Goal: Task Accomplishment & Management: Complete application form

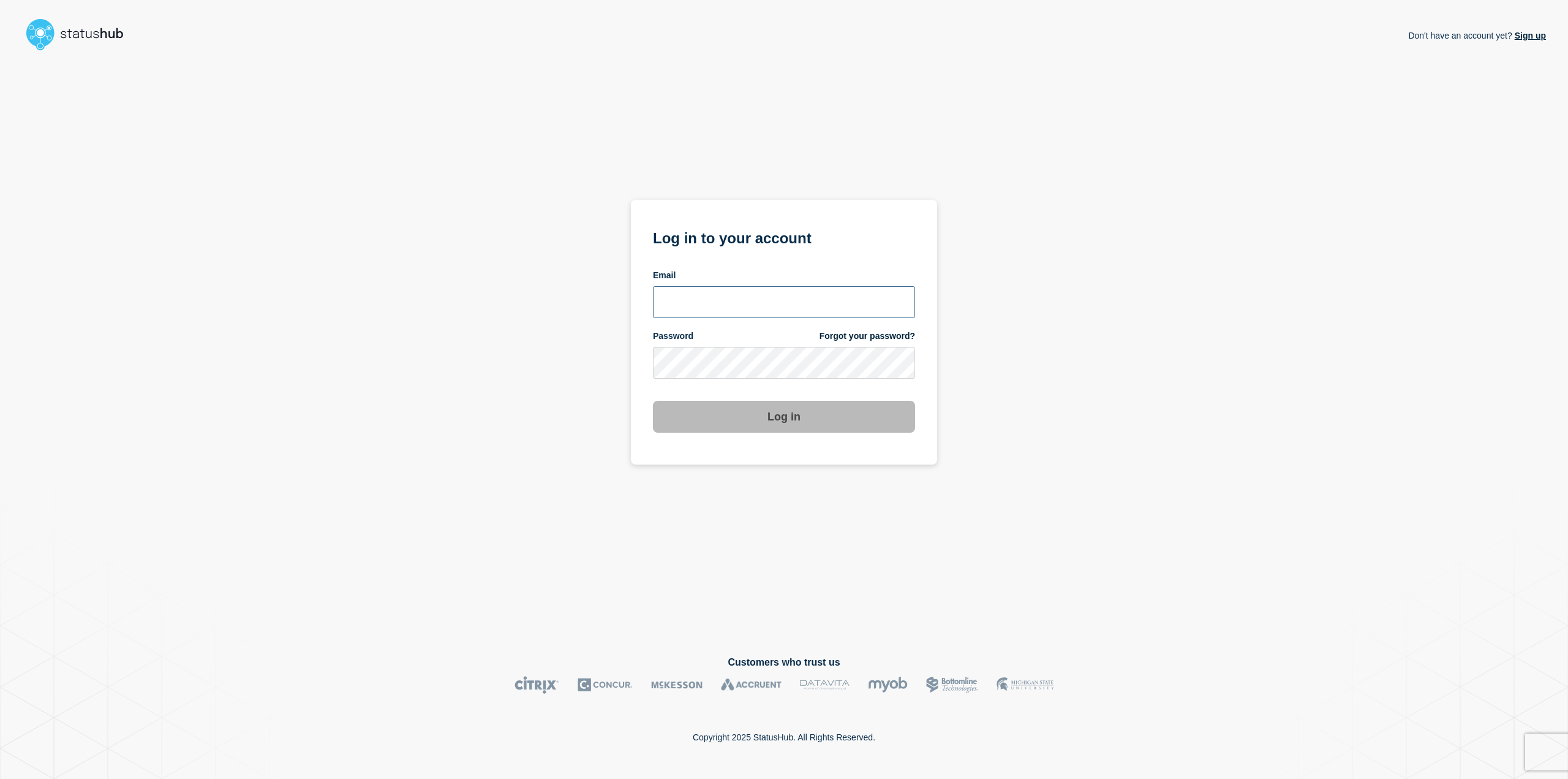
click at [715, 297] on input "email input" at bounding box center [784, 302] width 263 height 32
type input "gunner.macintyre@stil.dk"
click at [797, 426] on button "Log in" at bounding box center [784, 416] width 263 height 32
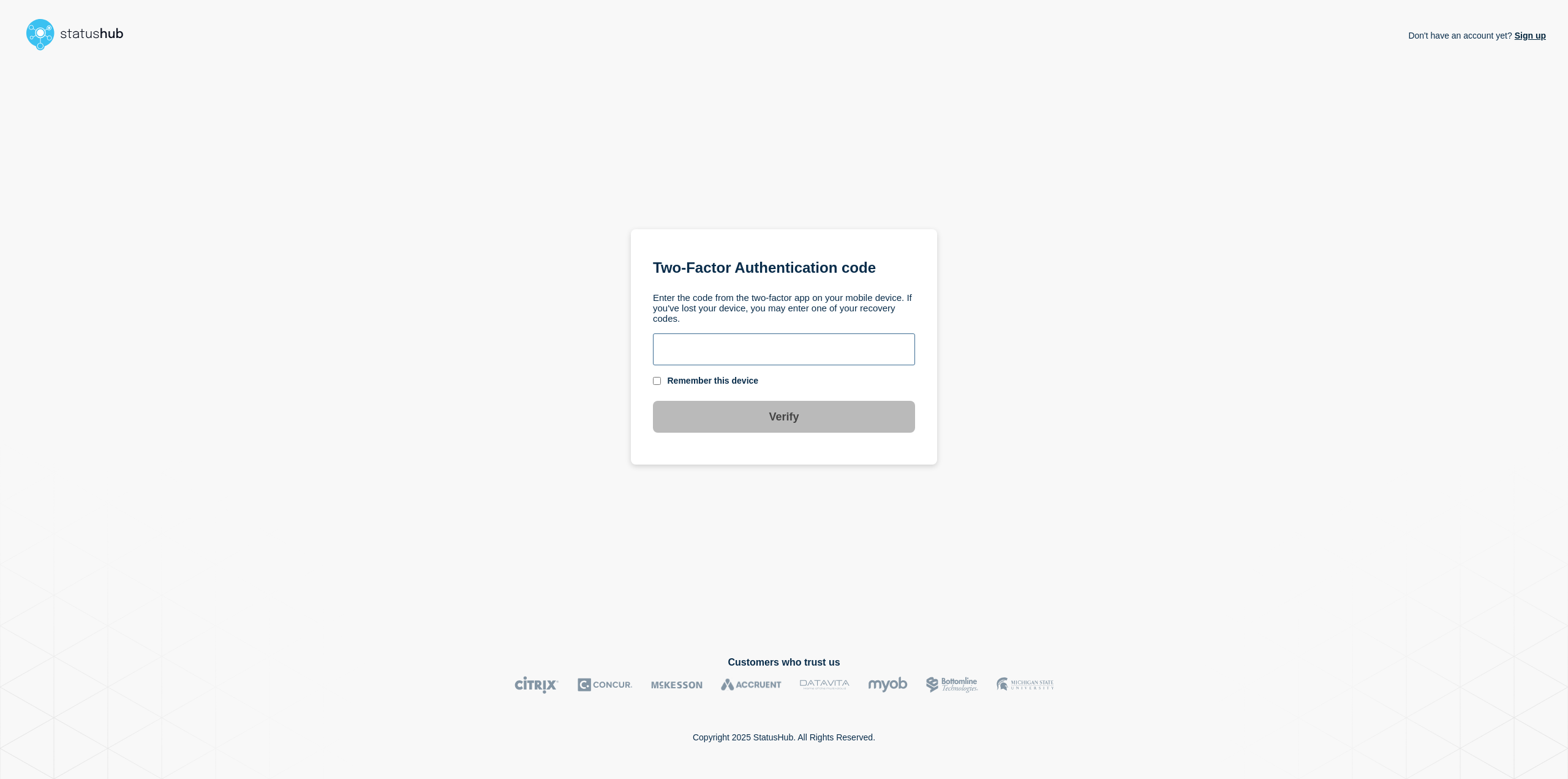
click at [778, 364] on input "text" at bounding box center [784, 349] width 263 height 32
type input "489881"
click at [717, 380] on div "Remember this device" at bounding box center [713, 381] width 92 height 11
click at [653, 382] on section "Two-Factor Authentication code Enter the code from the two-factor app on your m…" at bounding box center [784, 347] width 306 height 236
click at [656, 383] on input "checkbox" at bounding box center [657, 381] width 8 height 8
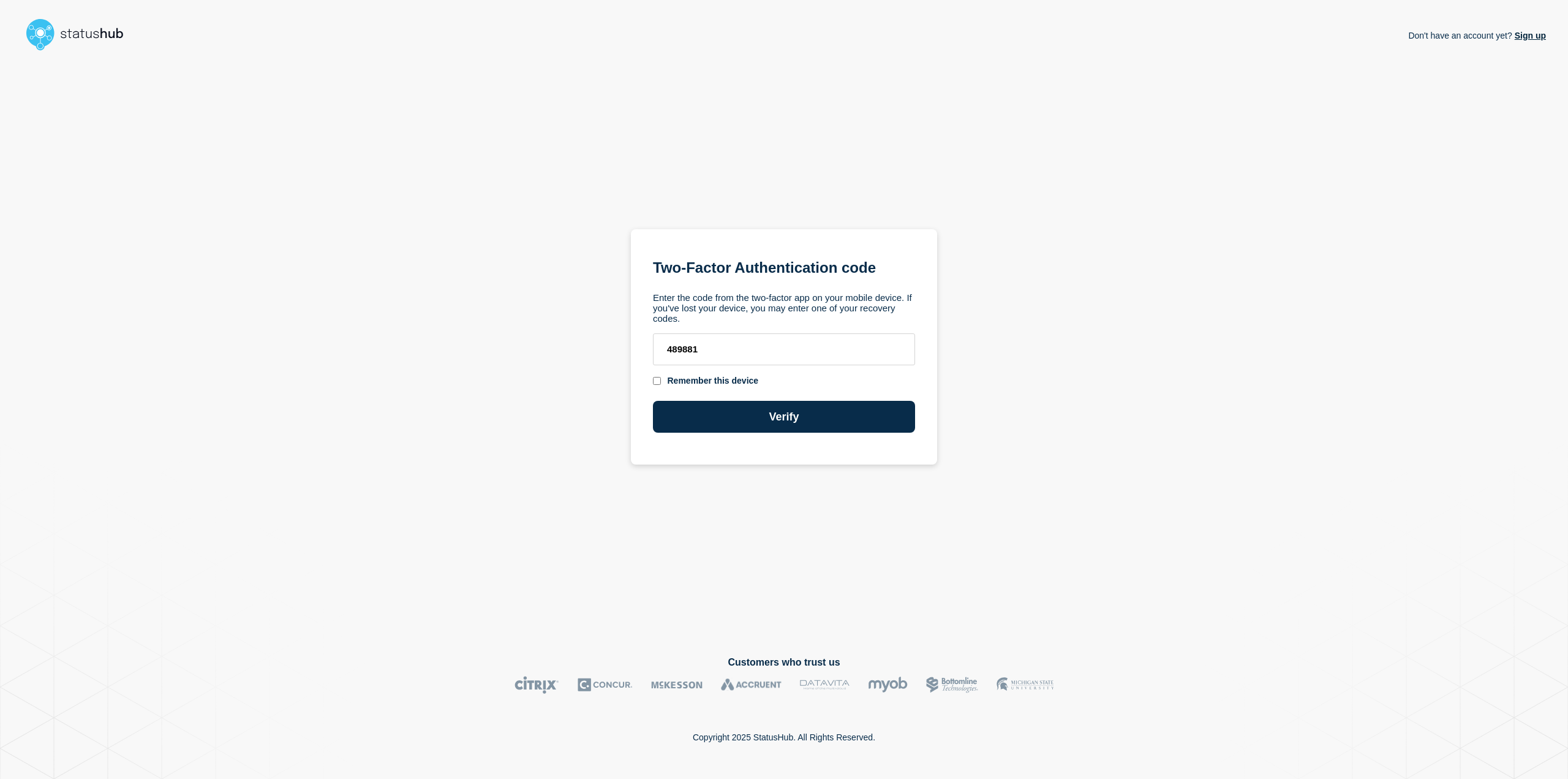
checkbox input "true"
click at [694, 406] on button "Verify" at bounding box center [784, 416] width 263 height 32
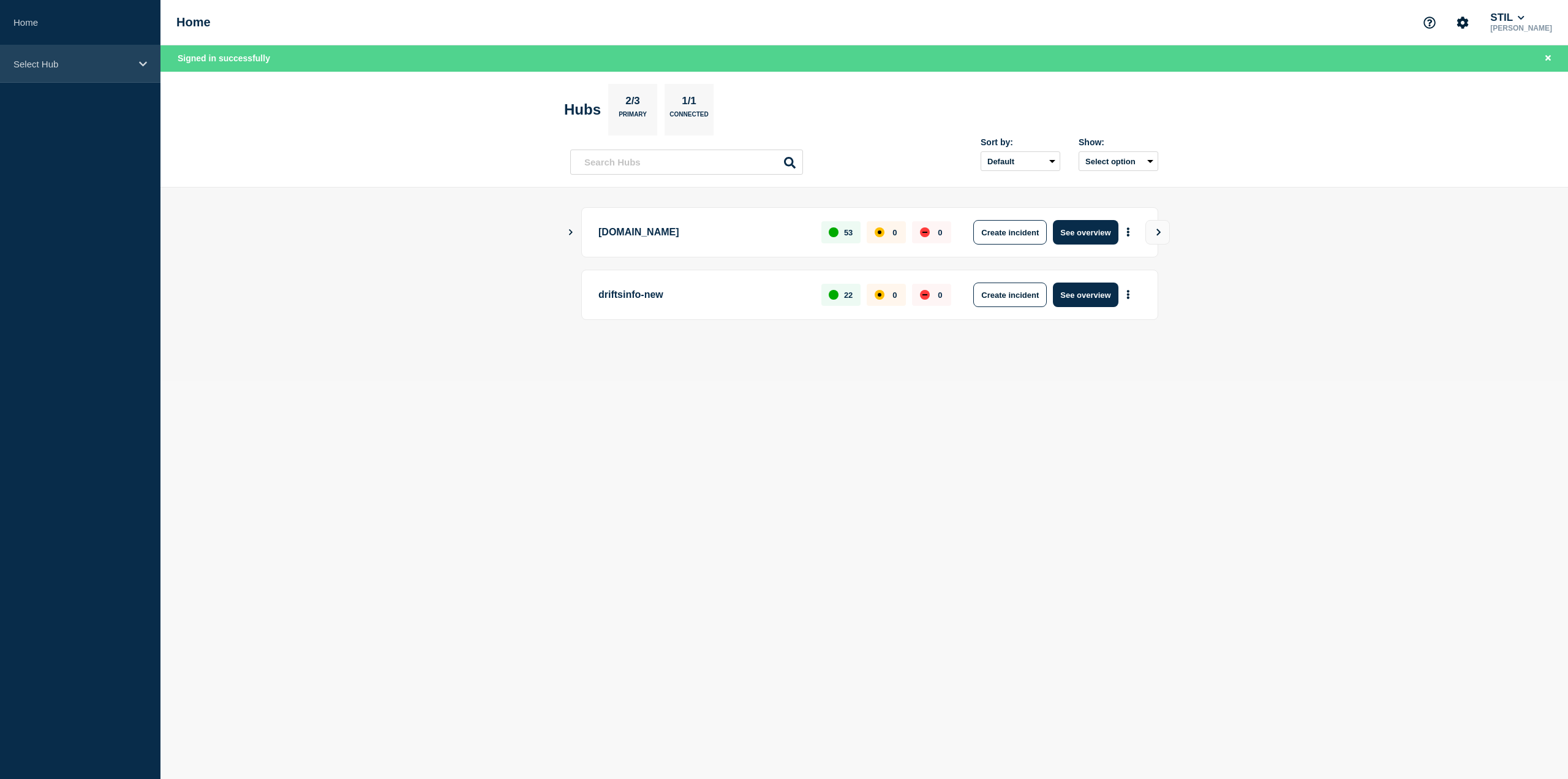
click at [105, 55] on div "Select Hub" at bounding box center [80, 64] width 160 height 37
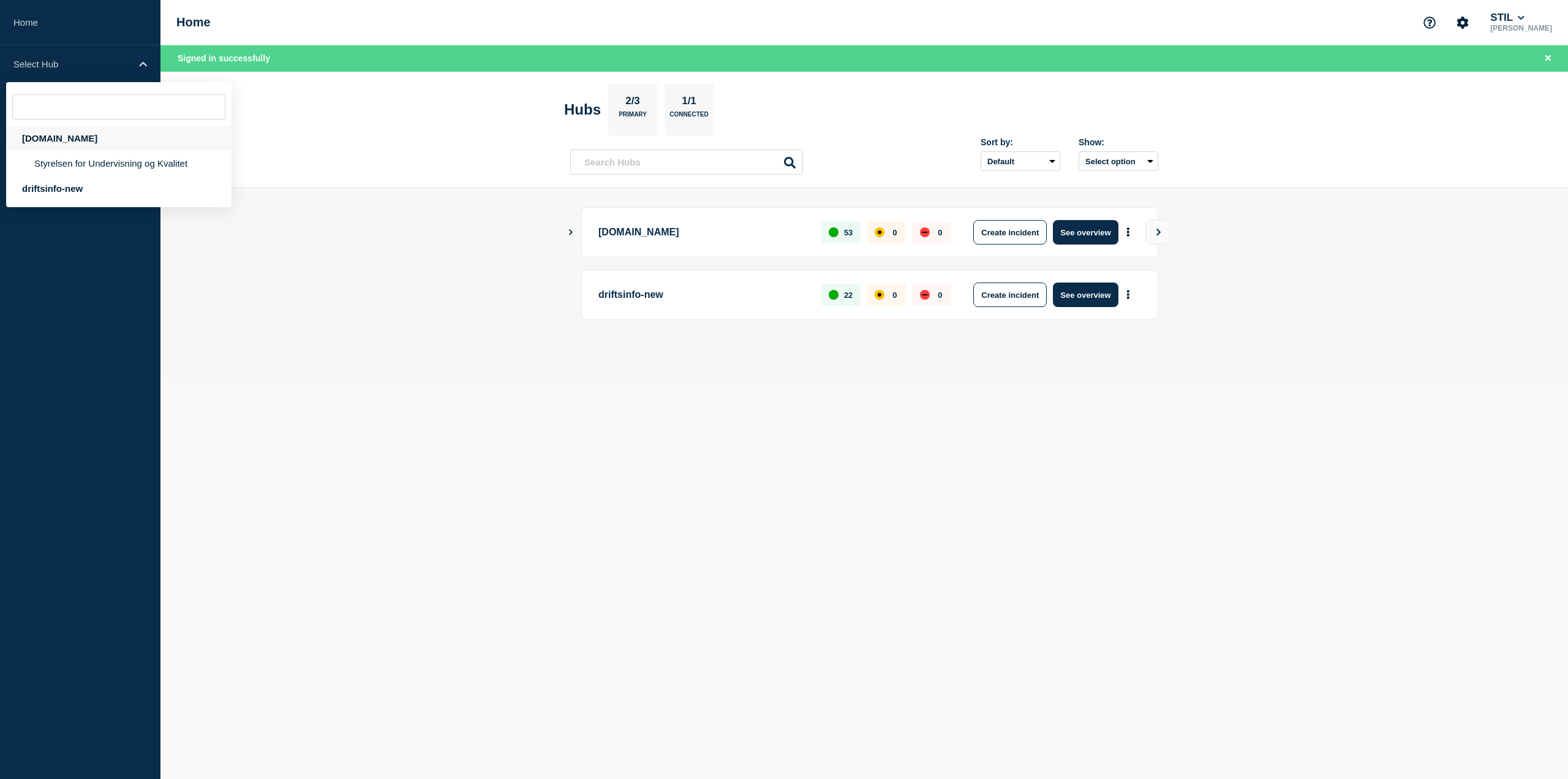
click at [81, 143] on div "[DOMAIN_NAME]" at bounding box center [119, 138] width 225 height 25
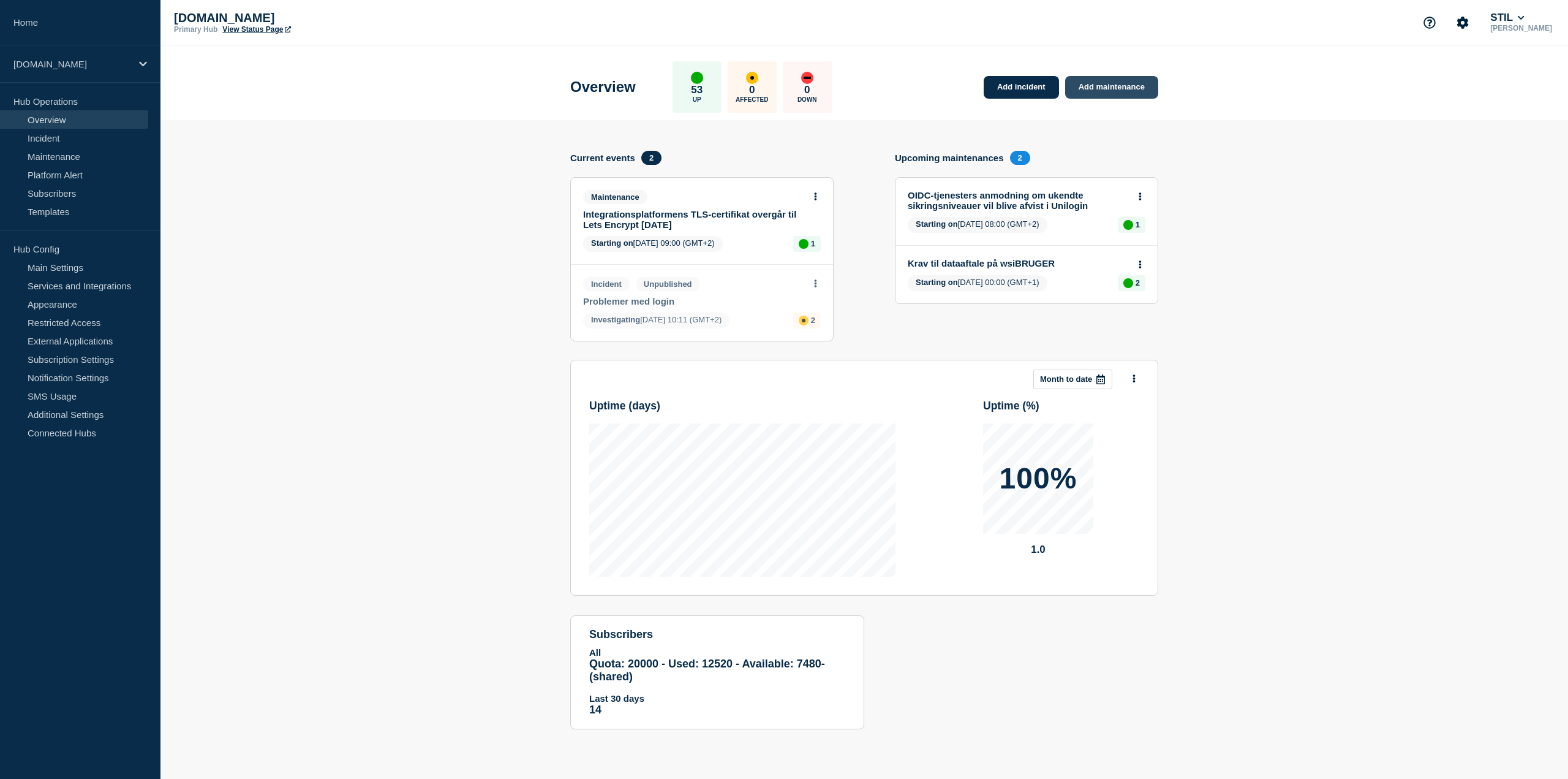
click at [1117, 88] on link "Add maintenance" at bounding box center [1112, 88] width 93 height 23
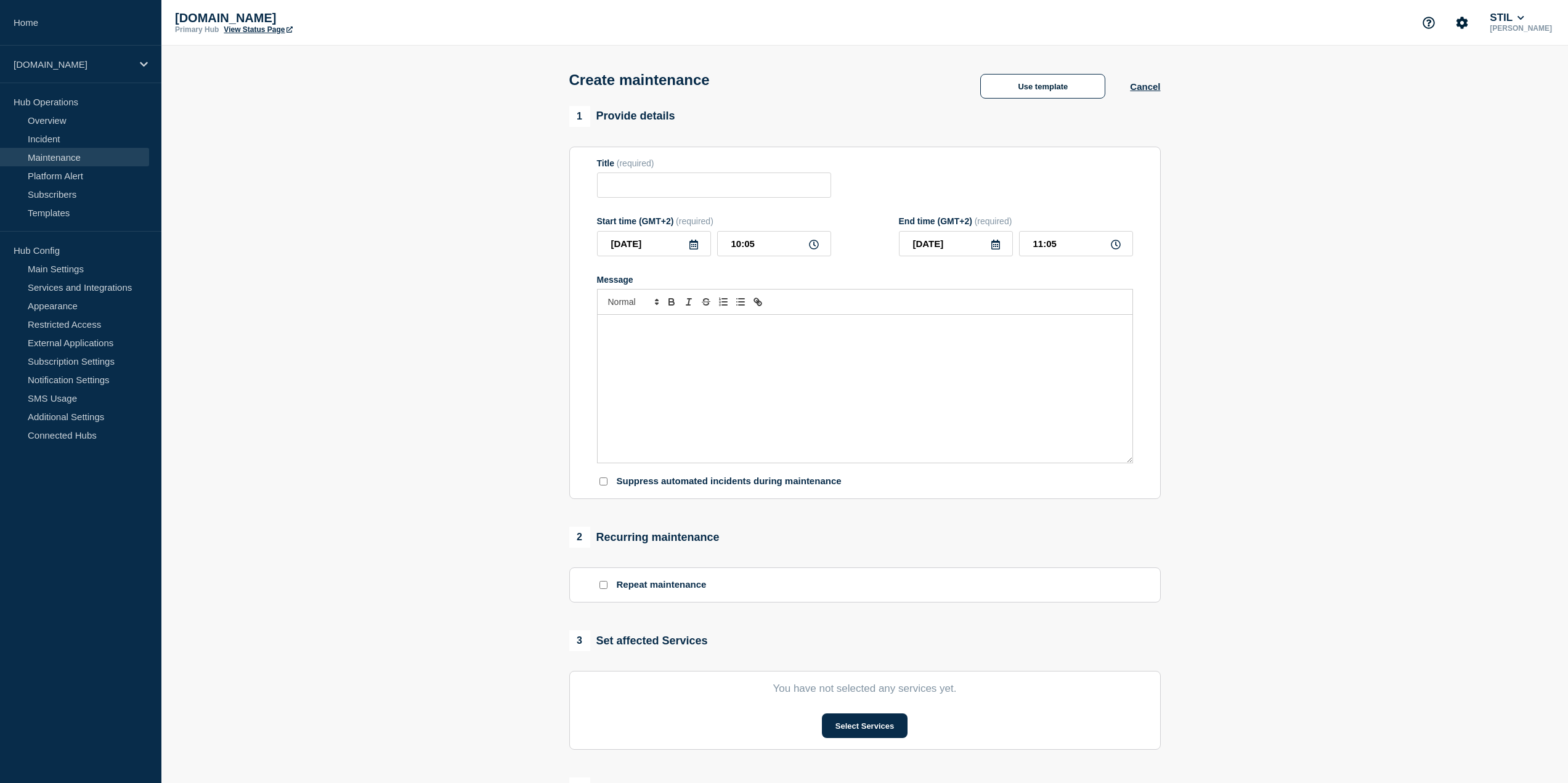
click at [1410, 400] on section "1 Provide details Title (required) Start time (GMT+2) (required) [DATE] 10:05 E…" at bounding box center [865, 533] width 1407 height 855
click at [469, 539] on section "1 Provide details Title (required) Start time (GMT+2) (required) [DATE] 10:05 E…" at bounding box center [865, 533] width 1407 height 855
click at [570, 274] on section "Title (required) Start time (GMT+2) (required) [DATE] 10:05 End time (GMT+2) (r…" at bounding box center [865, 323] width 592 height 353
click at [643, 189] on input "Title" at bounding box center [714, 185] width 234 height 25
click at [1024, 404] on div "Message" at bounding box center [865, 388] width 535 height 147
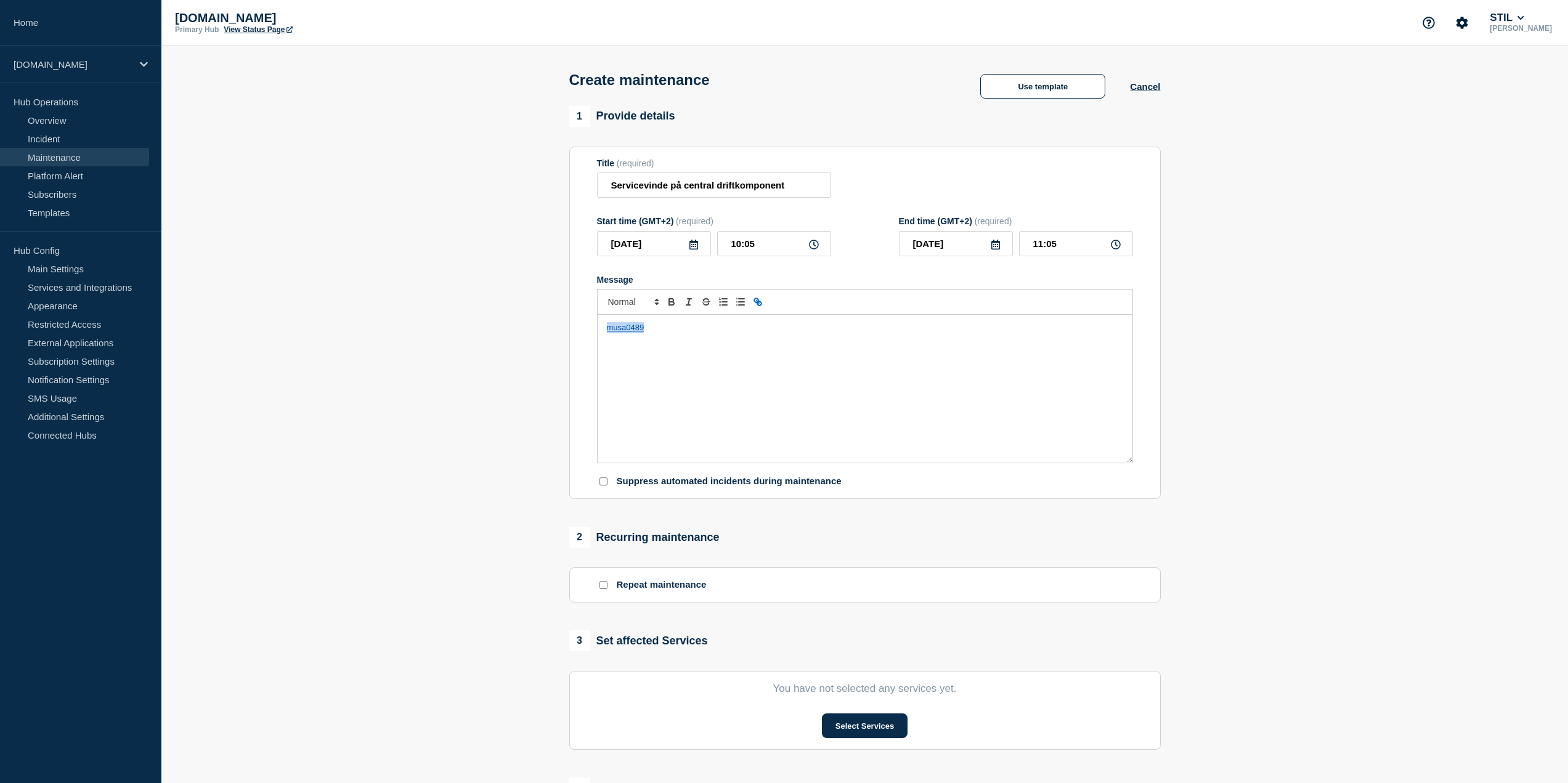
drag, startPoint x: 670, startPoint y: 332, endPoint x: 380, endPoint y: 330, distance: 290.0
click at [382, 332] on section "1 Provide details Title (required) Servicevinde på central driftkomponent Start…" at bounding box center [865, 533] width 1407 height 855
click at [661, 188] on input "Servicevinde på central driftkomponent" at bounding box center [714, 185] width 234 height 25
click at [799, 191] on input "Servicevindue på central driftkomponent" at bounding box center [714, 185] width 234 height 25
drag, startPoint x: 725, startPoint y: 188, endPoint x: 834, endPoint y: 188, distance: 109.0
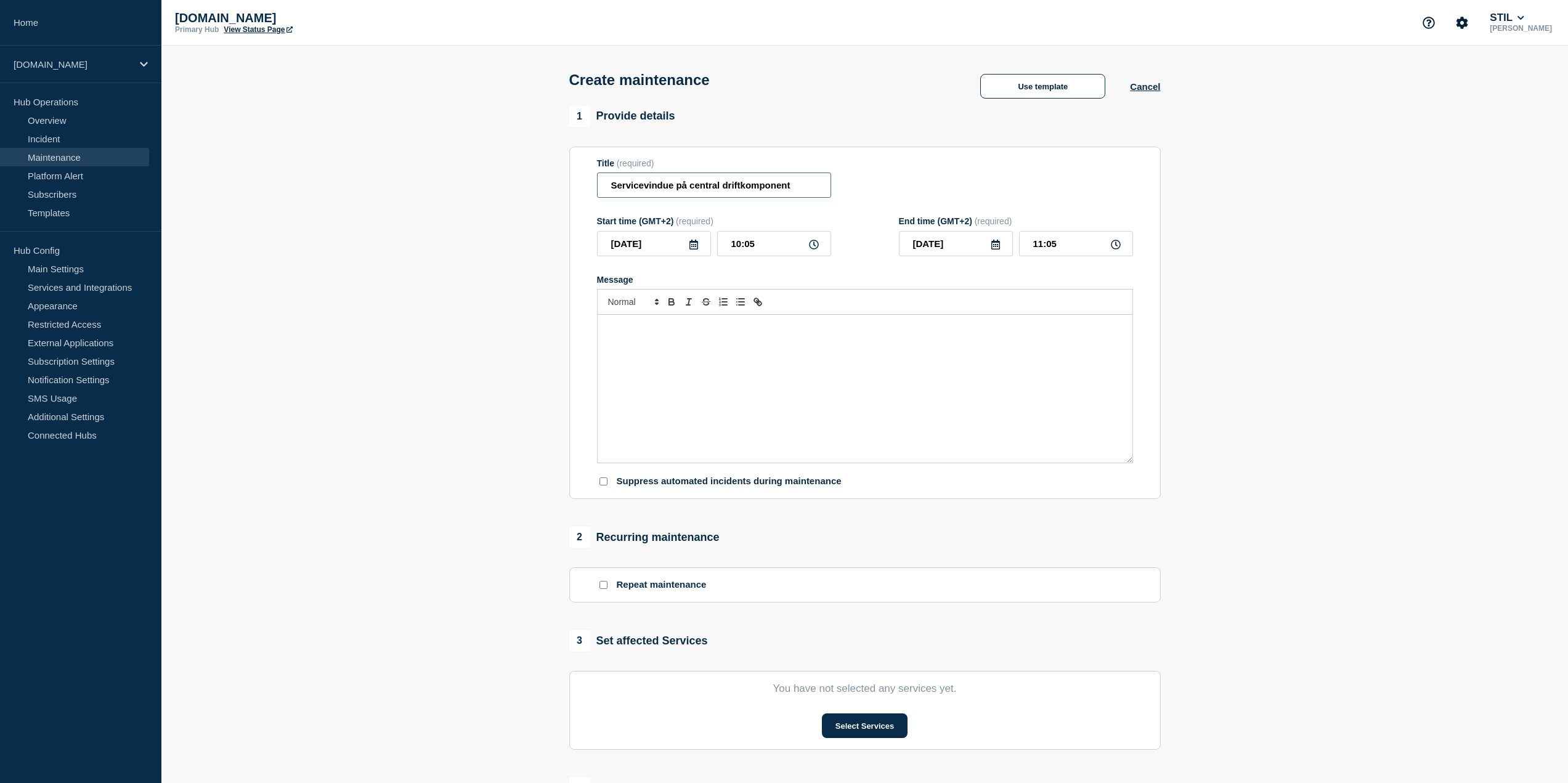
click at [834, 188] on div "Title (required) Servicevindue på central driftkomponent" at bounding box center [865, 178] width 536 height 40
click at [787, 193] on input "Servicevindue på central driftkomponent" at bounding box center [714, 185] width 234 height 25
click at [691, 188] on input "Servicevindue på central driftkomponent" at bounding box center [714, 185] width 234 height 25
drag, startPoint x: 676, startPoint y: 187, endPoint x: 960, endPoint y: 187, distance: 284.0
click at [960, 187] on div "Title (required) Servicevindue på central driftkomponent" at bounding box center [865, 178] width 536 height 40
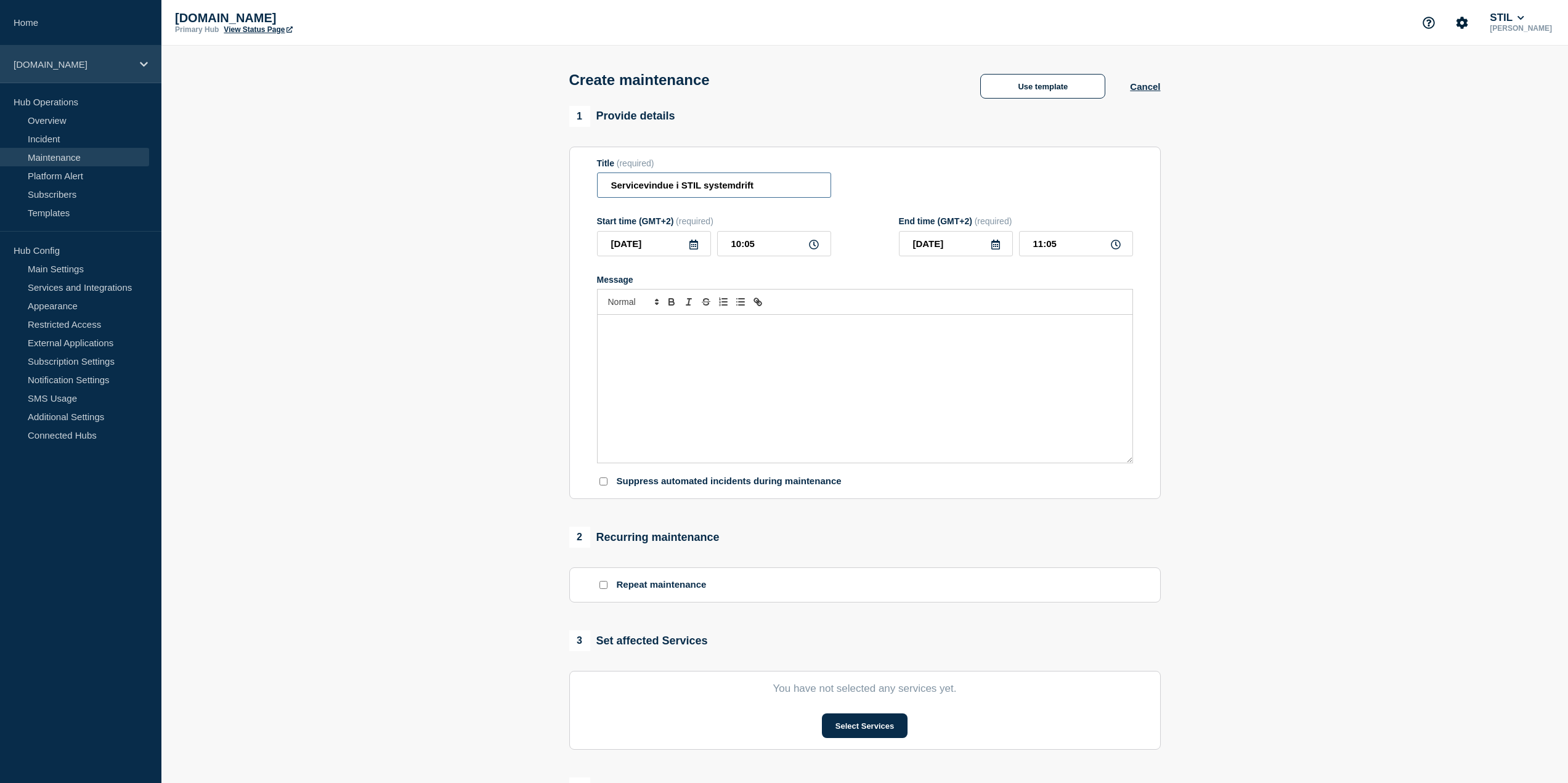
type input "Servicevindue i STIL systemdrift"
click at [606, 363] on div "Message" at bounding box center [865, 388] width 535 height 147
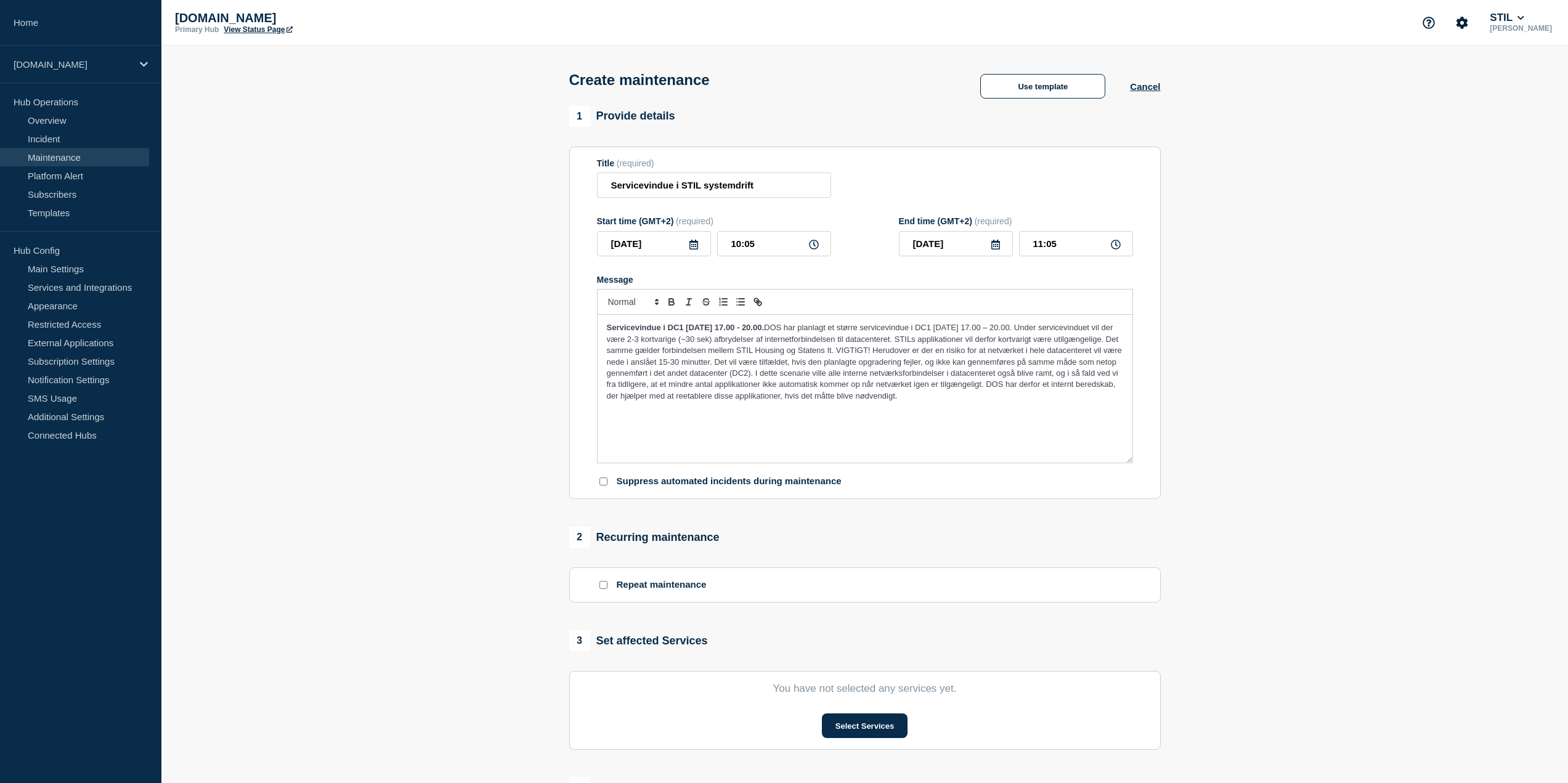
click at [695, 249] on icon at bounding box center [694, 244] width 10 height 10
click at [678, 336] on div "8" at bounding box center [674, 340] width 17 height 17
type input "[DATE]"
click at [813, 242] on icon at bounding box center [814, 244] width 10 height 10
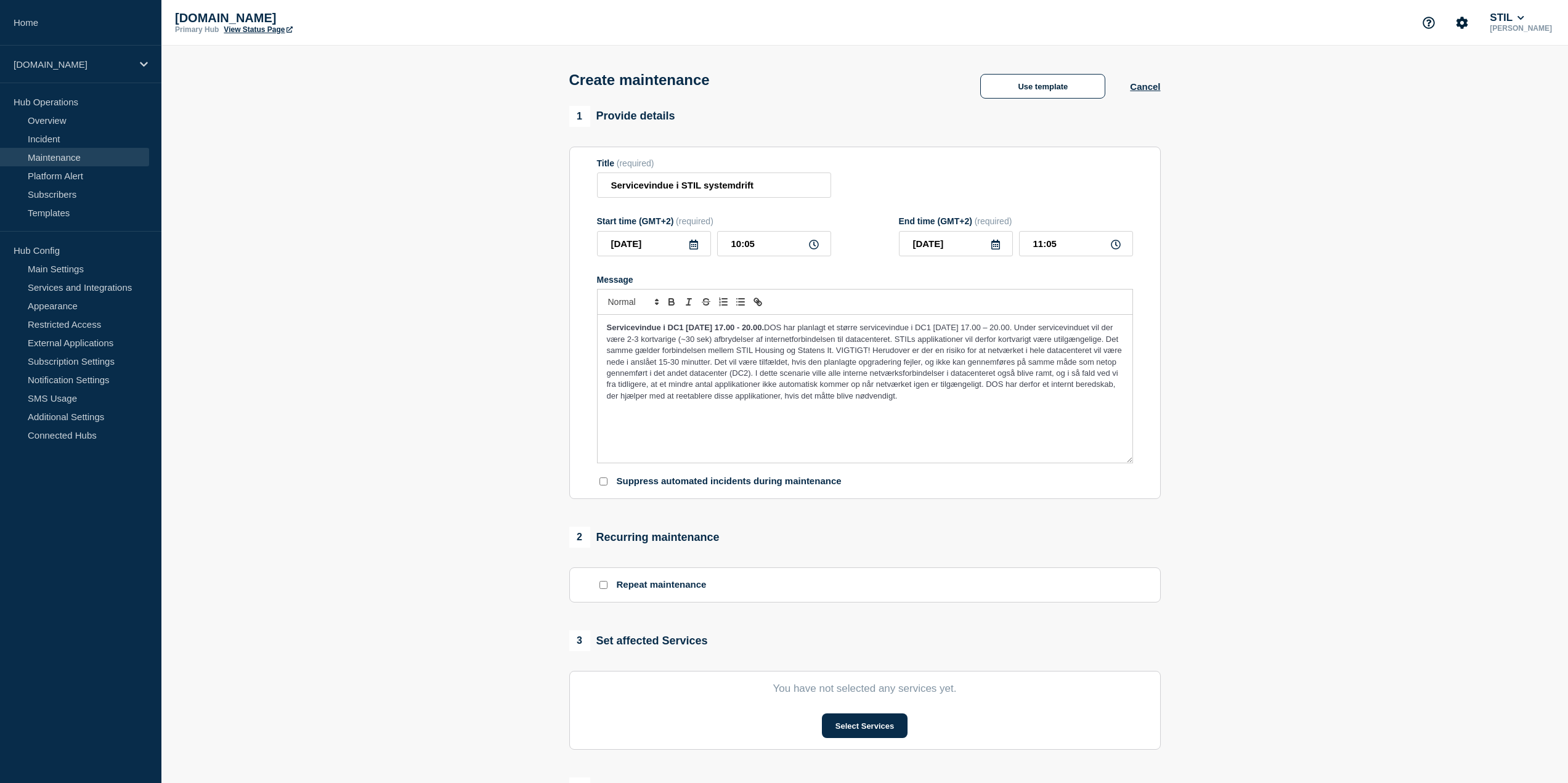
click at [814, 248] on icon at bounding box center [814, 244] width 10 height 10
click at [746, 252] on input "10:05" at bounding box center [774, 243] width 114 height 25
drag, startPoint x: 769, startPoint y: 250, endPoint x: 726, endPoint y: 254, distance: 43.2
click at [726, 254] on input "10:05" at bounding box center [774, 243] width 114 height 25
click at [816, 249] on icon at bounding box center [814, 244] width 10 height 10
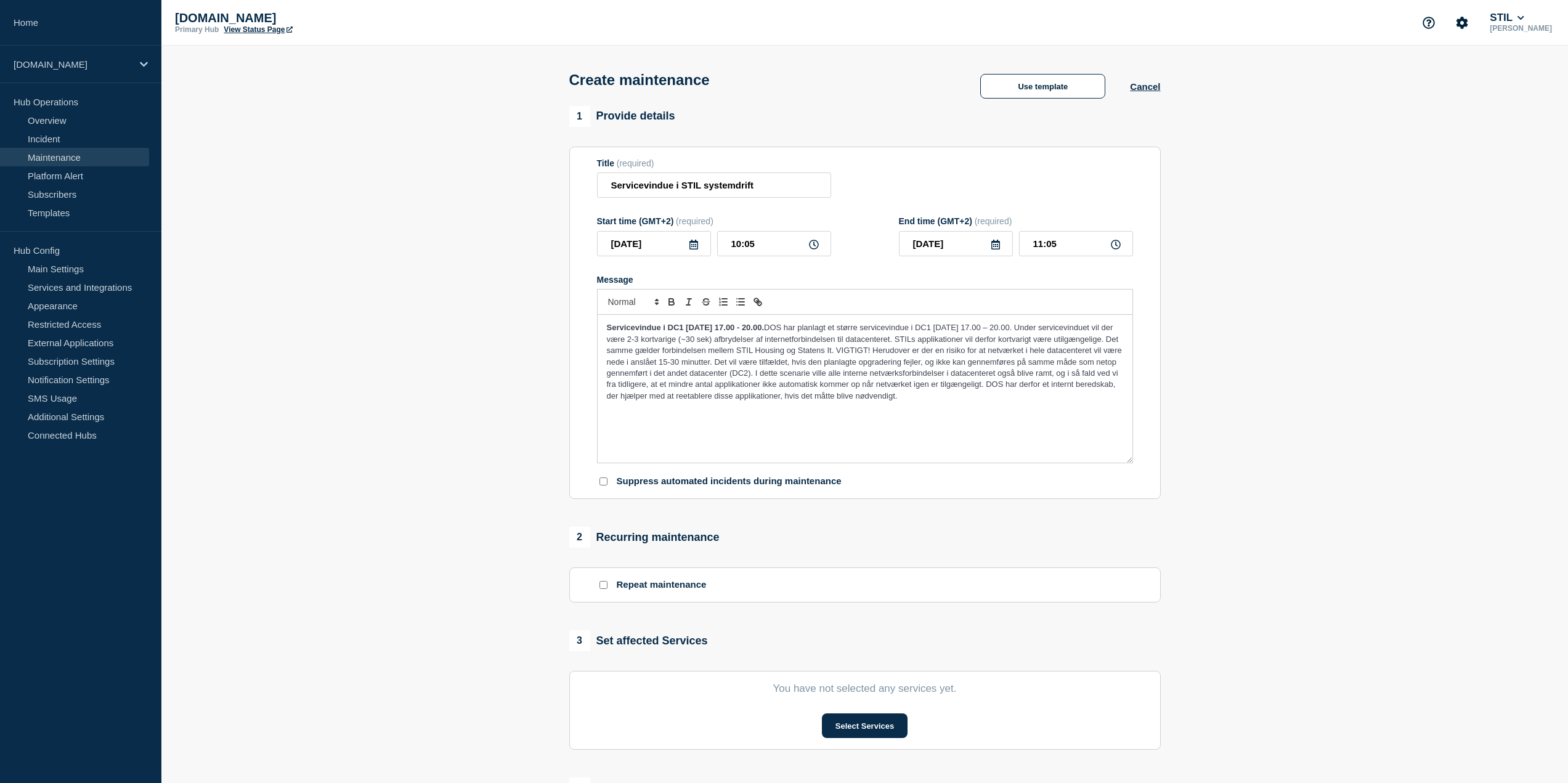
click at [814, 249] on icon at bounding box center [814, 244] width 10 height 10
click at [812, 249] on icon at bounding box center [814, 244] width 10 height 10
click at [751, 252] on input "10:05" at bounding box center [774, 243] width 114 height 25
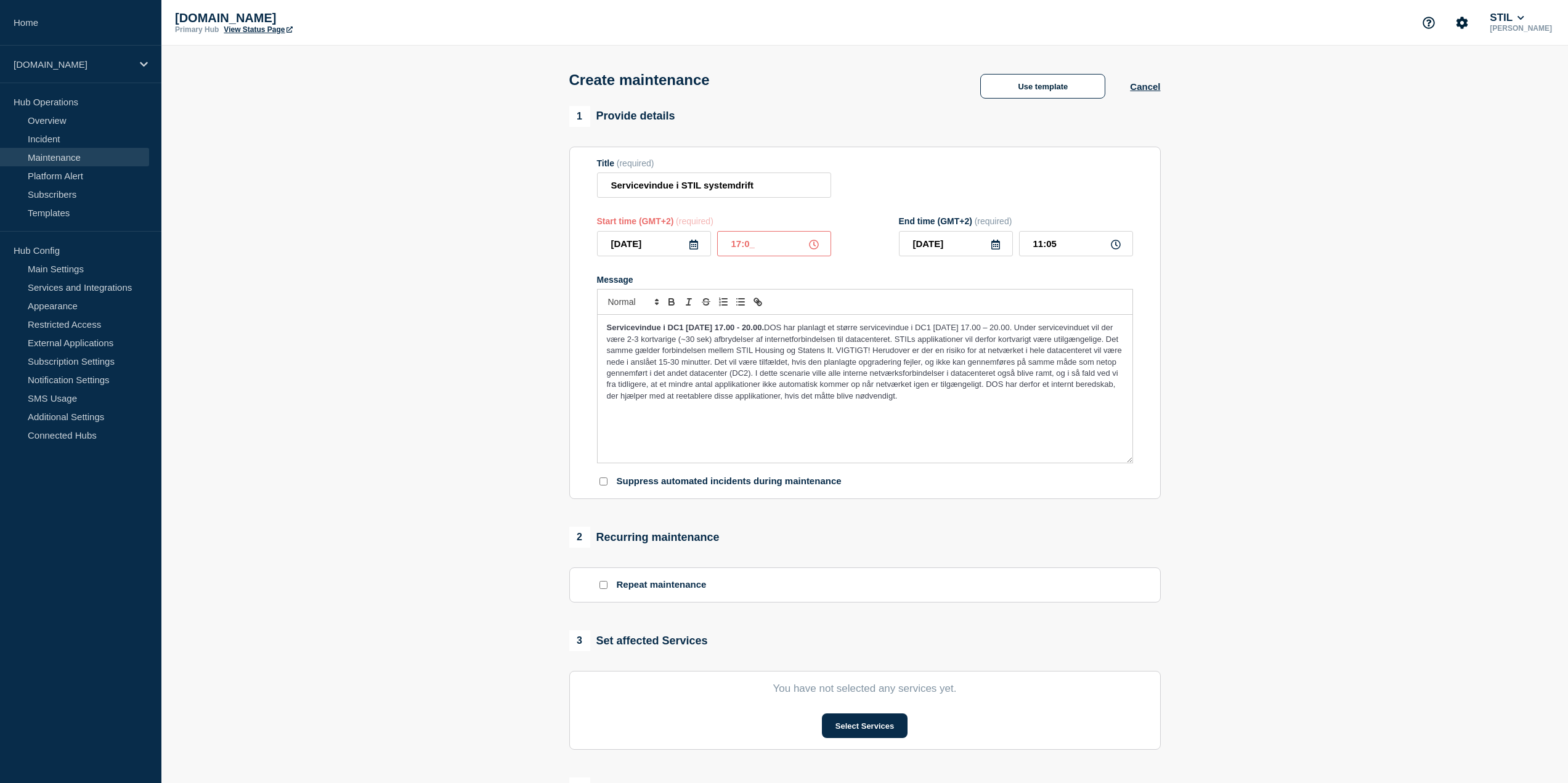
type input "17:00"
click at [952, 249] on input "[DATE]" at bounding box center [956, 243] width 114 height 25
click at [1061, 251] on input "18:00" at bounding box center [1076, 243] width 114 height 25
click at [1031, 245] on input "18:00" at bounding box center [1076, 243] width 114 height 25
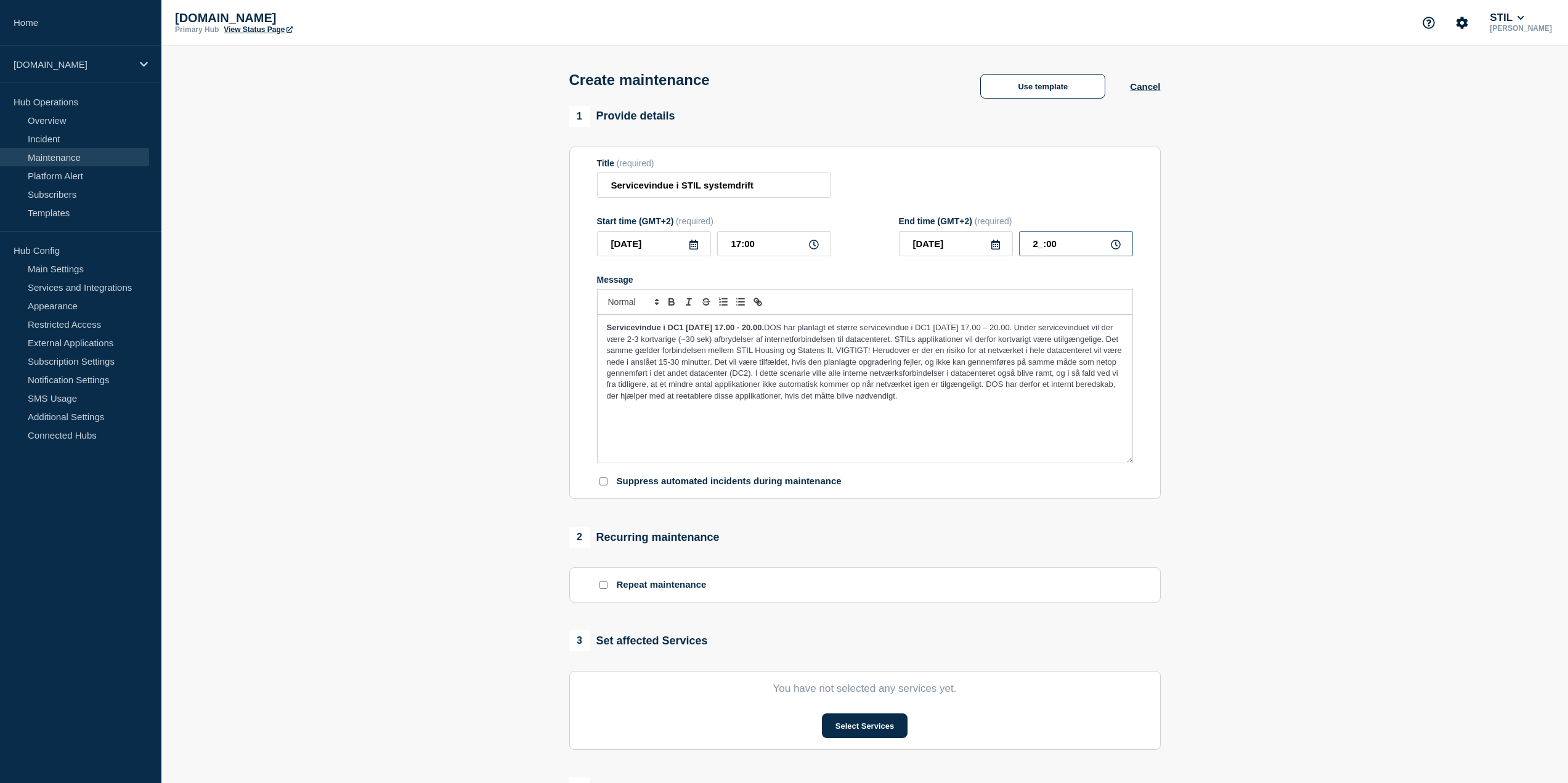
type input "20:00"
click at [920, 371] on span "DOS har planlagt et større servicevindue i DC1 [DATE] 17.00 – 20.00. Under serv…" at bounding box center [865, 361] width 518 height 77
drag, startPoint x: 850, startPoint y: 327, endPoint x: 605, endPoint y: 347, distance: 245.8
click at [605, 347] on div "Servicevindue i DC1 [DATE] 17.00 - 20.00. DOS har planlagt et større servicevin…" at bounding box center [865, 388] width 535 height 147
click at [588, 351] on section "Title (required) Servicevindue i STIL systemdrift Start time (GMT+2) (required)…" at bounding box center [865, 323] width 592 height 353
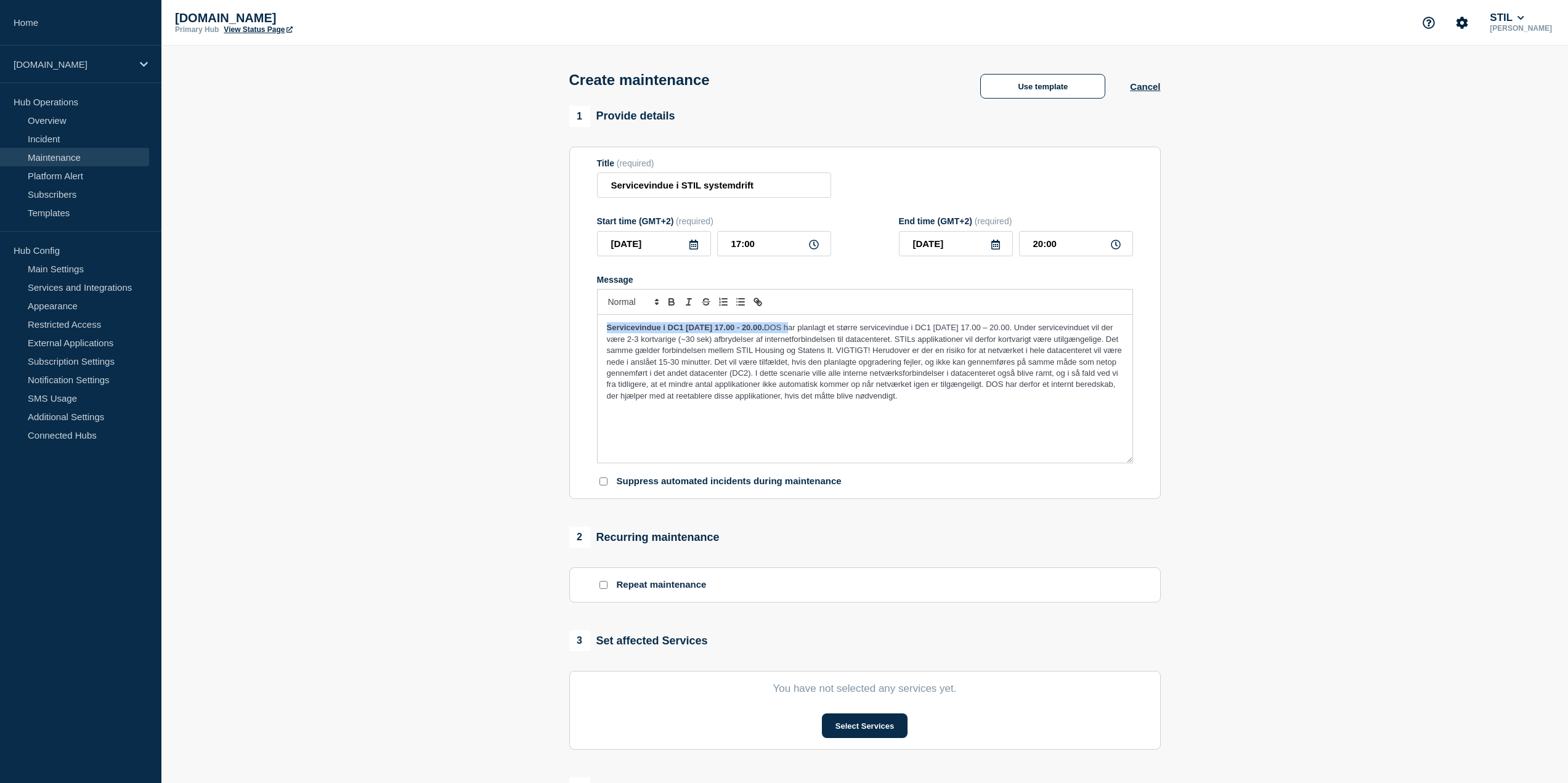
drag, startPoint x: 857, startPoint y: 329, endPoint x: 589, endPoint y: 329, distance: 268.0
click at [589, 329] on section "Title (required) Servicevindue i STIL systemdrift Start time (GMT+2) (required)…" at bounding box center [865, 323] width 592 height 353
click at [689, 340] on span "Under servicevinduet vil der være 2-3 kortvarige (~30 sek) afbrydelser af inter…" at bounding box center [859, 367] width 504 height 66
click at [736, 337] on p "Under servicevinduet kan der være 2-3 kortvarige (~30 sek) afbrydelser af inter…" at bounding box center [865, 368] width 516 height 68
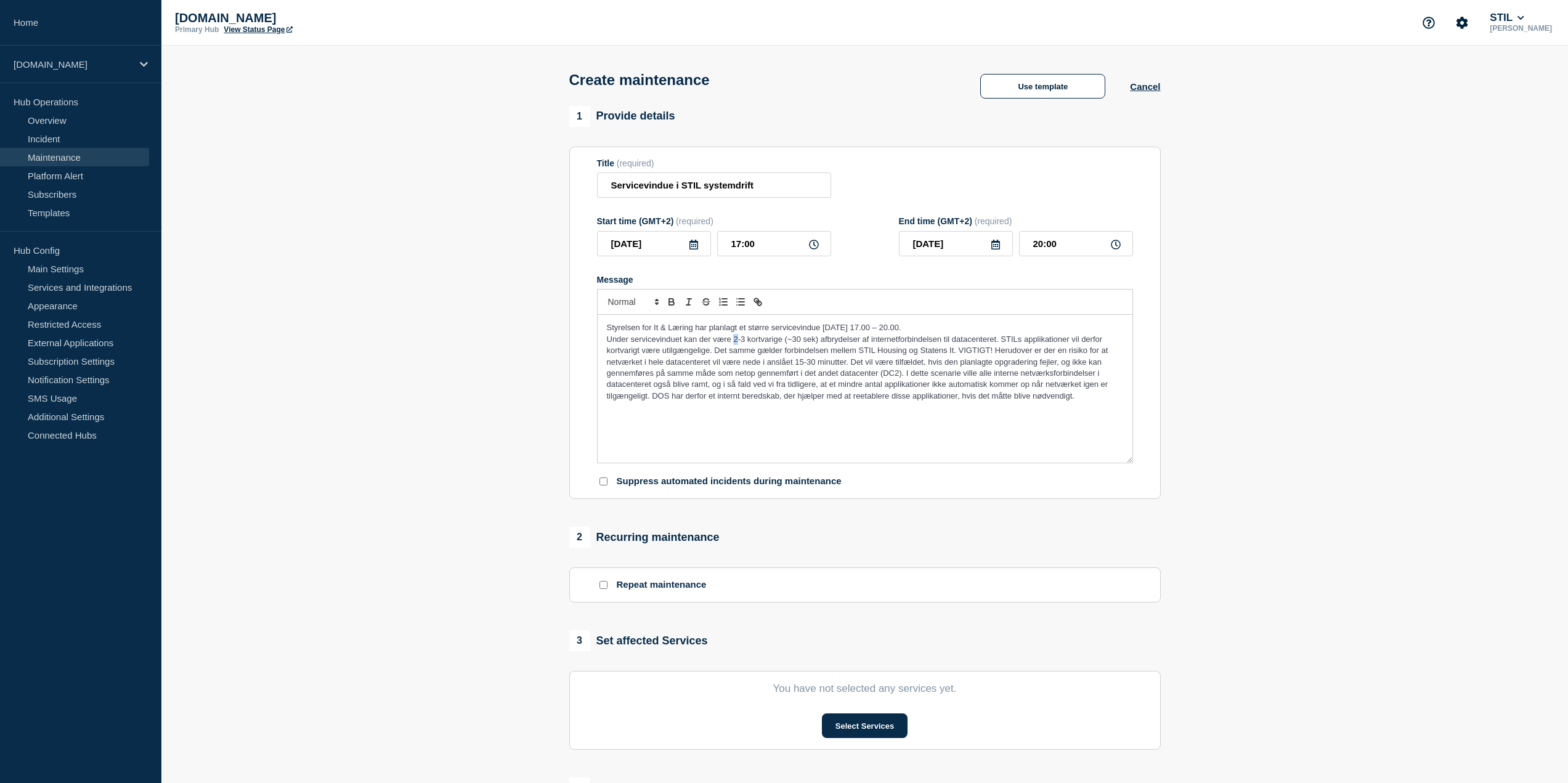
click at [736, 337] on p "Under servicevinduet kan der være 2-3 kortvarige (~30 sek) afbrydelser af inter…" at bounding box center [865, 368] width 516 height 68
drag, startPoint x: 748, startPoint y: 341, endPoint x: 734, endPoint y: 345, distance: 14.6
click at [734, 345] on span "Under servicevinduet kan der være 2-3 kortvarige (~30 sek) afbrydelser af inter…" at bounding box center [859, 367] width 504 height 66
drag, startPoint x: 773, startPoint y: 340, endPoint x: 806, endPoint y: 341, distance: 33.0
click at [806, 341] on span "Under servicevinduet kan der være kortvarige (~30 sek) afbrydelser af internetf…" at bounding box center [859, 367] width 504 height 66
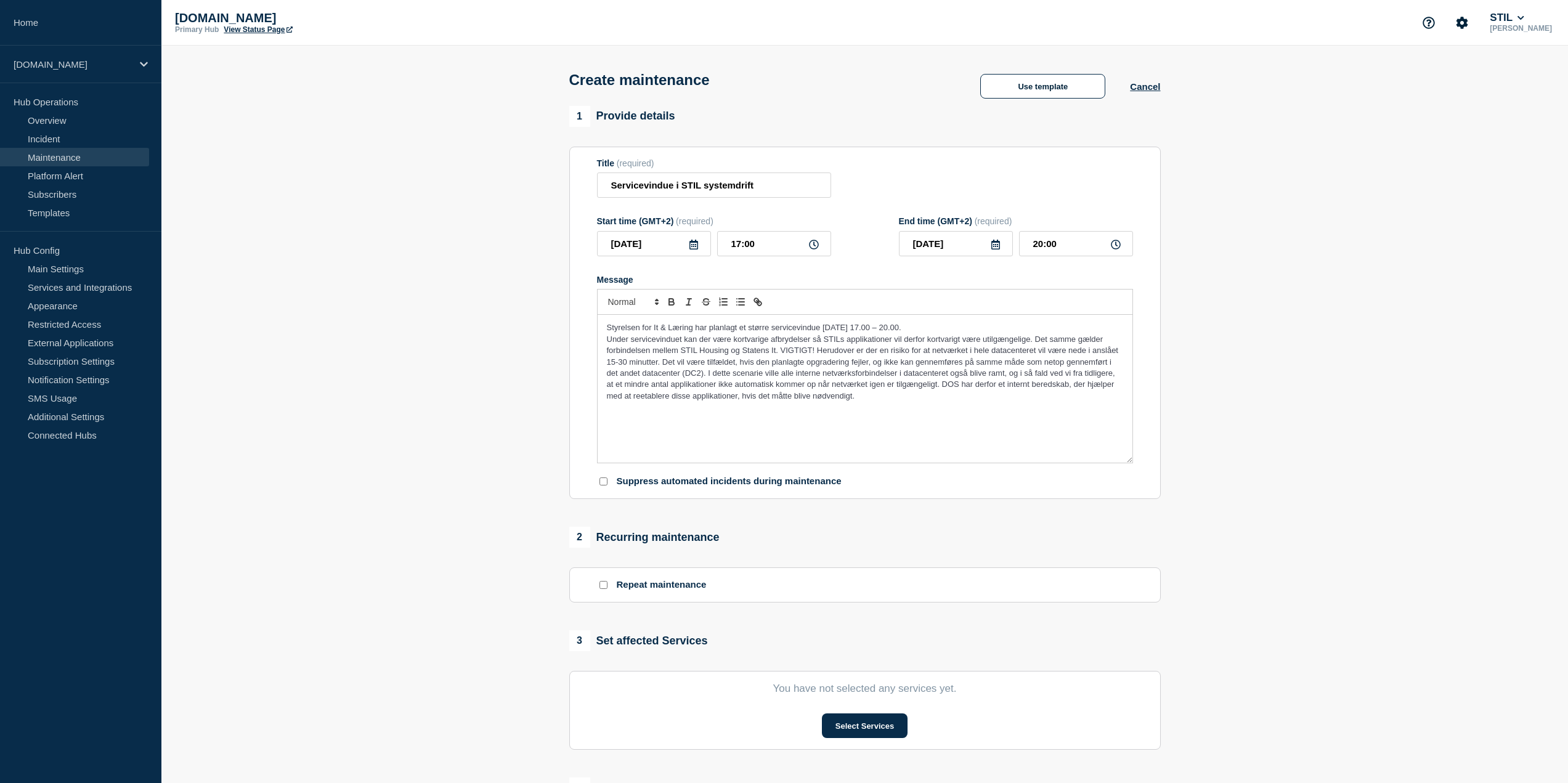
click at [908, 340] on span "Under servicevinduet kan der være kortvarige afbrydelser så STILs applikationer…" at bounding box center [864, 367] width 513 height 66
drag, startPoint x: 961, startPoint y: 342, endPoint x: 904, endPoint y: 342, distance: 57.0
click at [904, 342] on span "Under servicevinduet kan der være kortvarige afbrydelser så STILs applikationer…" at bounding box center [864, 367] width 513 height 66
click at [977, 343] on span "Under servicevinduet kan der være kortvarige afbrydelser så STILs applikationer…" at bounding box center [864, 367] width 514 height 66
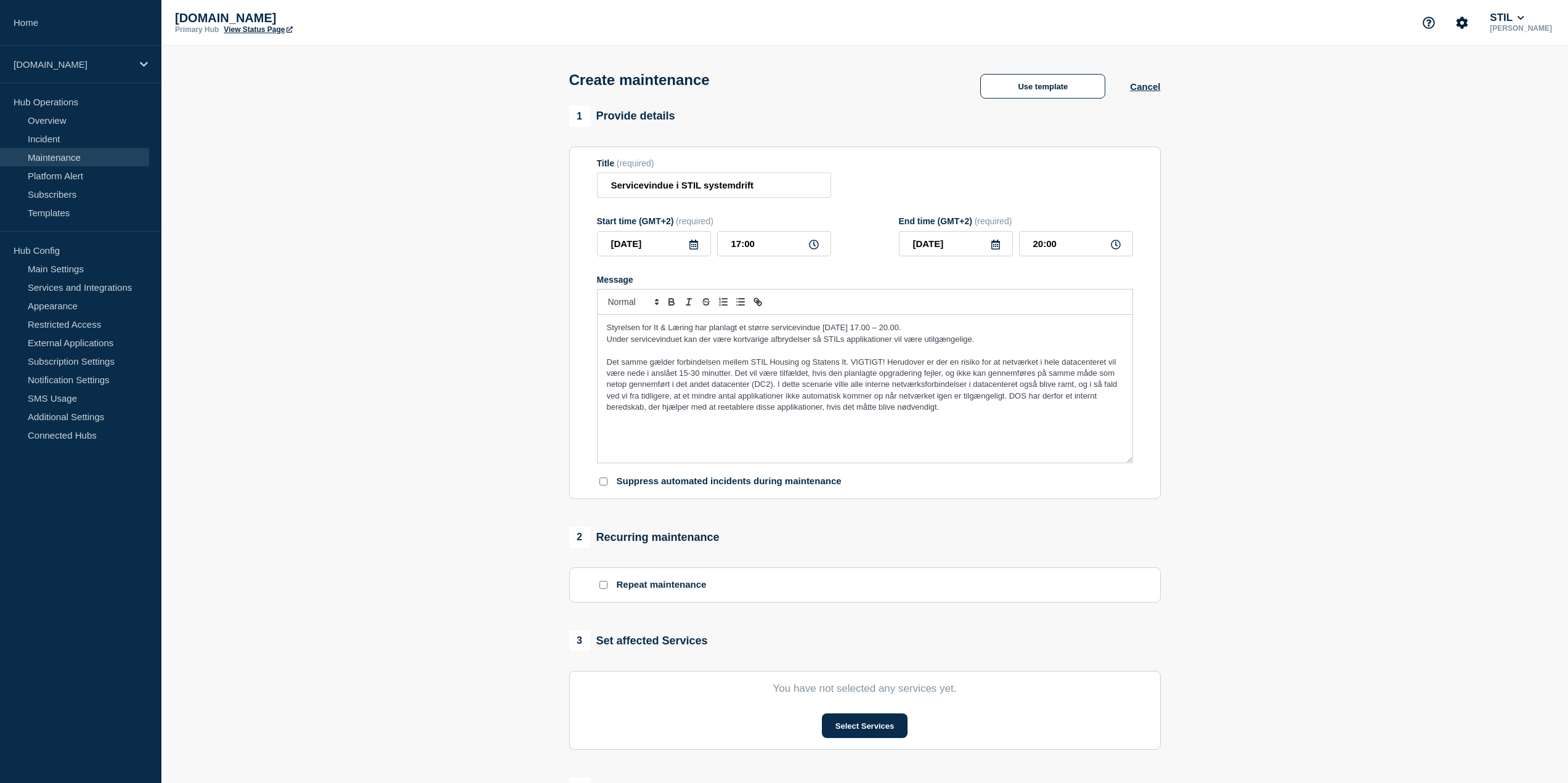
click at [687, 344] on span "Under servicevinduet kan der være kortvarige afbrydelser så STILs applikationer…" at bounding box center [791, 338] width 368 height 9
click at [742, 344] on span "Under servicevinduet vil der være kortvarige afbrydelser så STILs applikationer…" at bounding box center [788, 338] width 363 height 9
drag, startPoint x: 705, startPoint y: 191, endPoint x: 781, endPoint y: 182, distance: 76.5
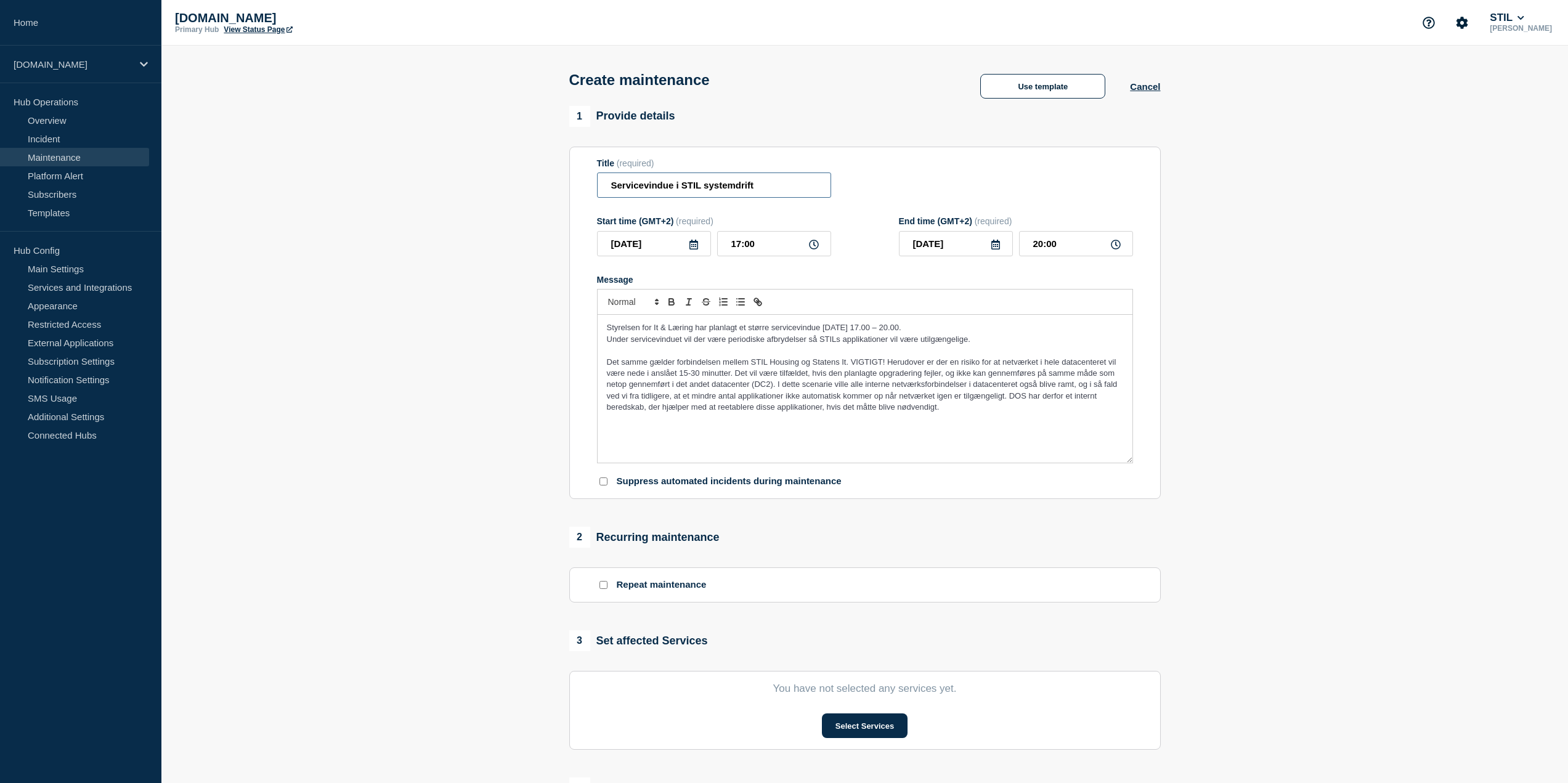
click at [781, 182] on input "Servicevindue i STIL systemdrift" at bounding box center [714, 185] width 234 height 25
click at [845, 380] on span "Det samme gælder forbindelsen mellem STIL Housing og Statens It. VIGTIGT! Herud…" at bounding box center [863, 384] width 513 height 55
click at [699, 187] on input "Servicevindue i STIL detacenter" at bounding box center [714, 185] width 234 height 25
click at [711, 189] on input "Servicevindue i STILs detacenter" at bounding box center [714, 185] width 234 height 25
click at [804, 187] on input "Servicevindue i STILs centrale detacenter" at bounding box center [714, 185] width 234 height 25
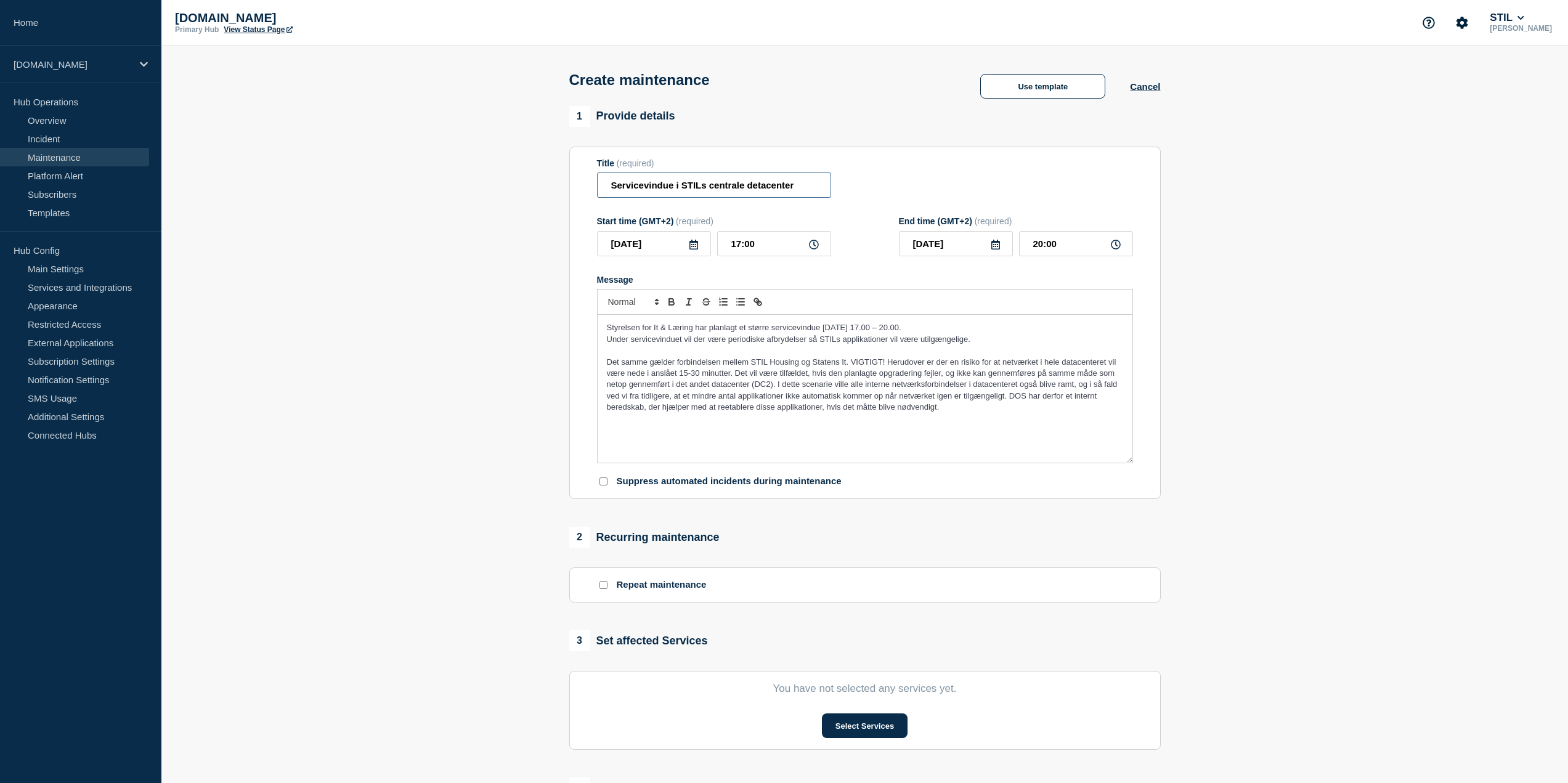
click at [756, 188] on input "Servicevindue i STILs centrale detacenter" at bounding box center [714, 185] width 234 height 25
type input "Servicevindue i STILs centrale datacenter"
click at [909, 333] on p "Styrelsen for It & Læring har planlagt et større servicevindue [DATE] 17.00 – 2…" at bounding box center [865, 328] width 516 height 11
click at [612, 187] on input "Servicevindue i STILs centrale datacenter" at bounding box center [714, 185] width 234 height 25
click at [809, 342] on span "Under servicevinduet vil der være periodiske afbrydelser så STILs applikationer…" at bounding box center [789, 338] width 363 height 9
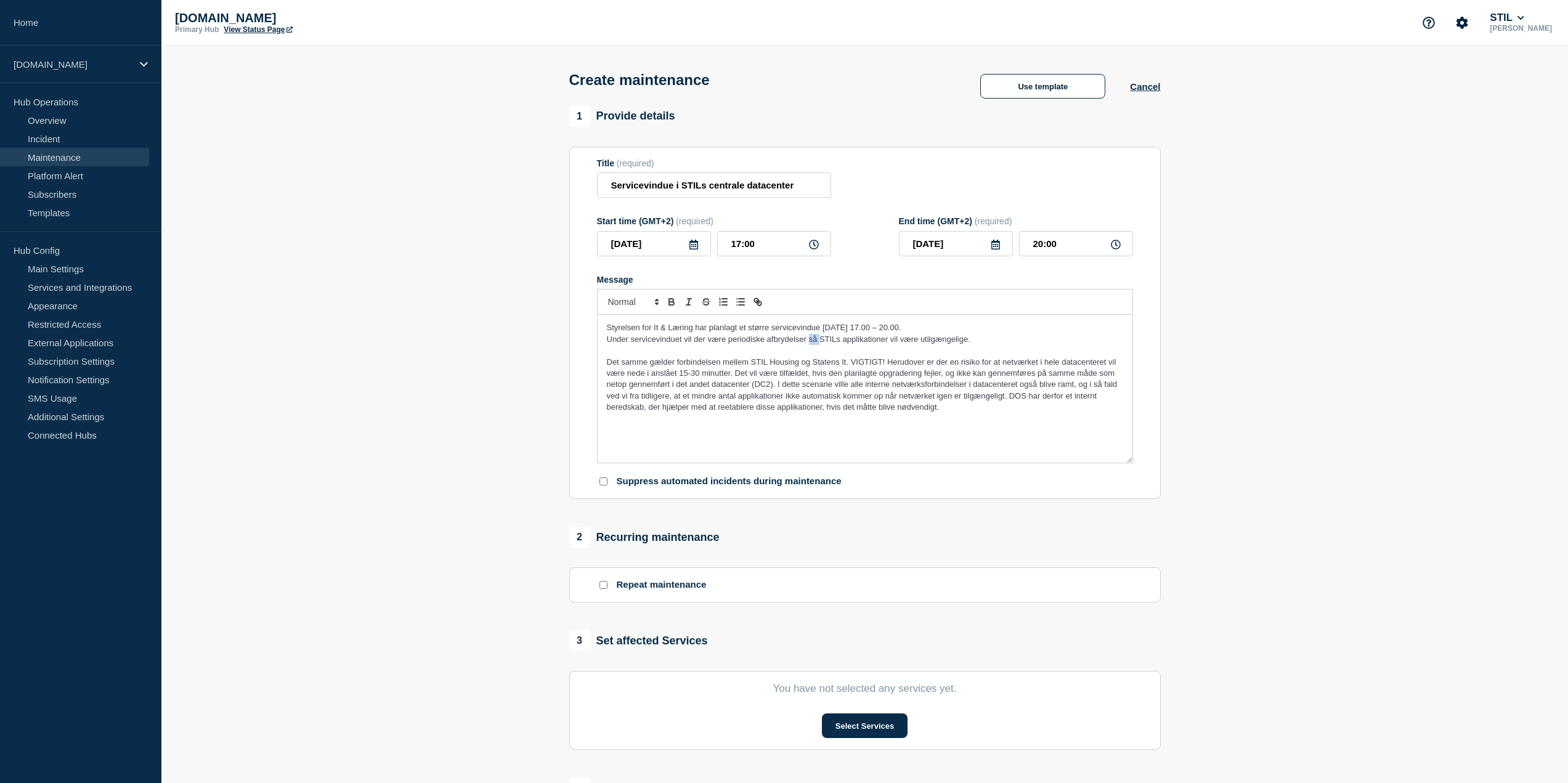
click at [809, 342] on span "Under servicevinduet vil der være periodiske afbrydelser så STILs applikationer…" at bounding box center [789, 338] width 363 height 9
drag, startPoint x: 968, startPoint y: 420, endPoint x: 606, endPoint y: 366, distance: 366.0
click at [606, 366] on div "Styrelsen for It & Læring har planlagt et større servicevindue [DATE] 17.00 – 2…" at bounding box center [865, 388] width 535 height 147
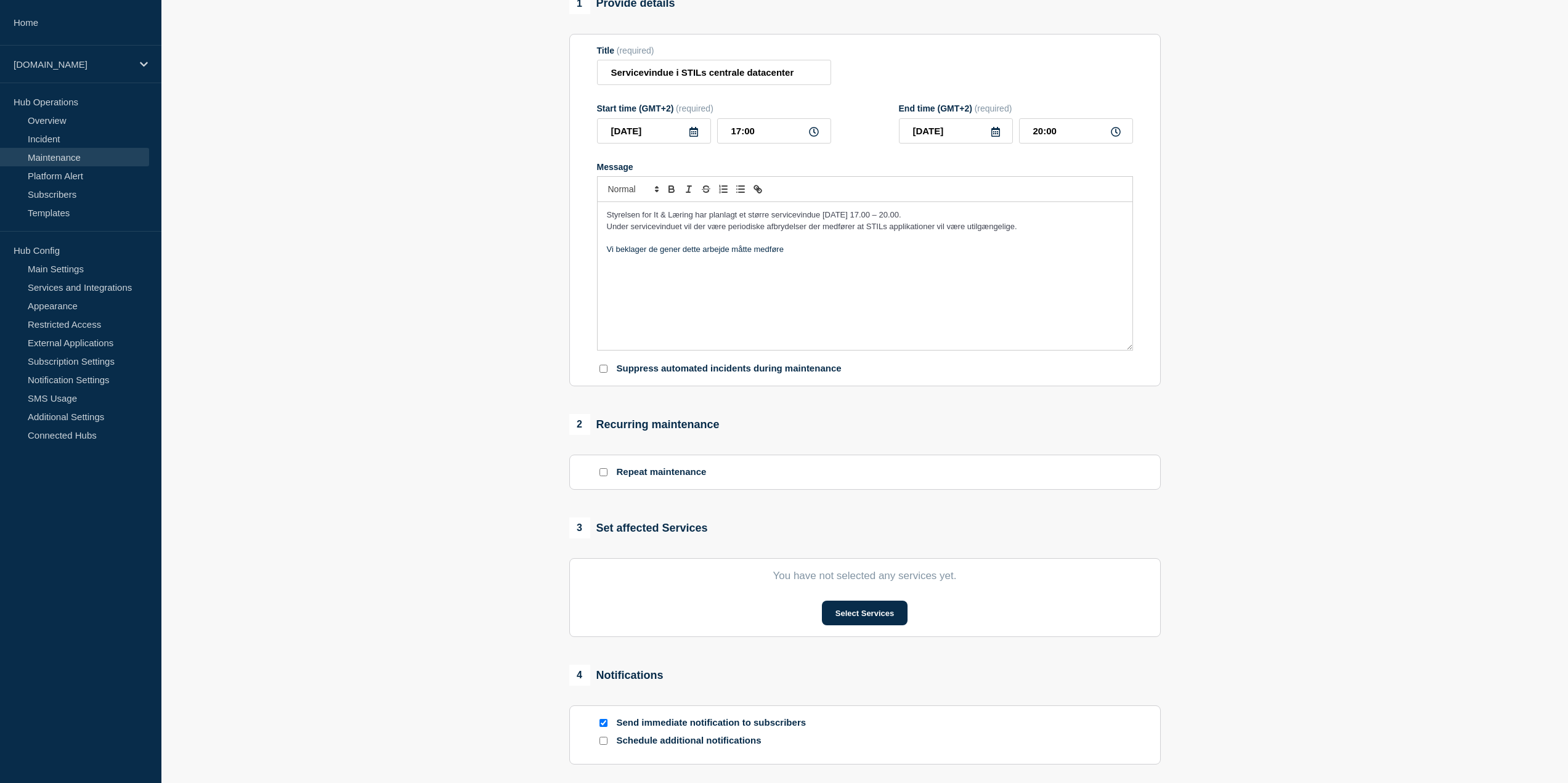
scroll to position [185, 0]
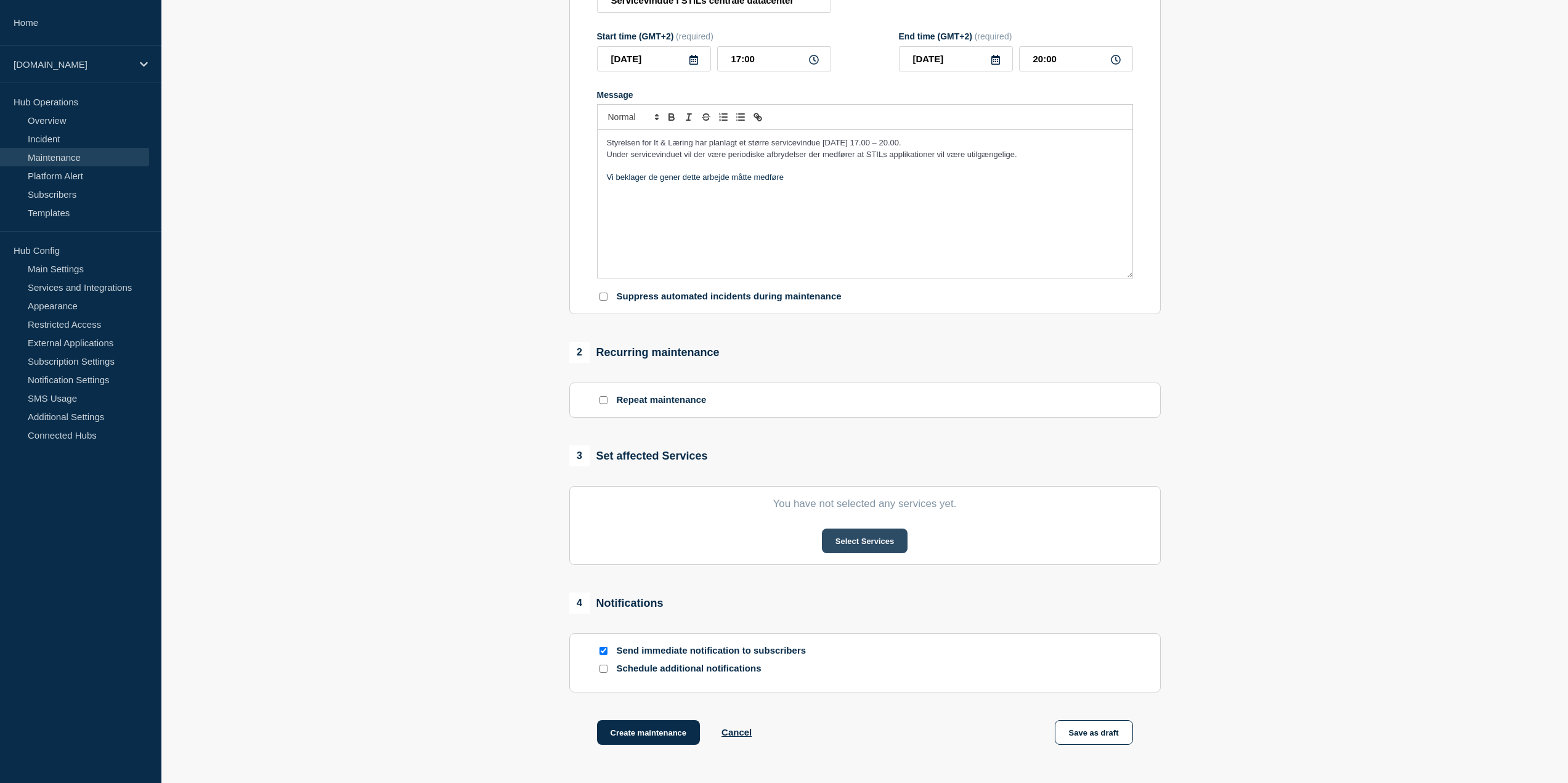
click at [884, 552] on button "Select Services" at bounding box center [864, 541] width 86 height 24
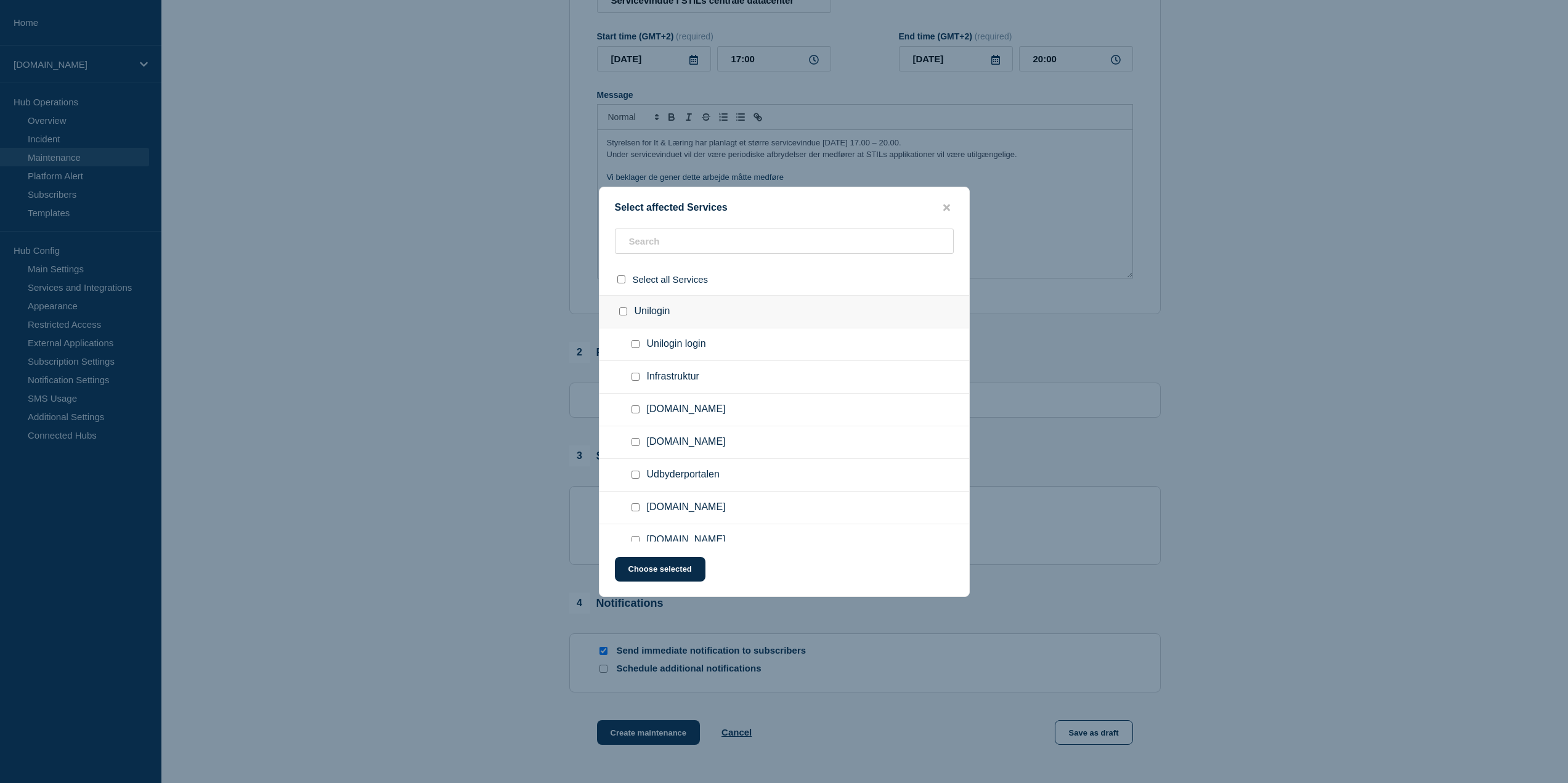
click at [625, 281] on div at bounding box center [623, 279] width 18 height 11
click at [621, 284] on input "select all checkbox" at bounding box center [621, 279] width 8 height 8
checkbox input "true"
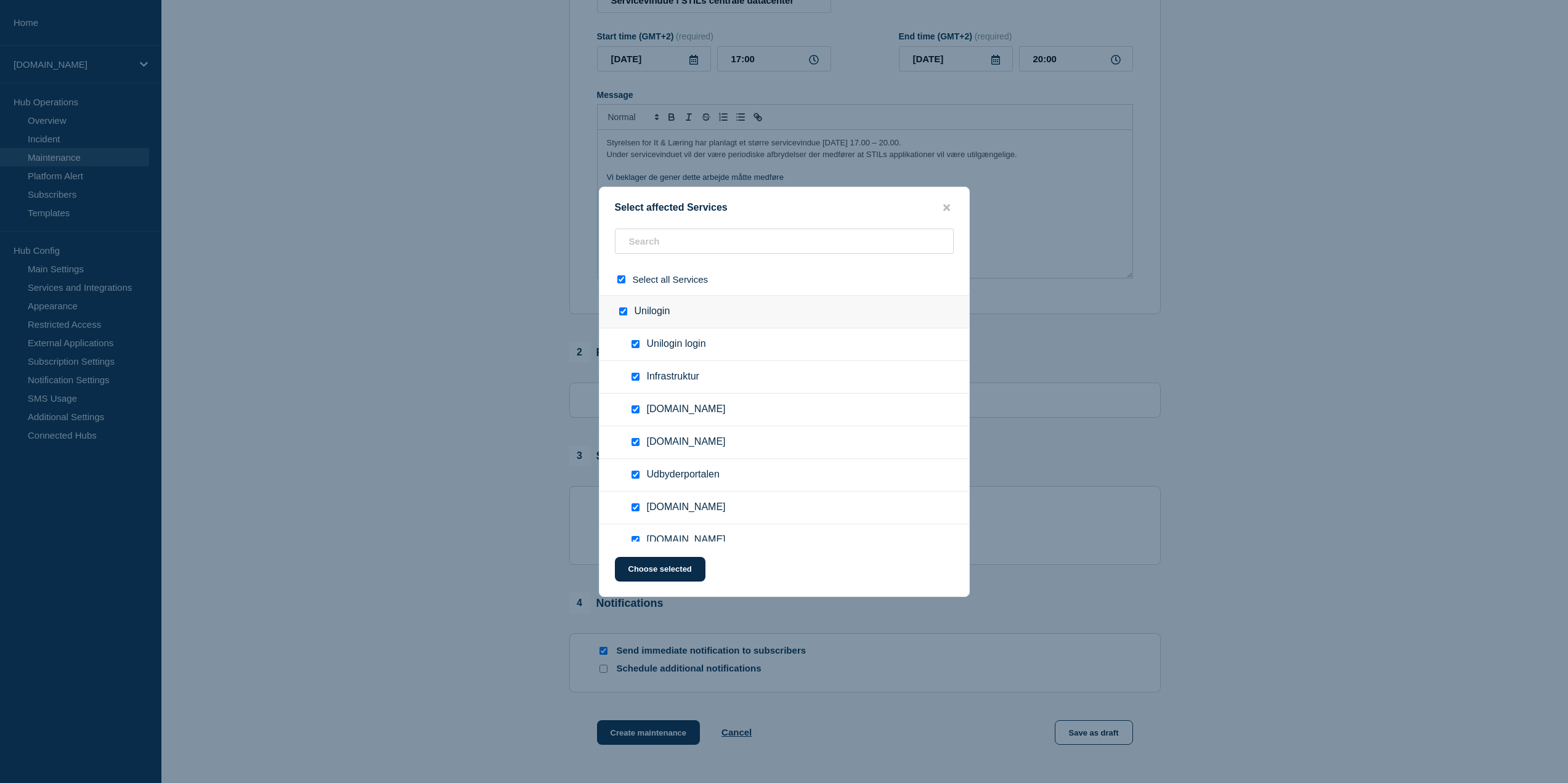
checkbox input "true"
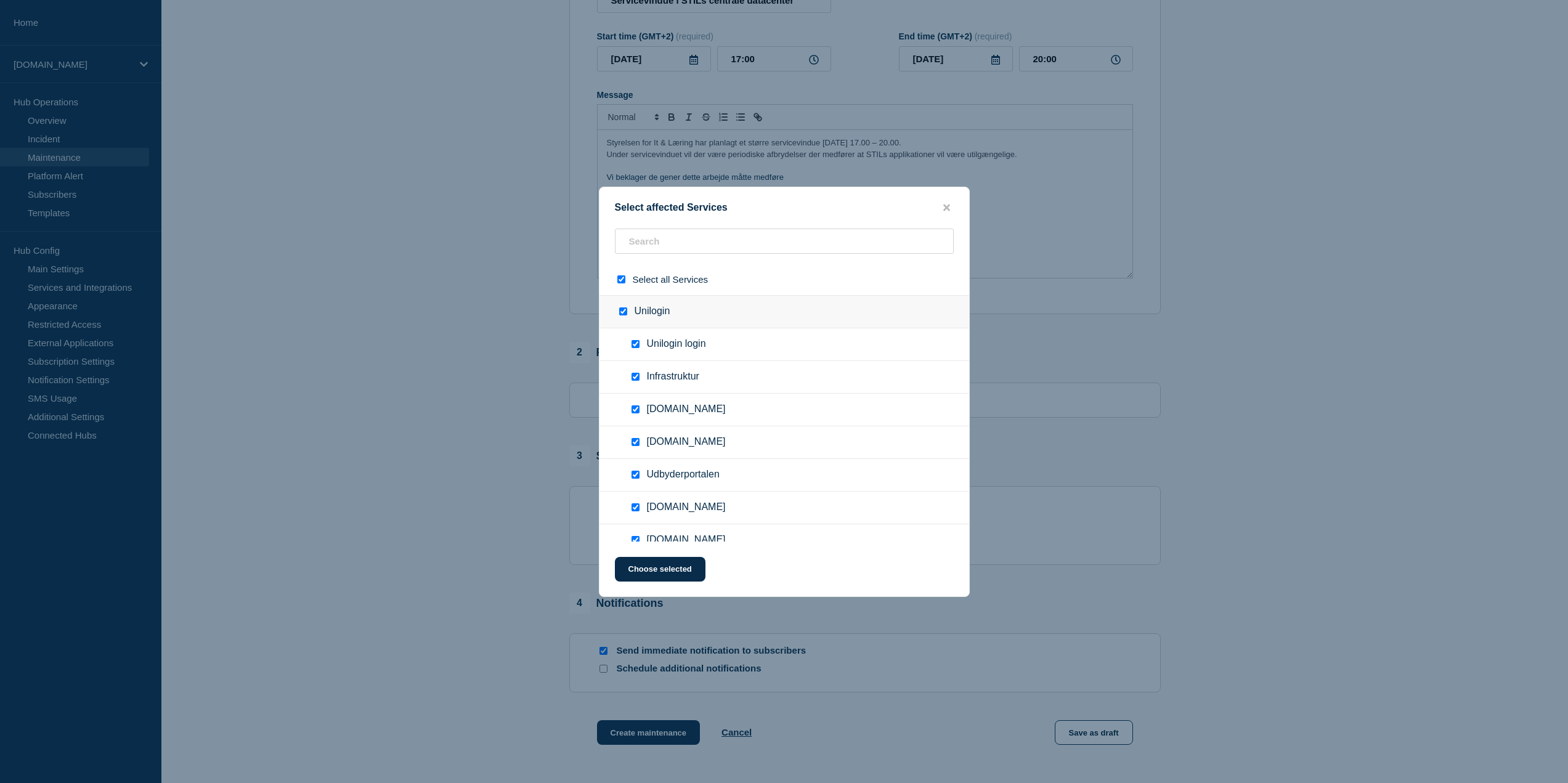
checkbox input "true"
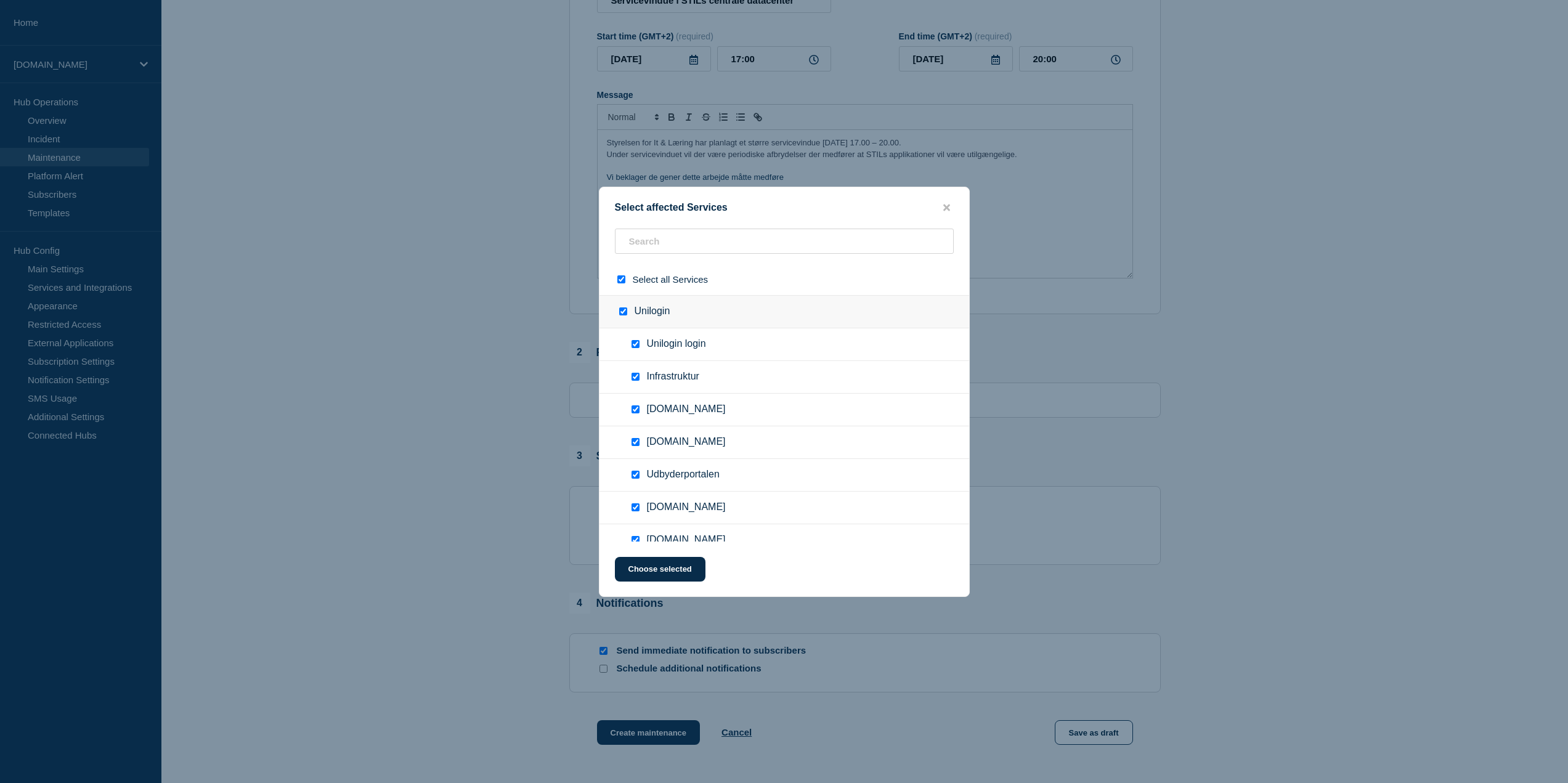
checkbox input "true"
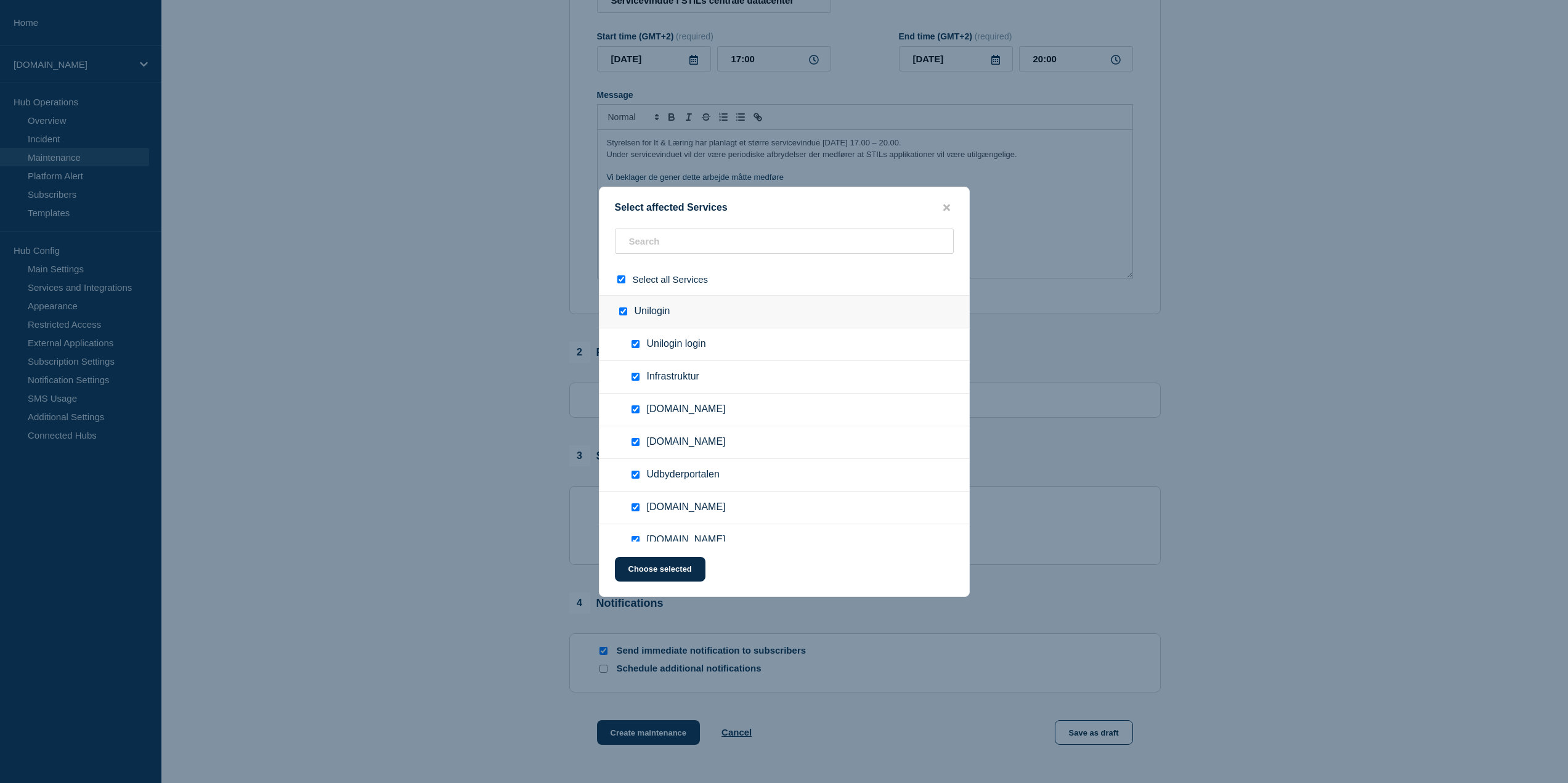
checkbox input "true"
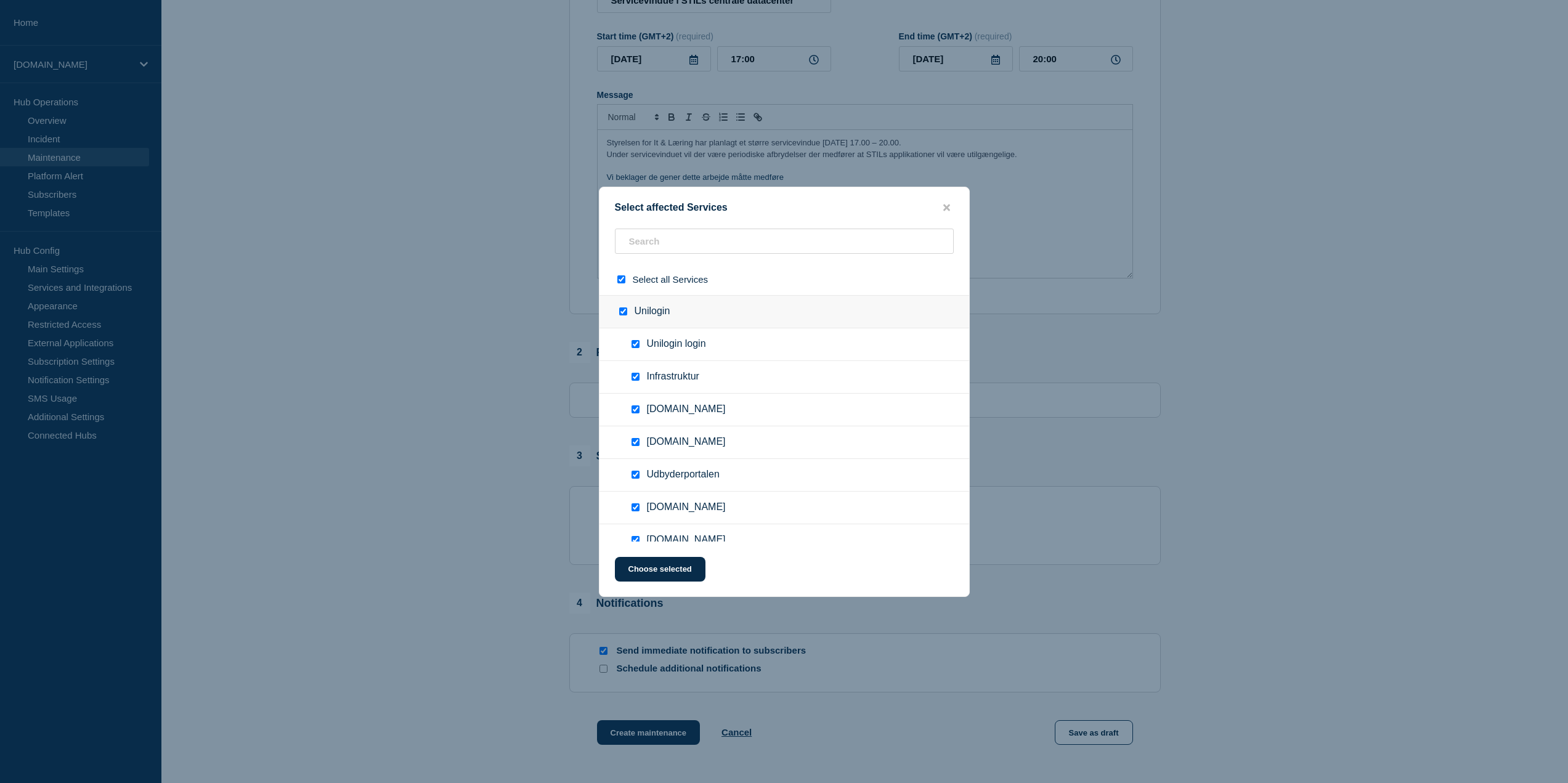
checkbox input "true"
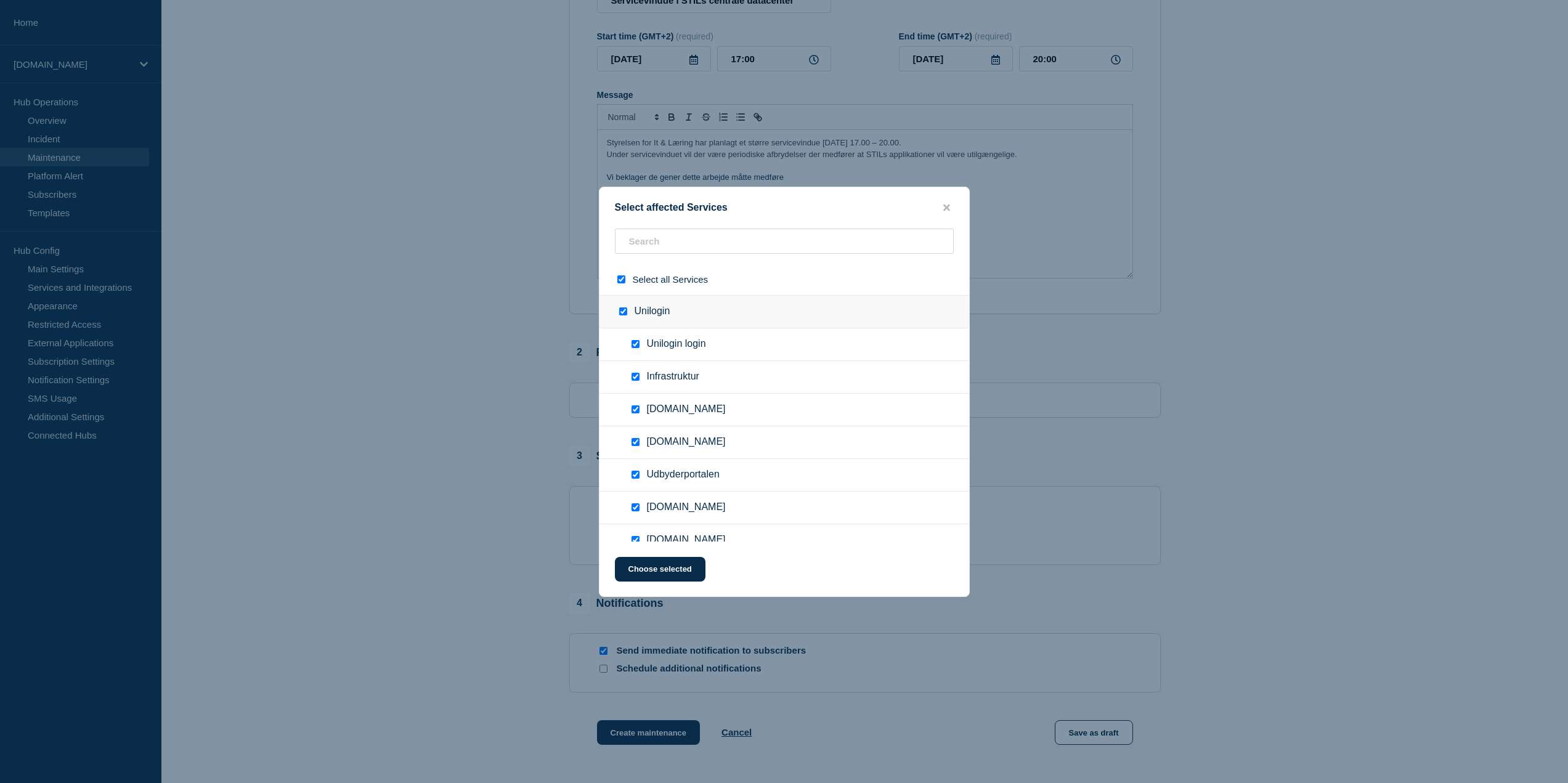
checkbox input "true"
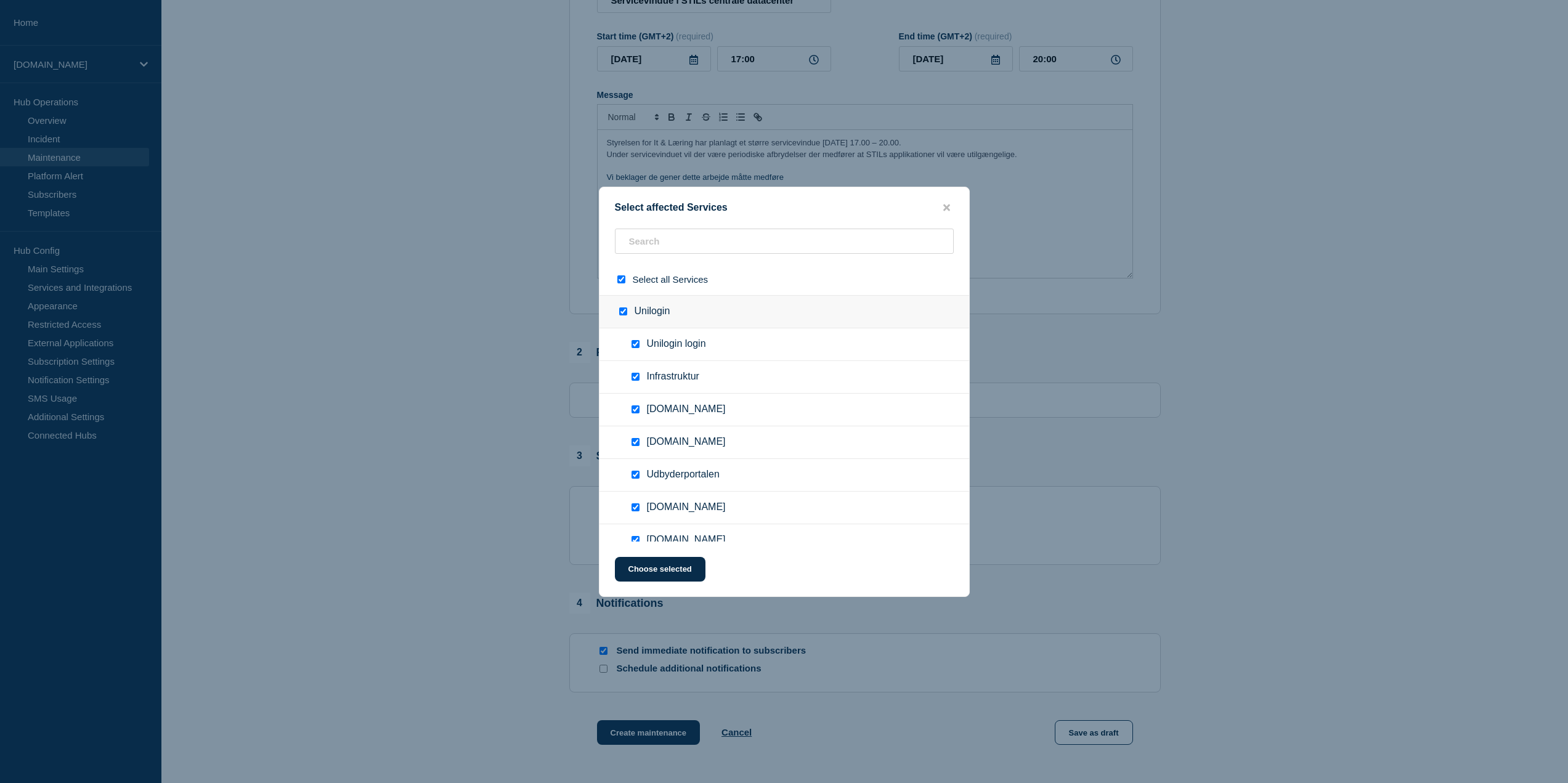
checkbox input "true"
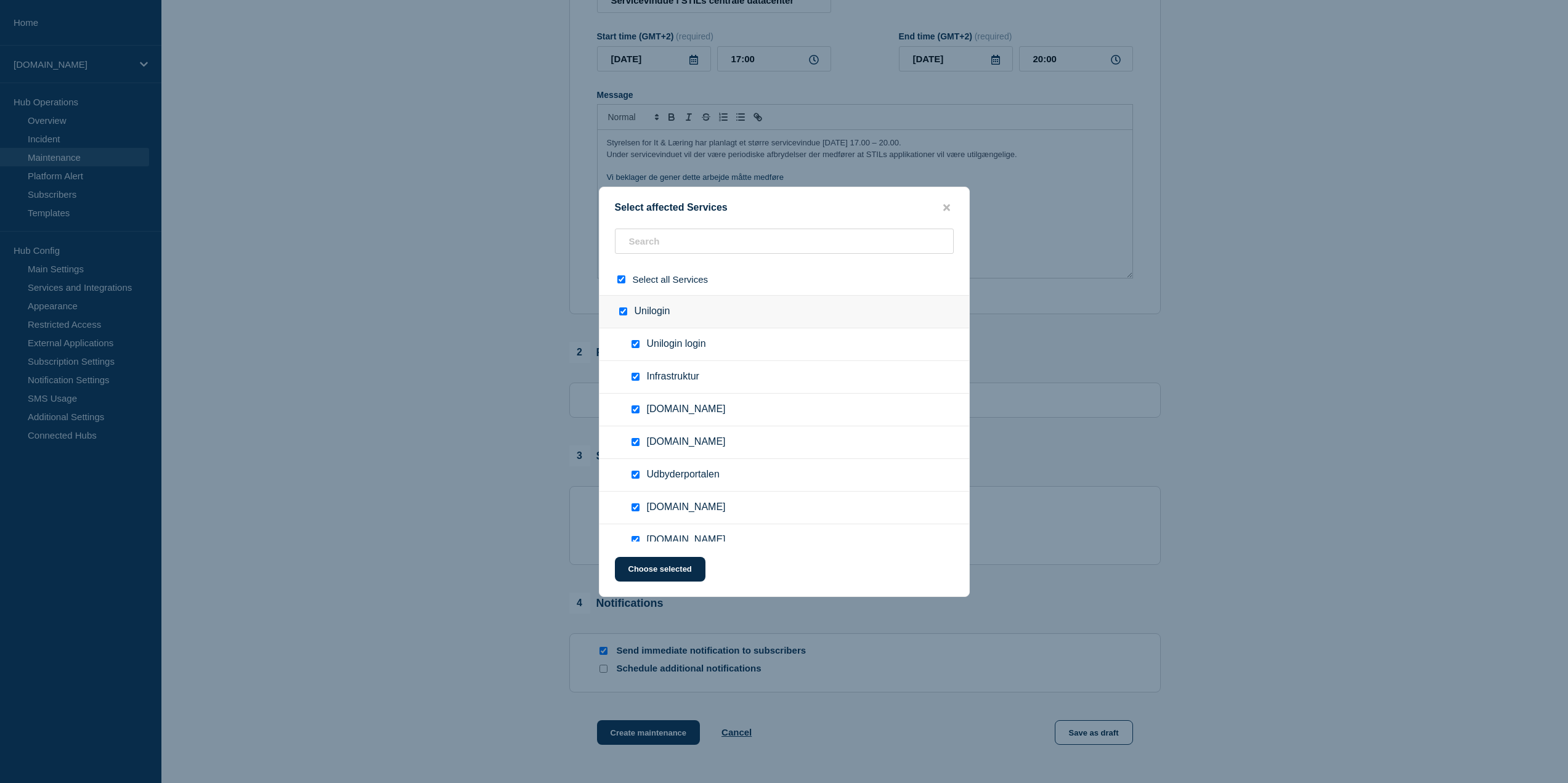
checkbox input "true"
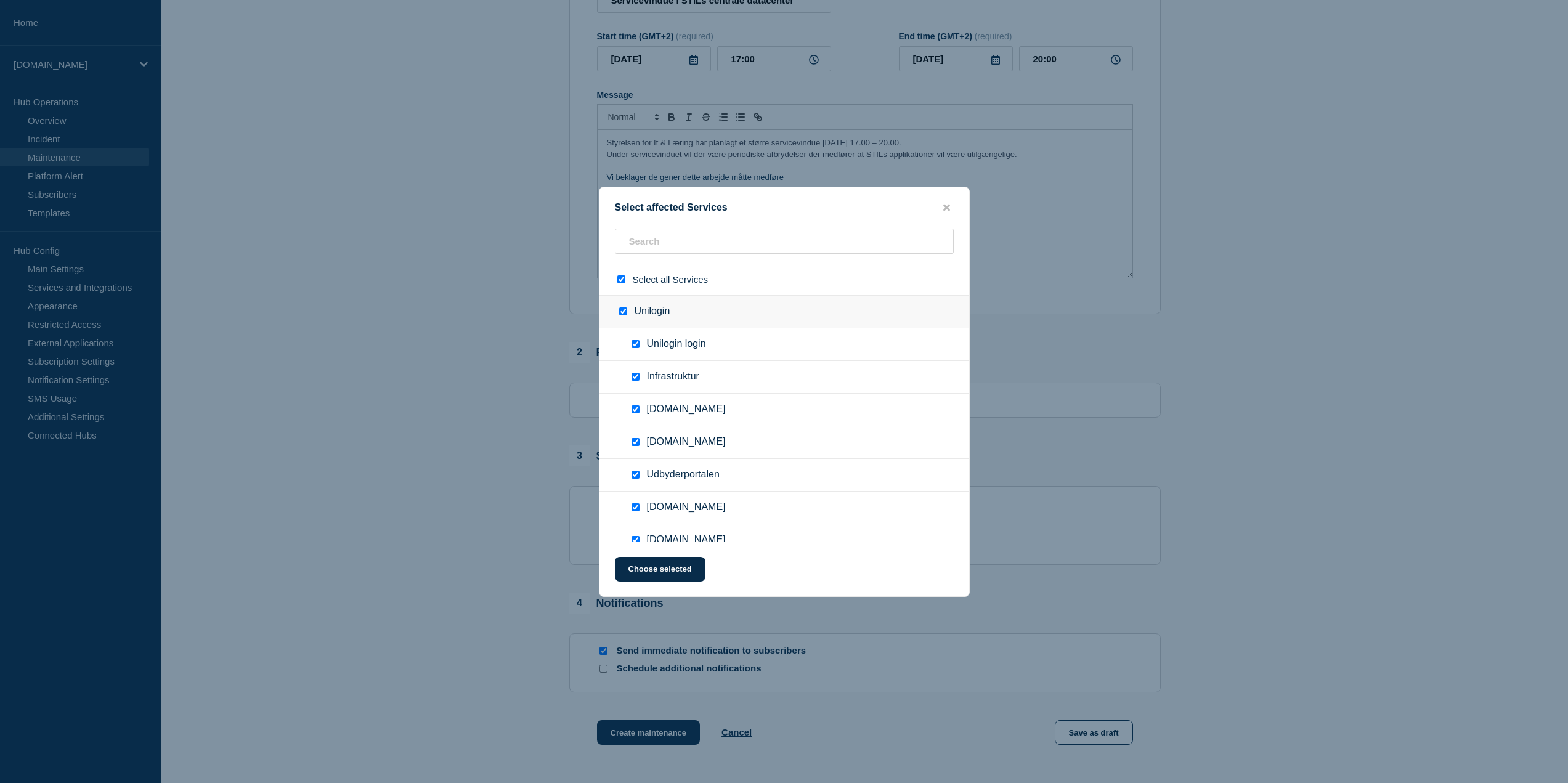
checkbox input "true"
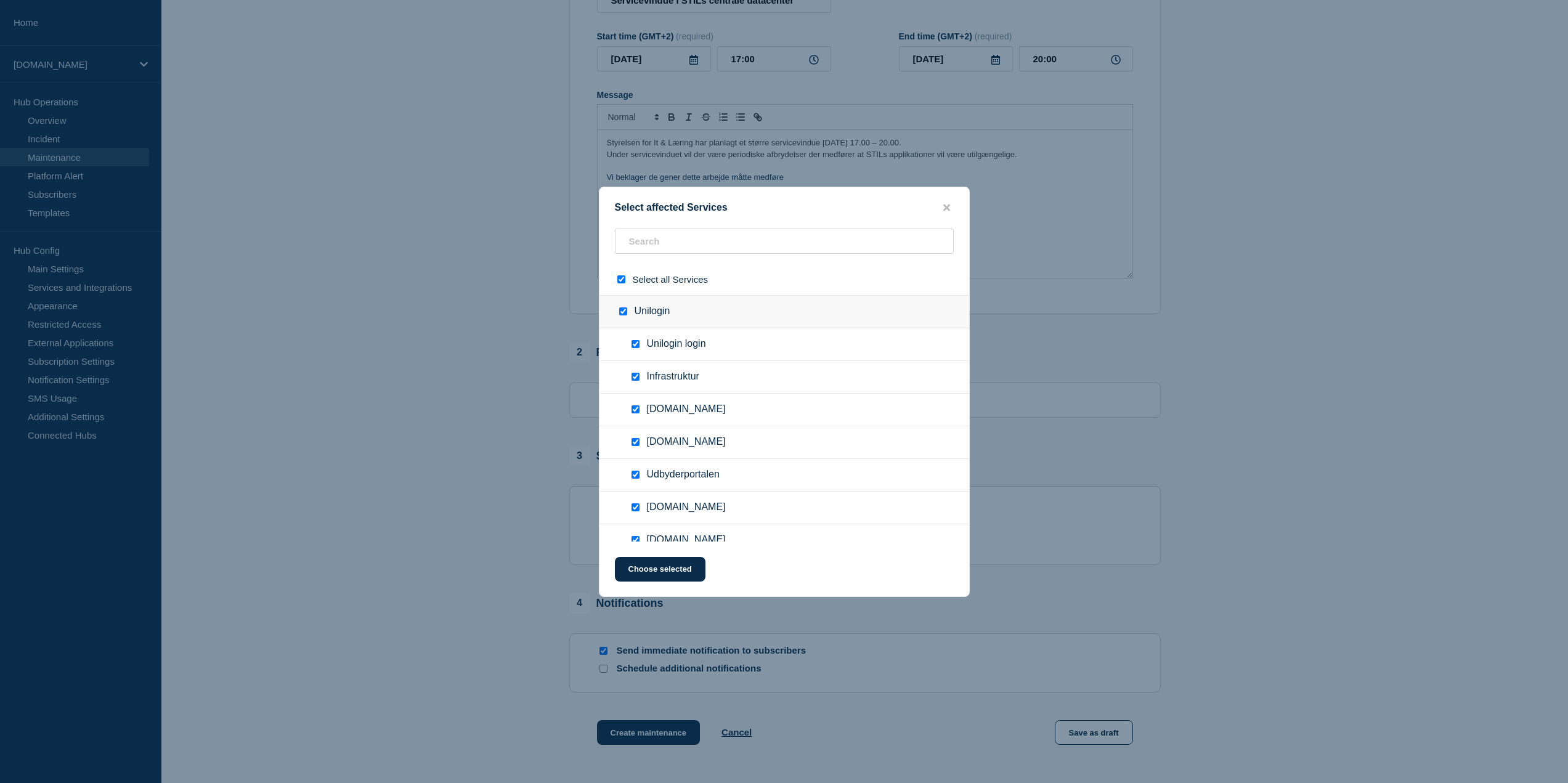
checkbox input "true"
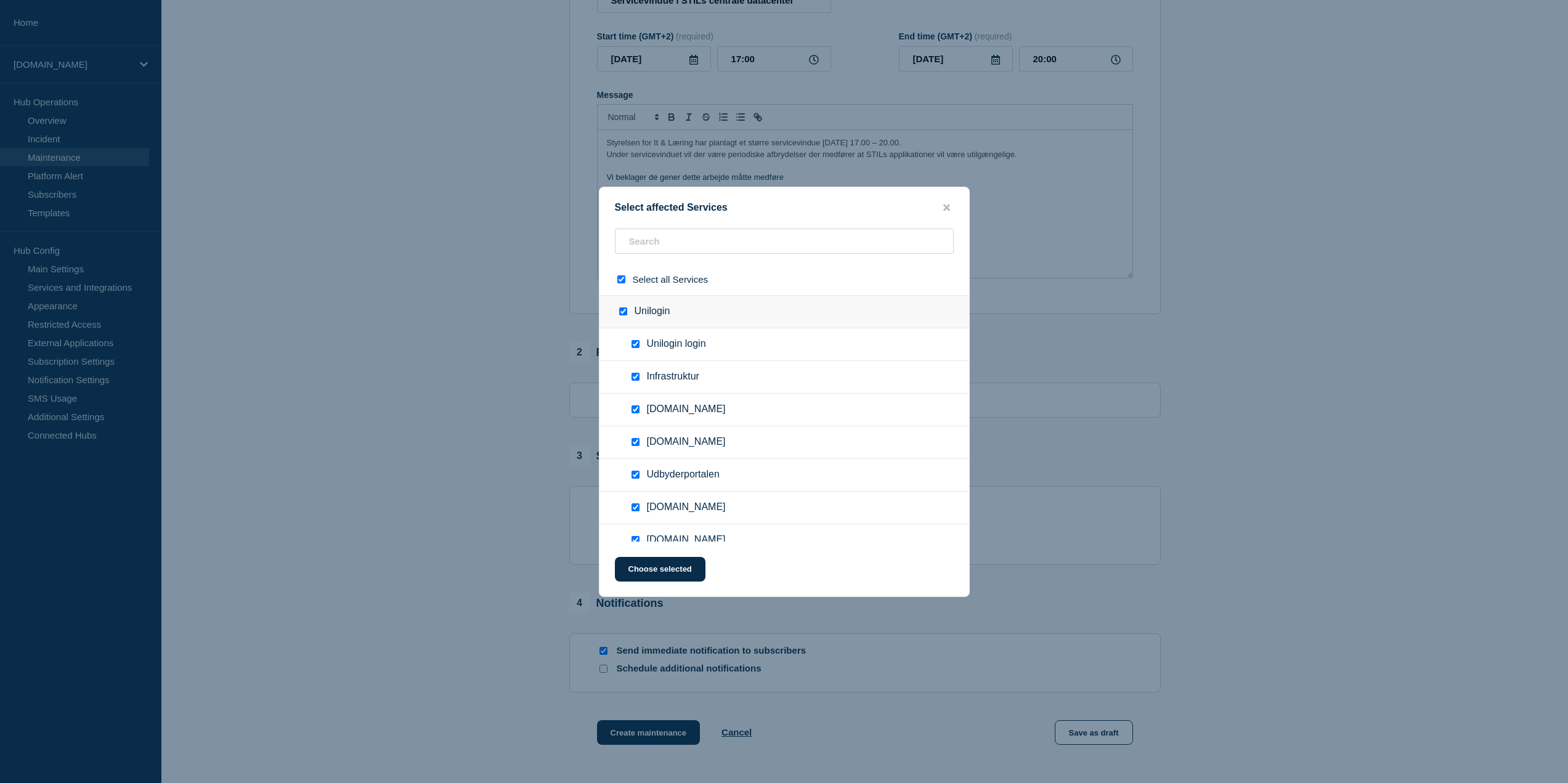
checkbox input "true"
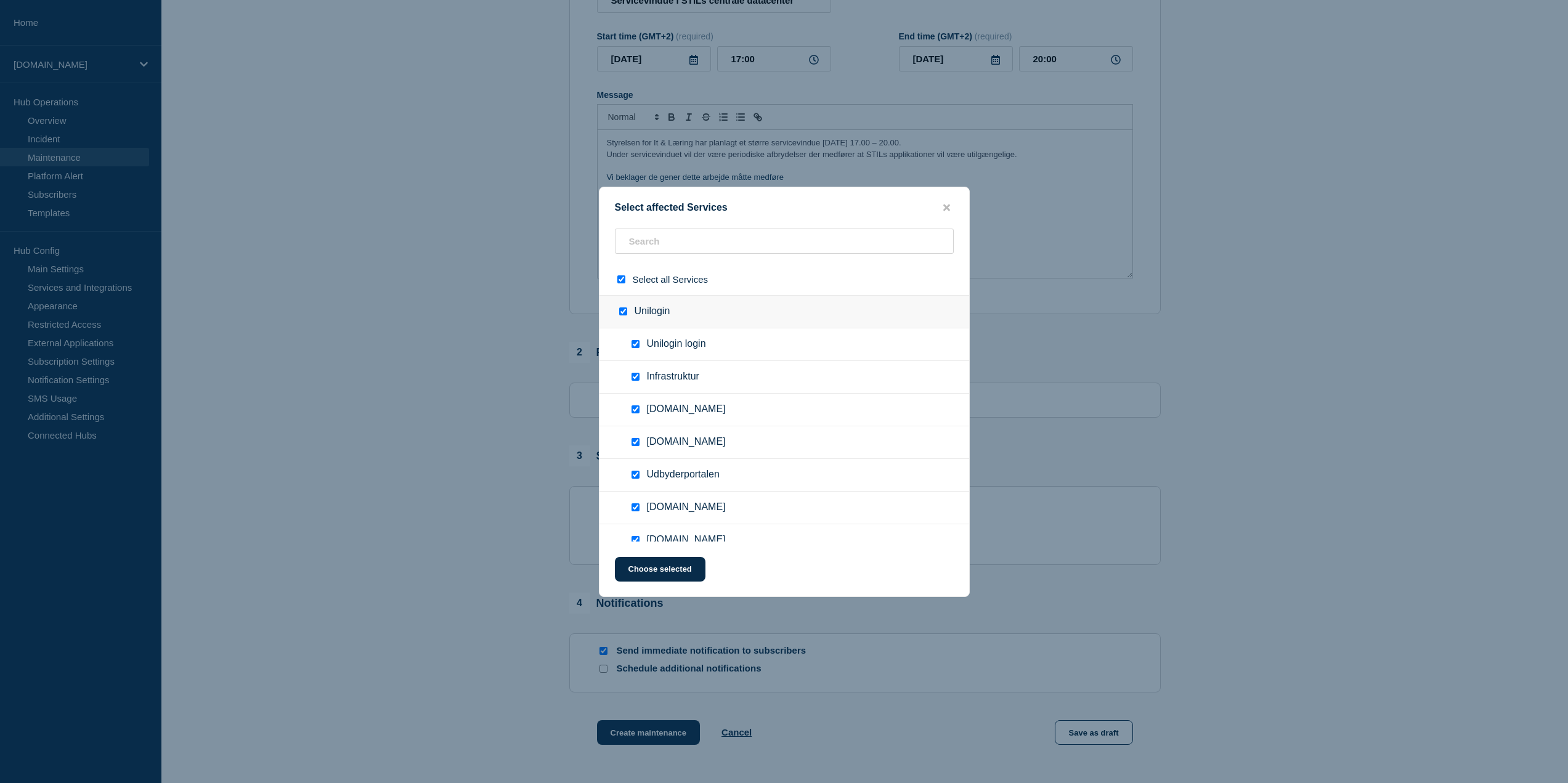
checkbox input "true"
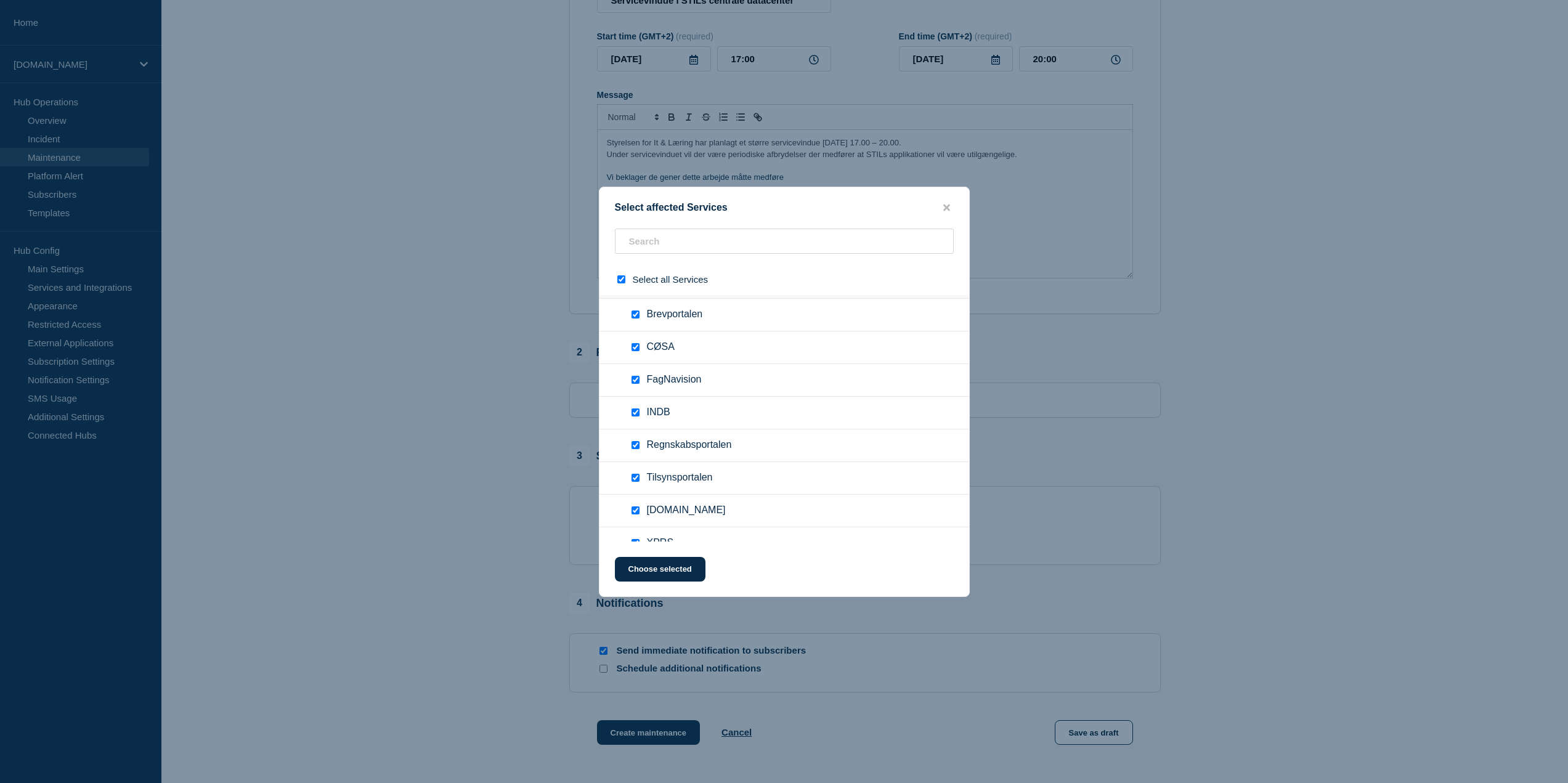
scroll to position [1778, 0]
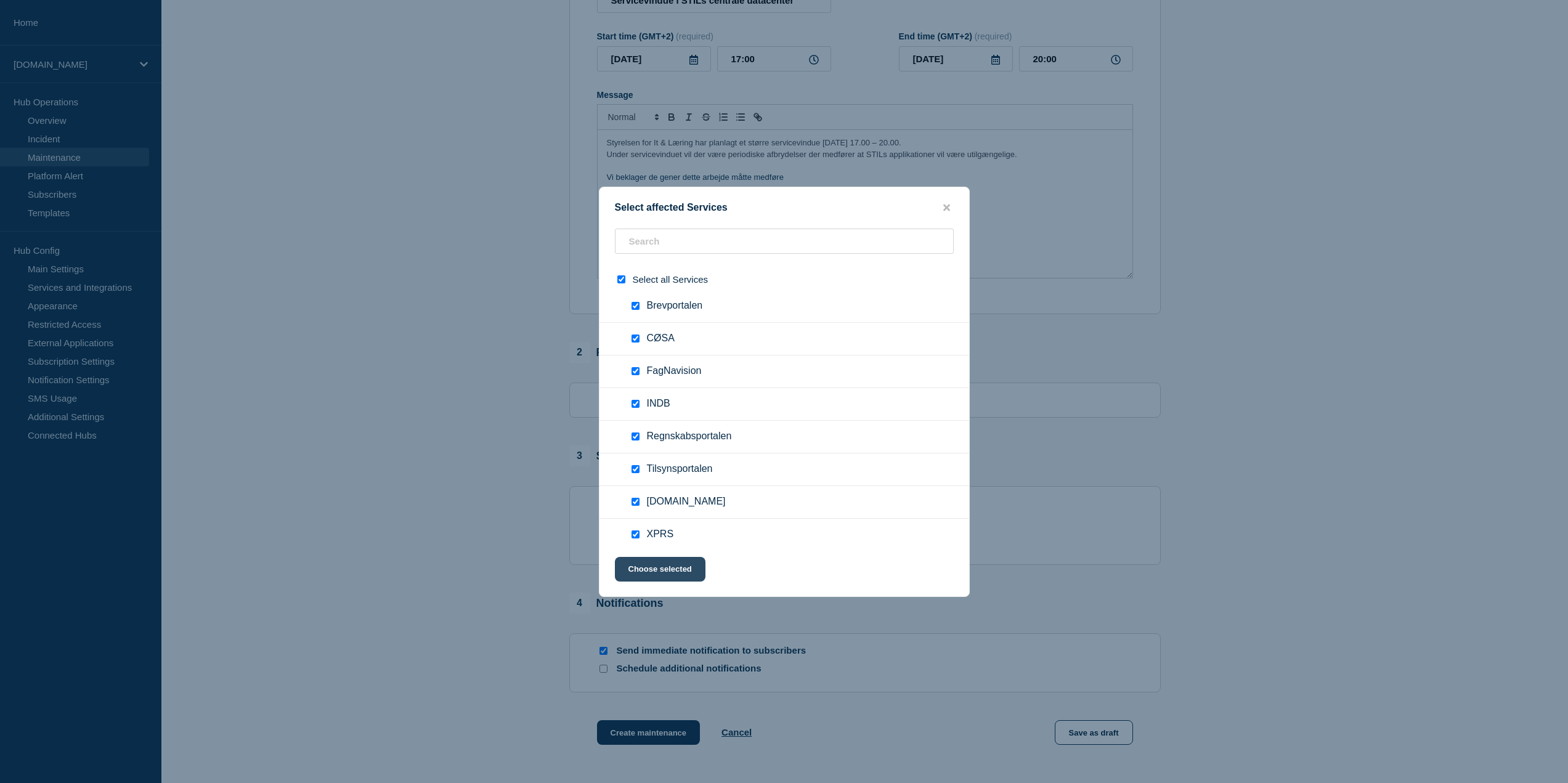
click at [698, 574] on button "Choose selected" at bounding box center [659, 569] width 90 height 24
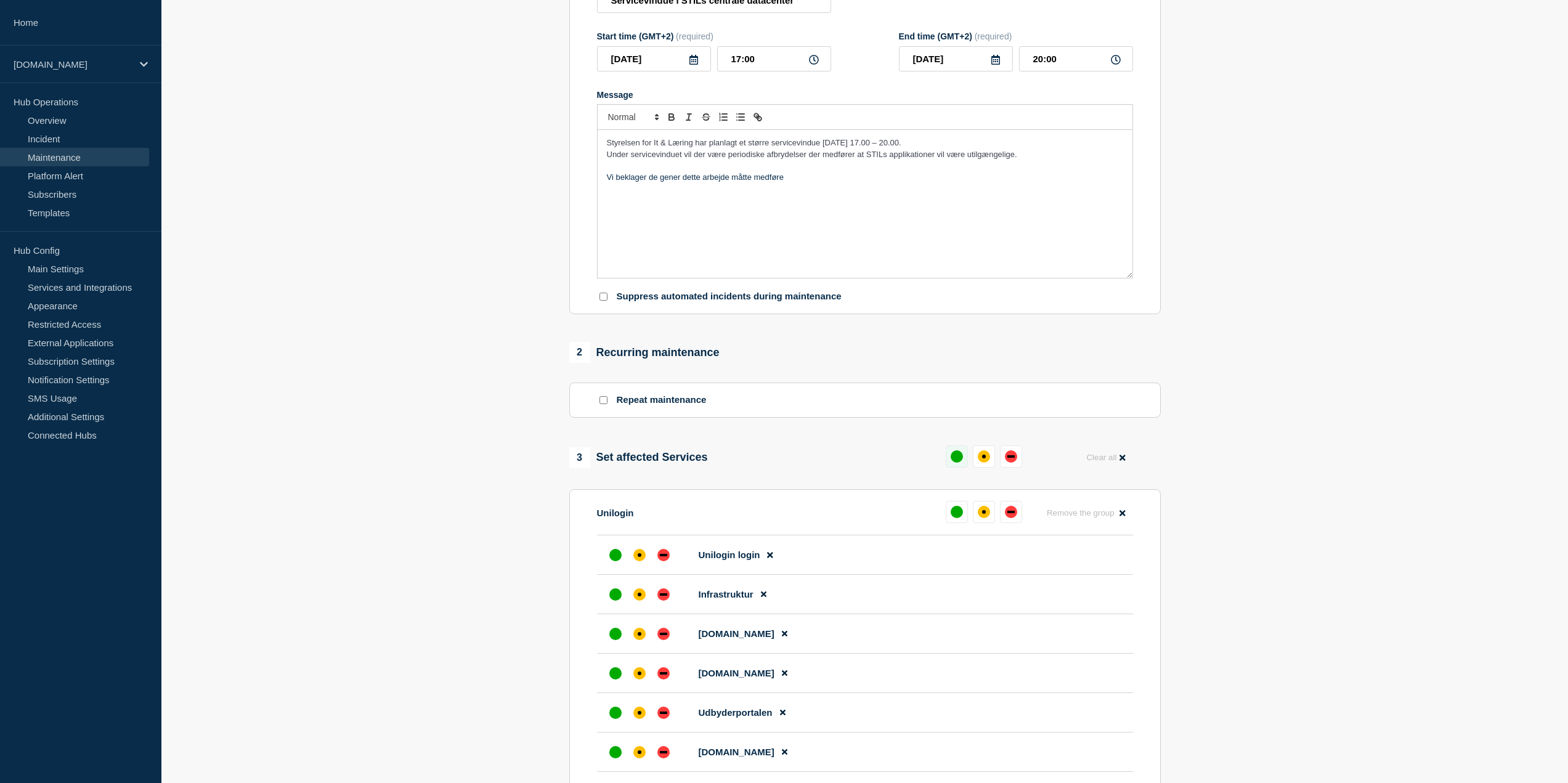
click at [961, 463] on div "up" at bounding box center [956, 456] width 12 height 12
click at [974, 461] on div "affected" at bounding box center [979, 456] width 12 height 12
click at [980, 461] on div "affected" at bounding box center [979, 456] width 12 height 12
click at [637, 561] on div "affected" at bounding box center [639, 555] width 12 height 12
click at [642, 587] on div at bounding box center [639, 594] width 22 height 22
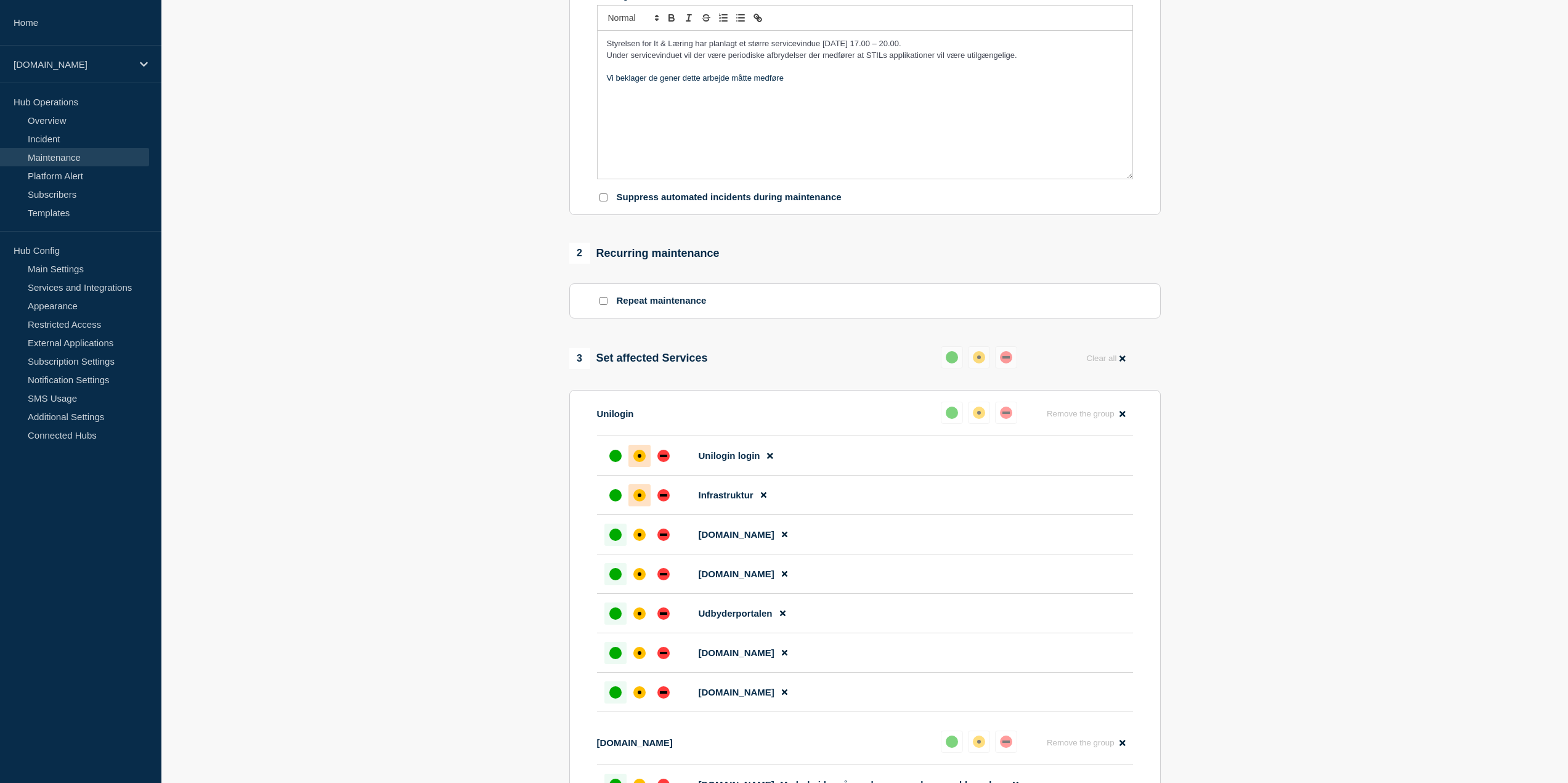
scroll to position [308, 0]
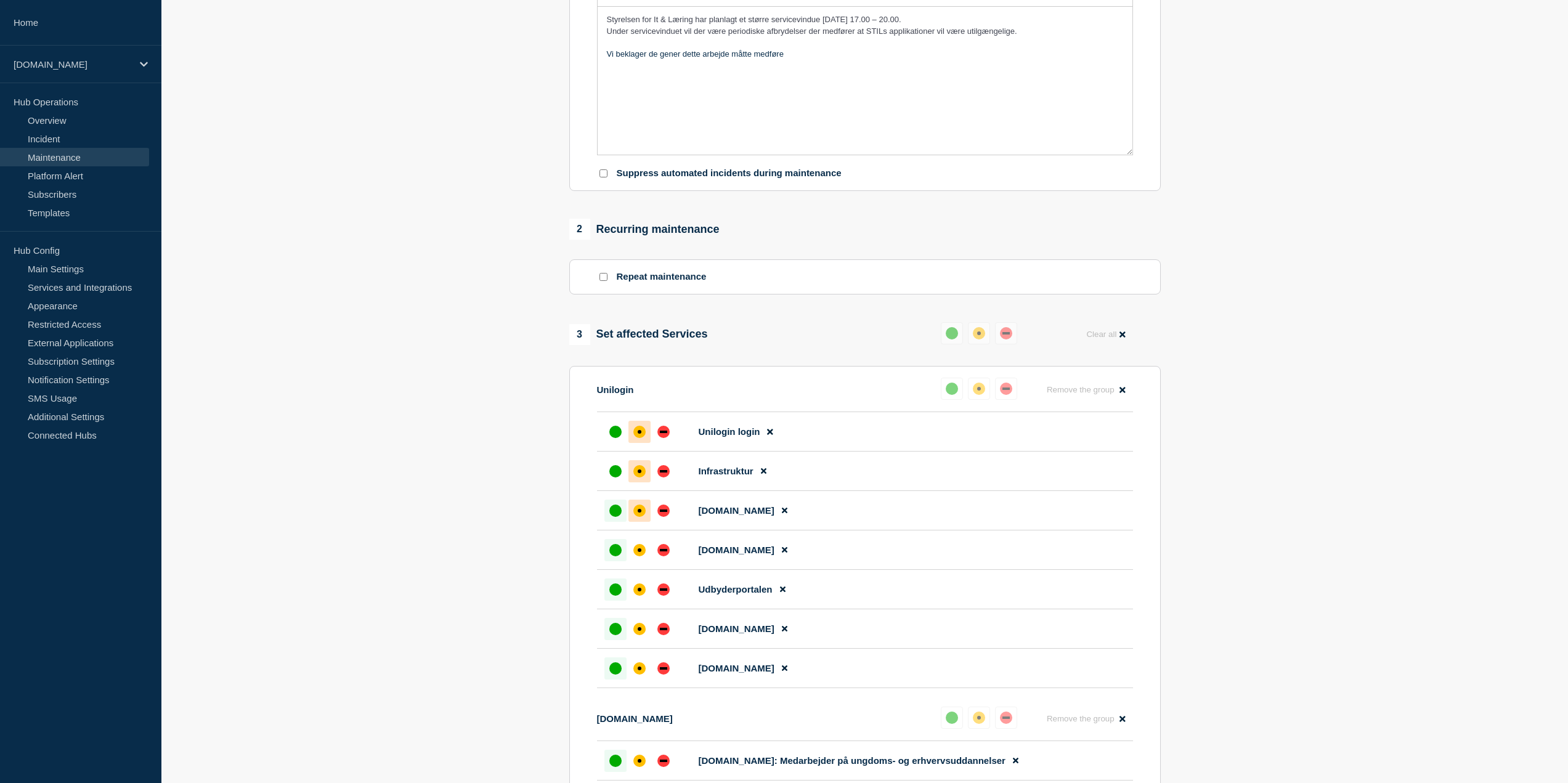
click at [642, 513] on div "affected" at bounding box center [639, 510] width 12 height 12
click at [645, 548] on div at bounding box center [639, 549] width 22 height 22
click at [645, 587] on div at bounding box center [639, 589] width 22 height 22
click at [644, 631] on div "affected" at bounding box center [639, 628] width 12 height 12
drag, startPoint x: 640, startPoint y: 683, endPoint x: 638, endPoint y: 673, distance: 10.2
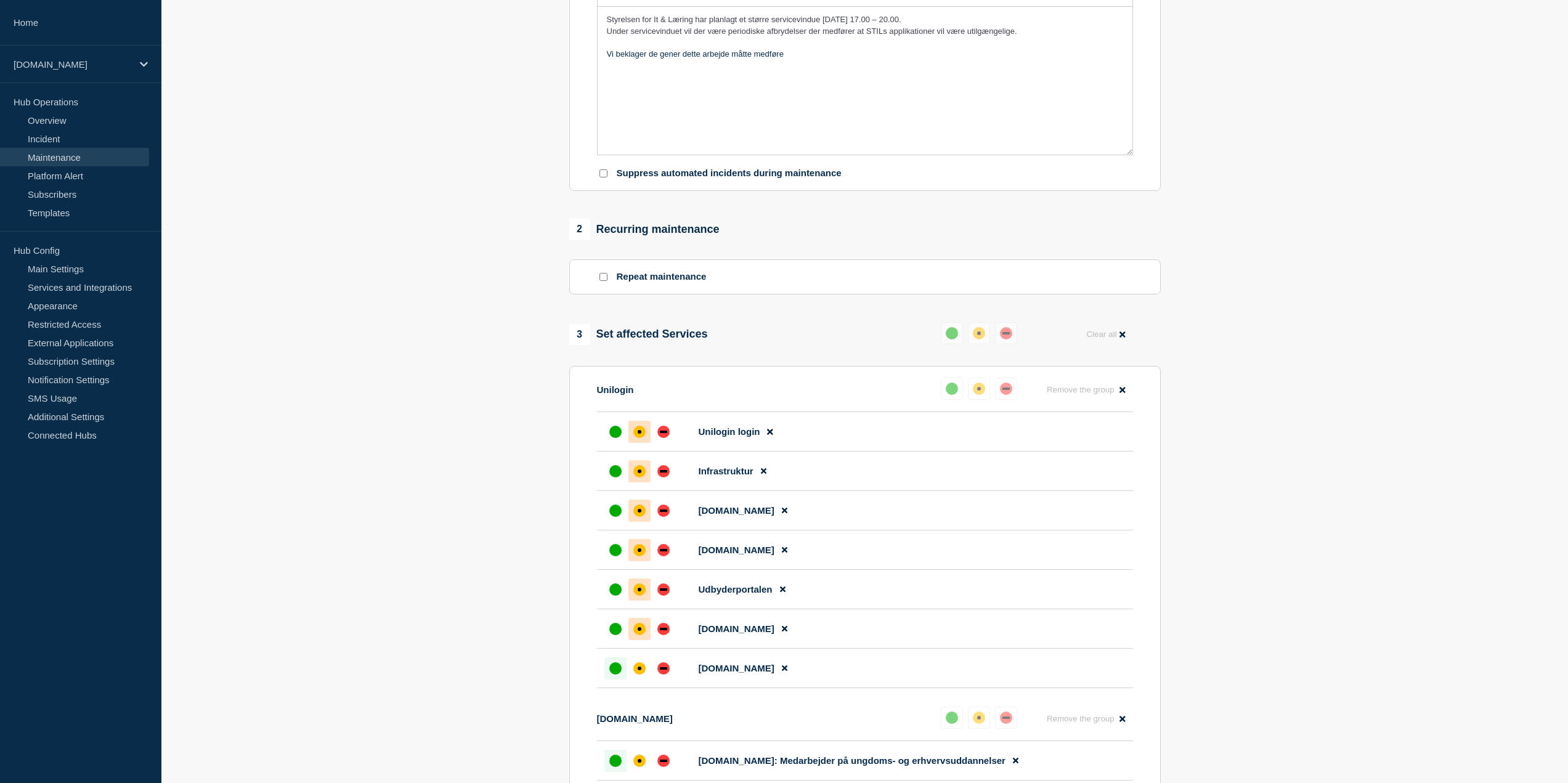
click at [640, 682] on li "[DOMAIN_NAME]" at bounding box center [865, 668] width 536 height 39
click at [640, 670] on div "affected" at bounding box center [639, 668] width 4 height 4
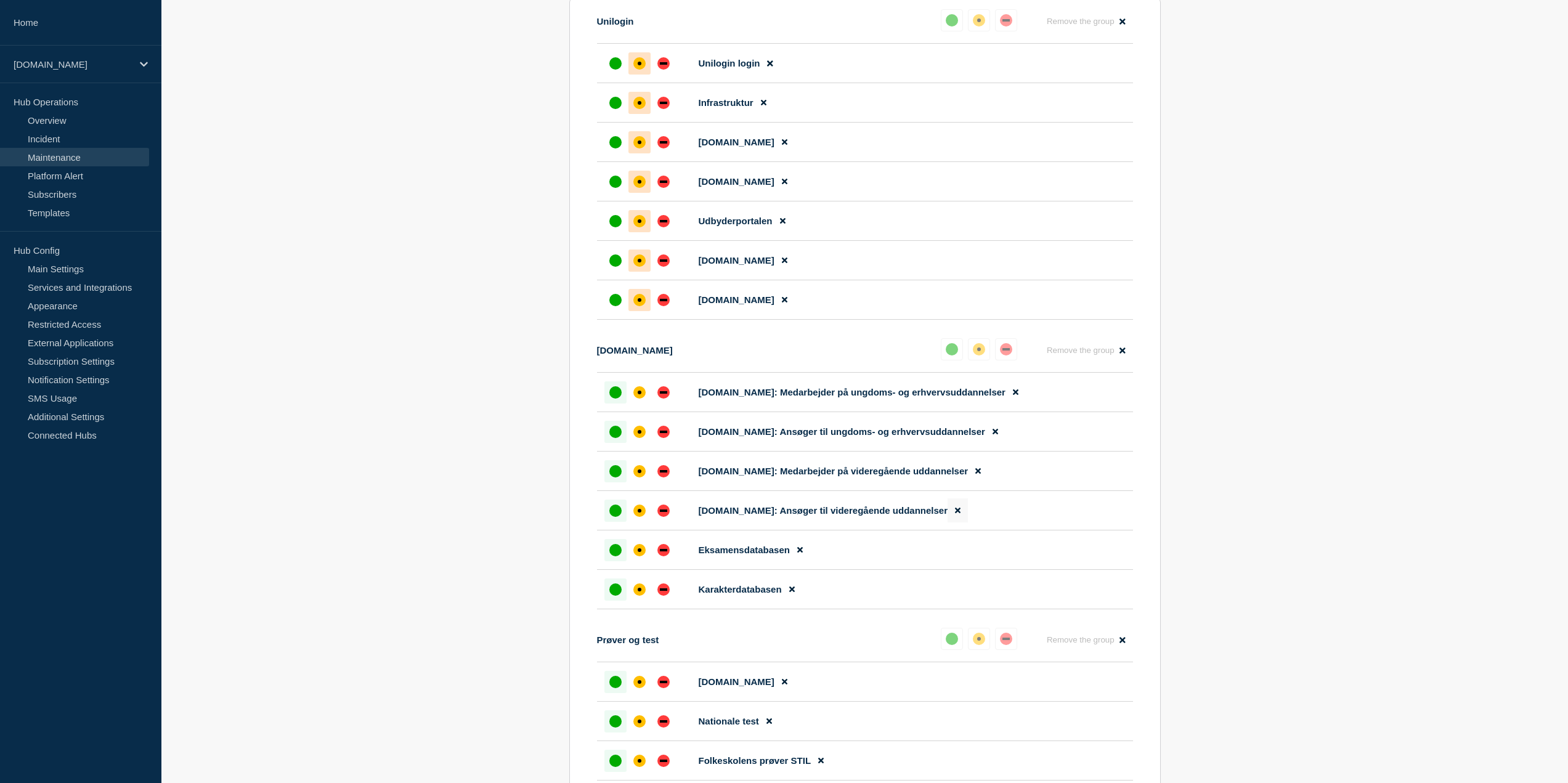
scroll to position [678, 0]
click at [973, 350] on div "affected" at bounding box center [979, 348] width 12 height 12
click at [633, 401] on div at bounding box center [639, 390] width 22 height 22
click at [640, 433] on div "affected" at bounding box center [639, 430] width 4 height 4
click at [642, 468] on div "affected" at bounding box center [639, 469] width 12 height 12
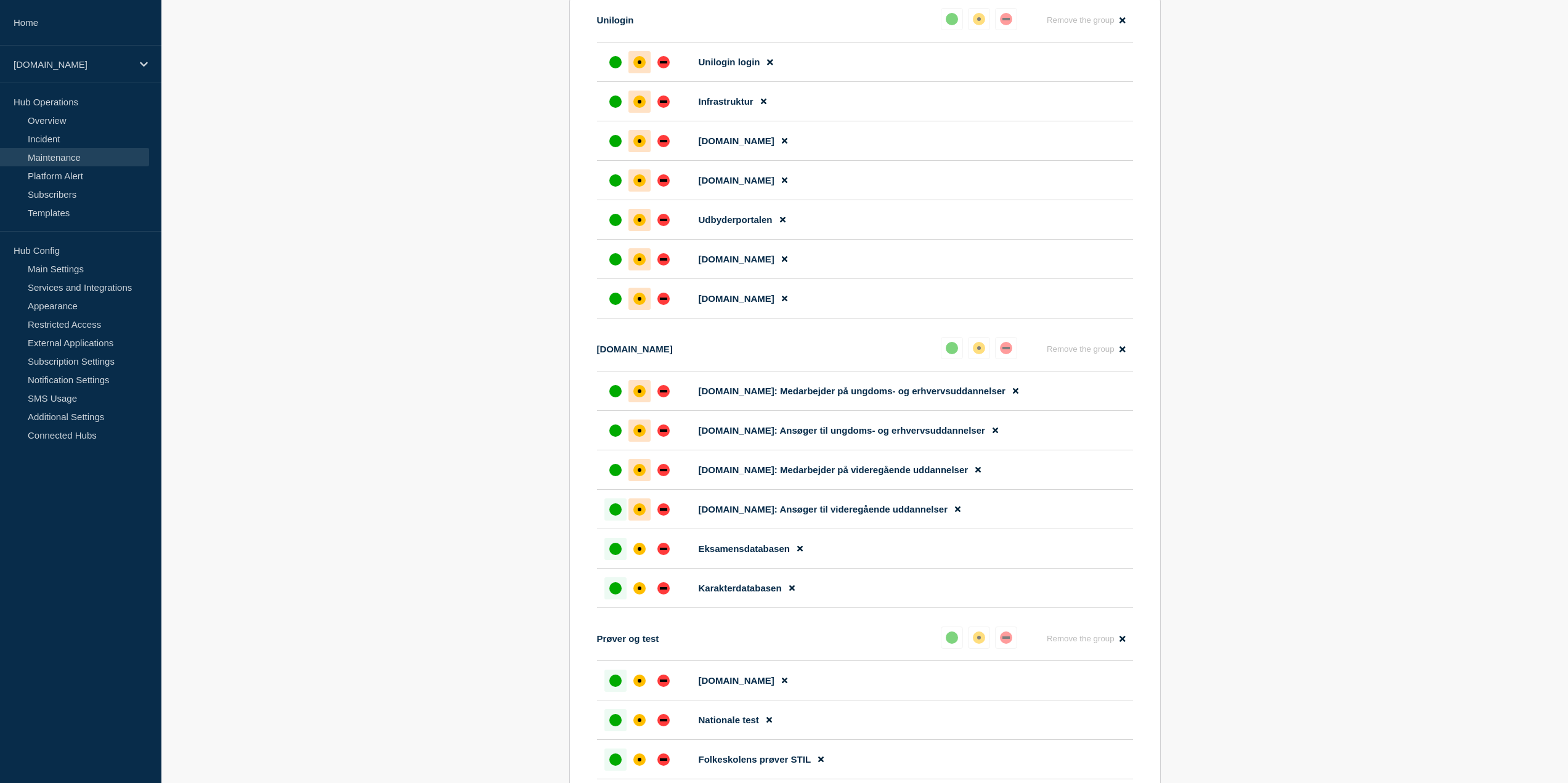
click at [641, 504] on div at bounding box center [639, 509] width 22 height 22
click at [641, 544] on div at bounding box center [639, 548] width 22 height 22
click at [640, 604] on li "Karakterdatabasen" at bounding box center [865, 588] width 536 height 39
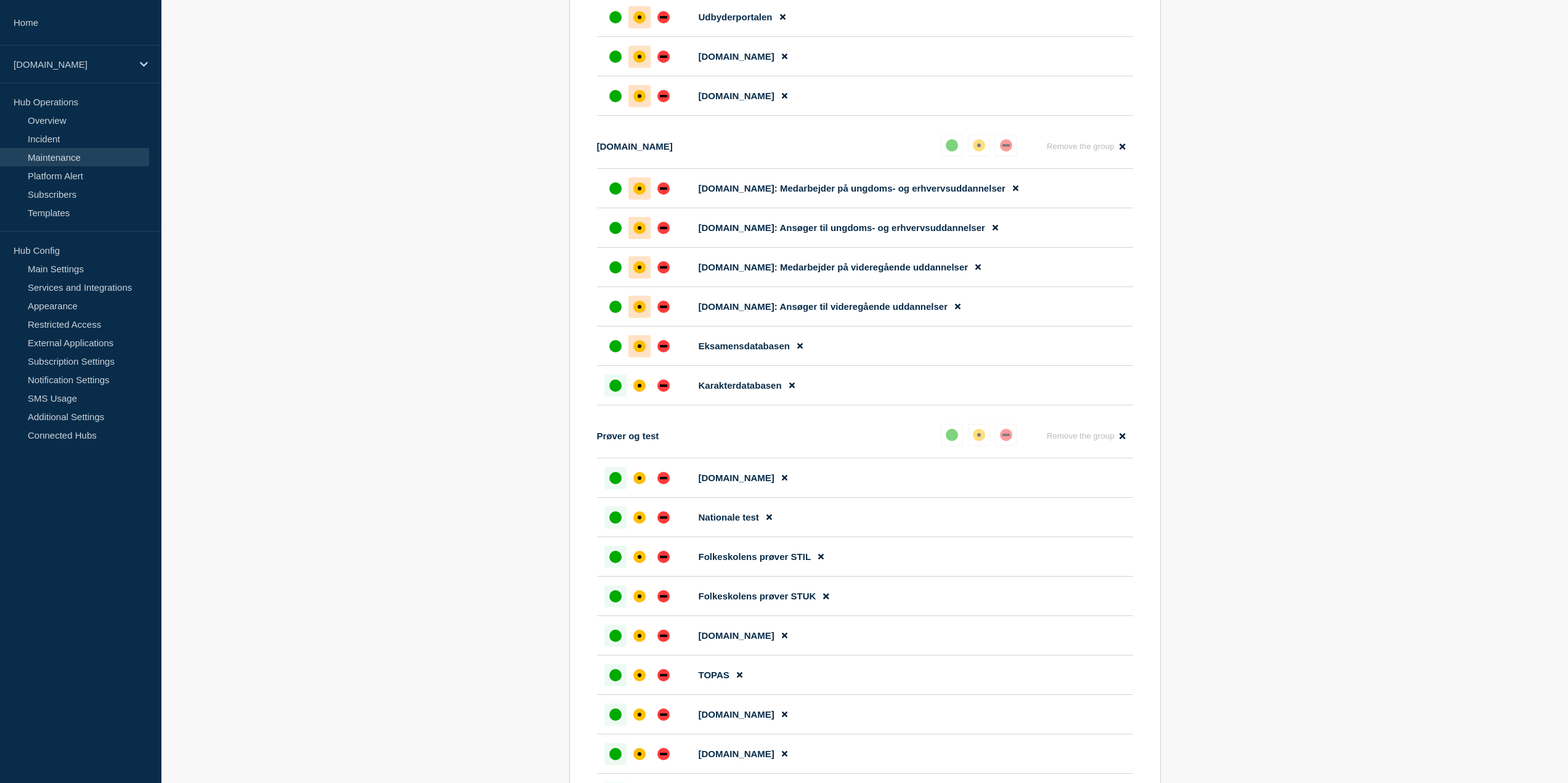
scroll to position [924, 0]
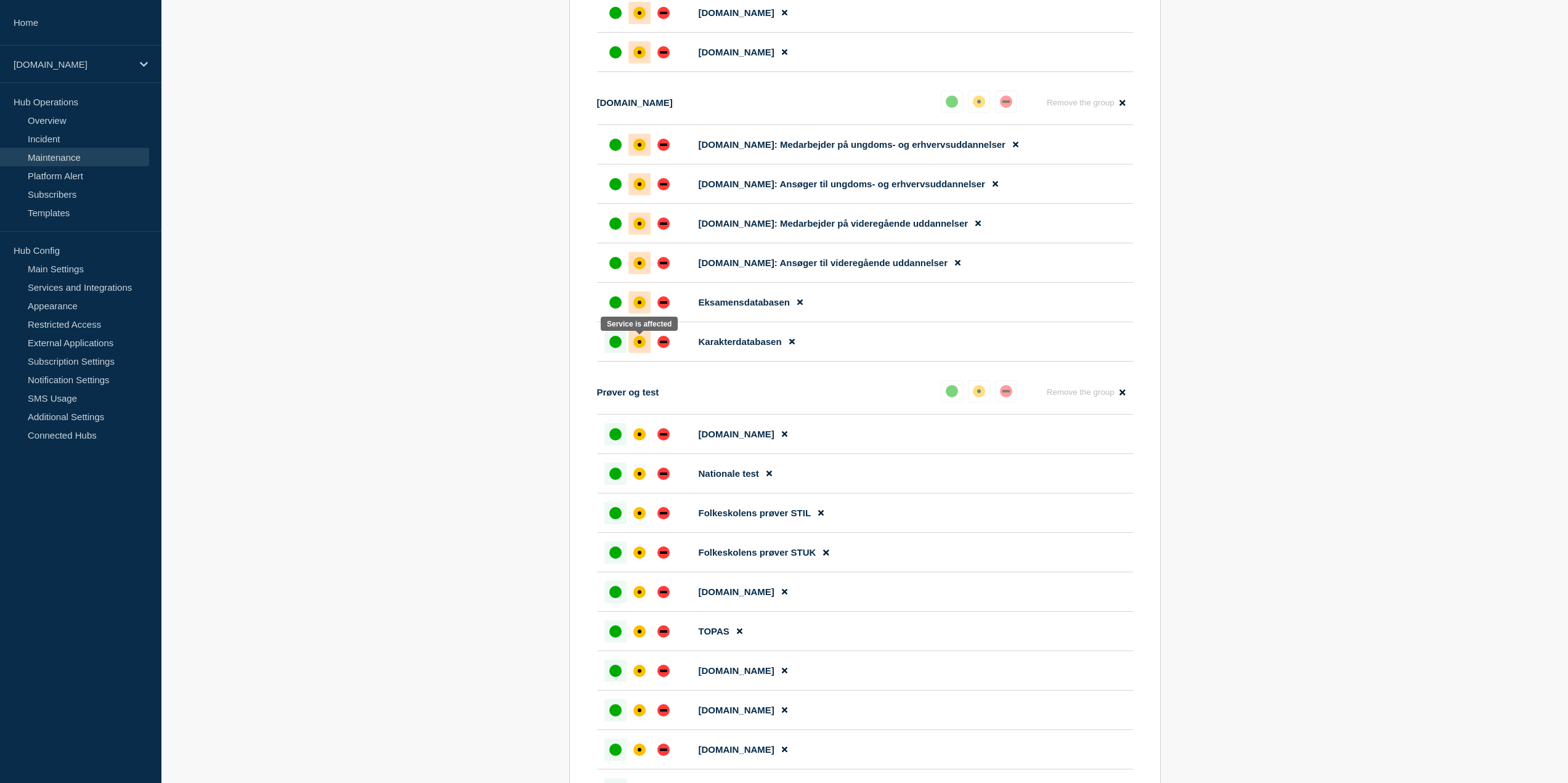
click at [630, 346] on div at bounding box center [639, 341] width 22 height 22
click at [640, 441] on div "affected" at bounding box center [639, 433] width 12 height 12
click at [640, 476] on div "affected" at bounding box center [639, 473] width 4 height 4
click at [640, 507] on div at bounding box center [639, 512] width 22 height 22
click at [641, 542] on li "Folkeskolens prøver STUK" at bounding box center [865, 552] width 536 height 39
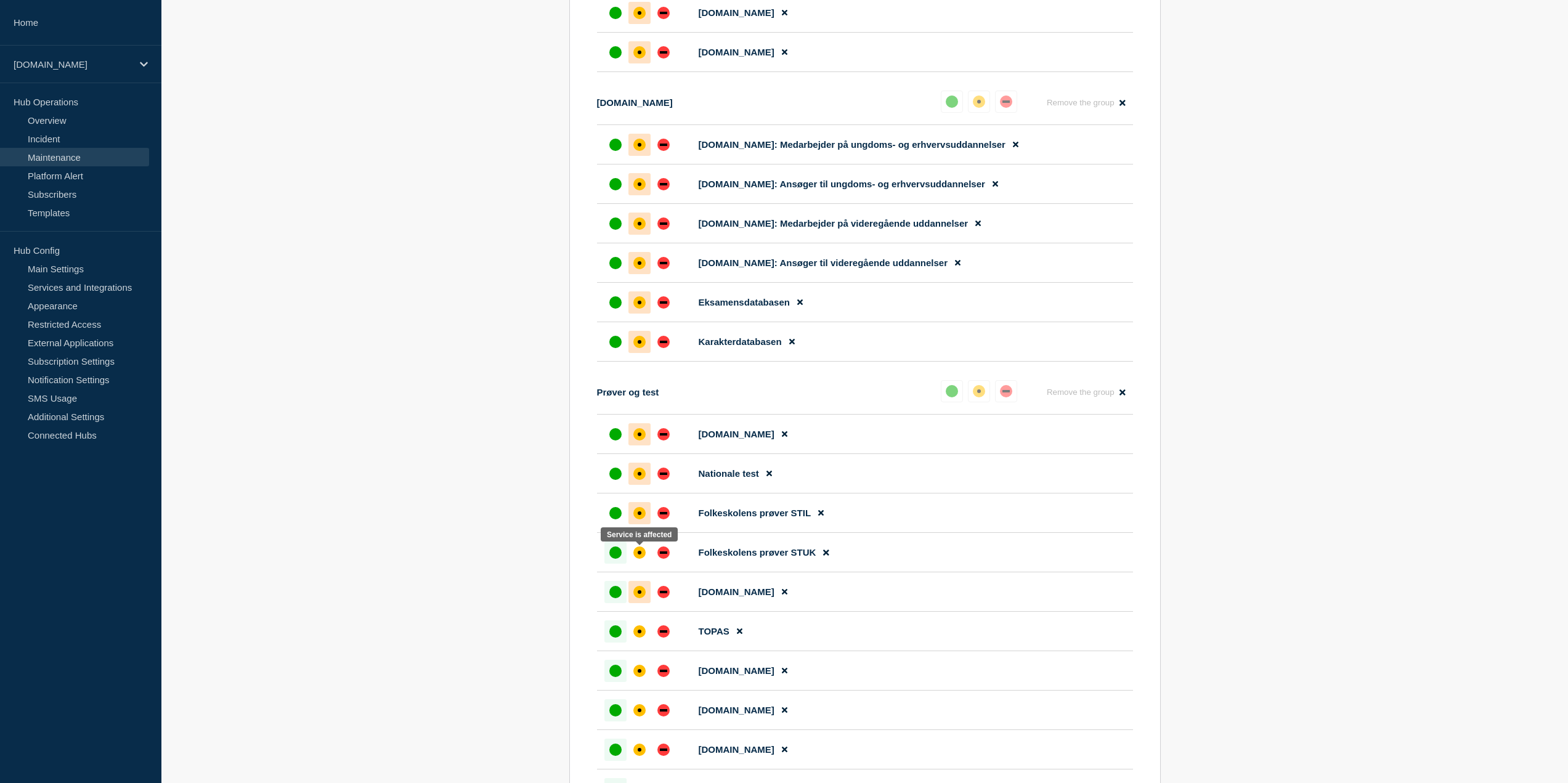
drag, startPoint x: 643, startPoint y: 566, endPoint x: 642, endPoint y: 586, distance: 20.0
click at [643, 567] on li "Folkeskolens prøver STUK" at bounding box center [865, 552] width 536 height 39
click at [641, 589] on div "affected" at bounding box center [639, 592] width 12 height 12
click at [640, 558] on div "affected" at bounding box center [639, 552] width 12 height 12
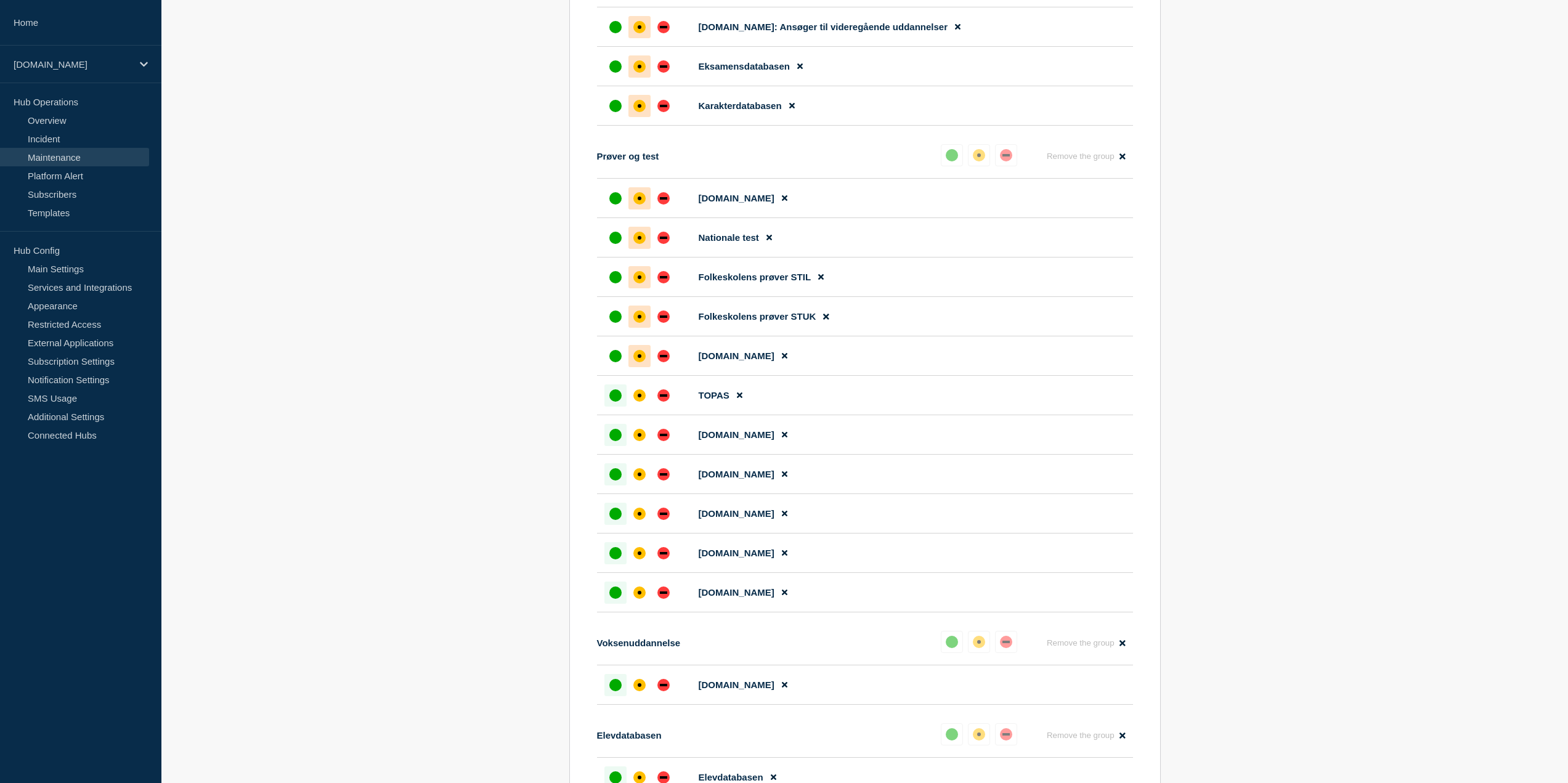
scroll to position [1232, 0]
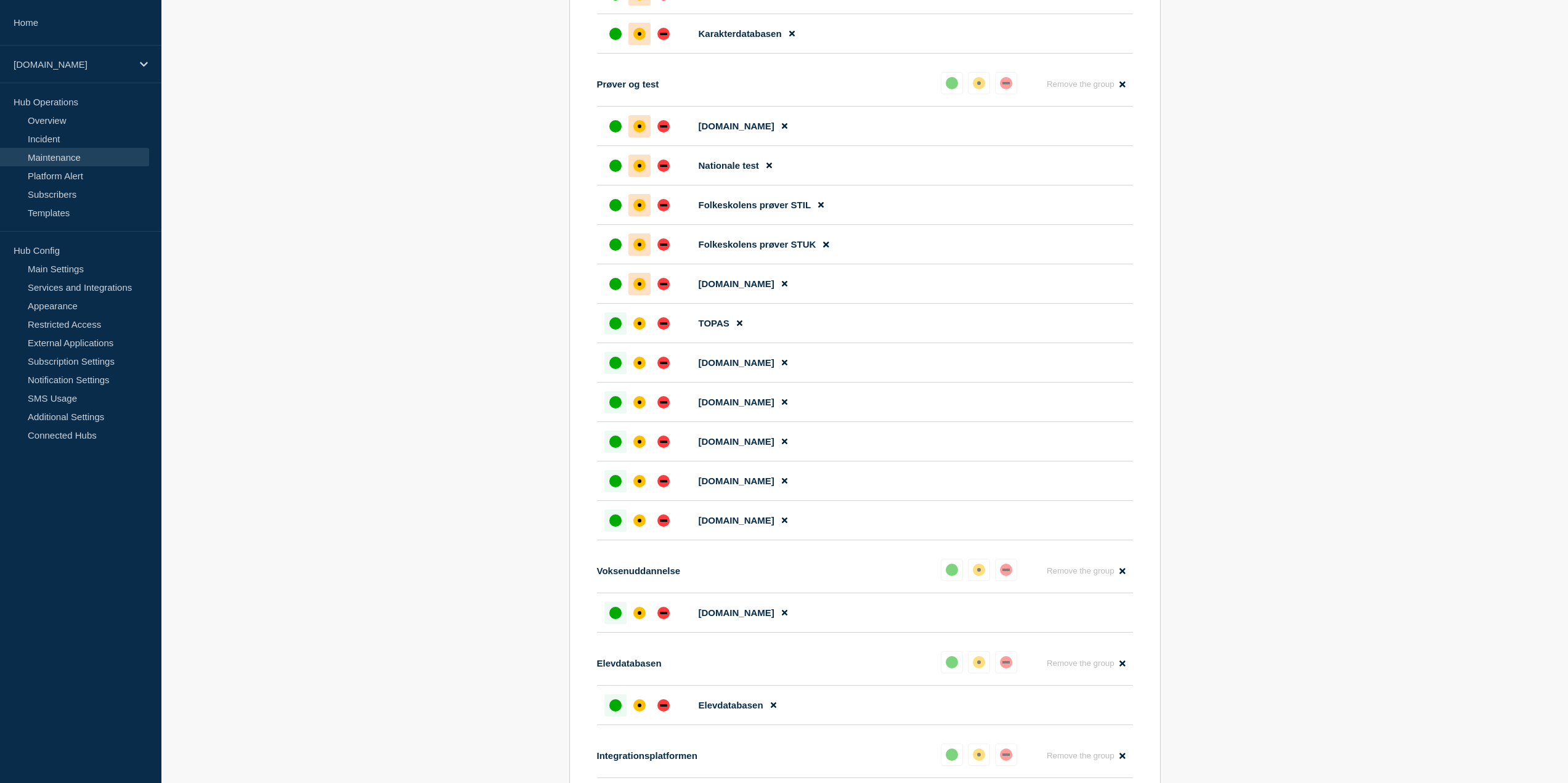
drag, startPoint x: 635, startPoint y: 319, endPoint x: 635, endPoint y: 341, distance: 22.0
click at [635, 319] on div at bounding box center [639, 323] width 22 height 22
click at [637, 369] on div "affected" at bounding box center [639, 363] width 12 height 12
click at [642, 408] on div "affected" at bounding box center [639, 402] width 12 height 12
click at [640, 443] on div "affected" at bounding box center [639, 442] width 4 height 4
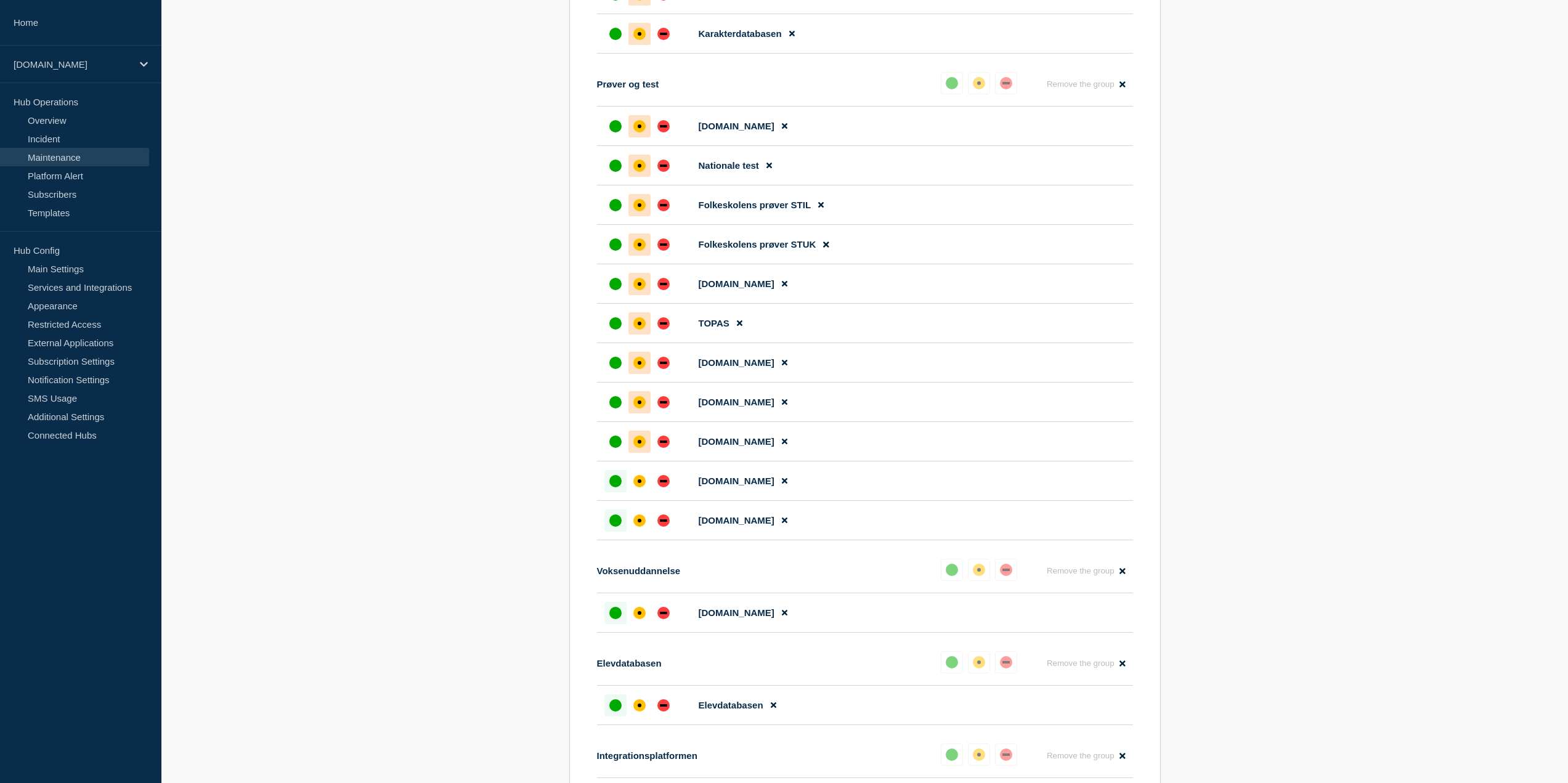
click at [637, 472] on li "[DOMAIN_NAME]" at bounding box center [865, 481] width 536 height 39
click at [637, 487] on div "affected" at bounding box center [639, 481] width 12 height 12
click at [641, 521] on div "affected" at bounding box center [639, 520] width 12 height 12
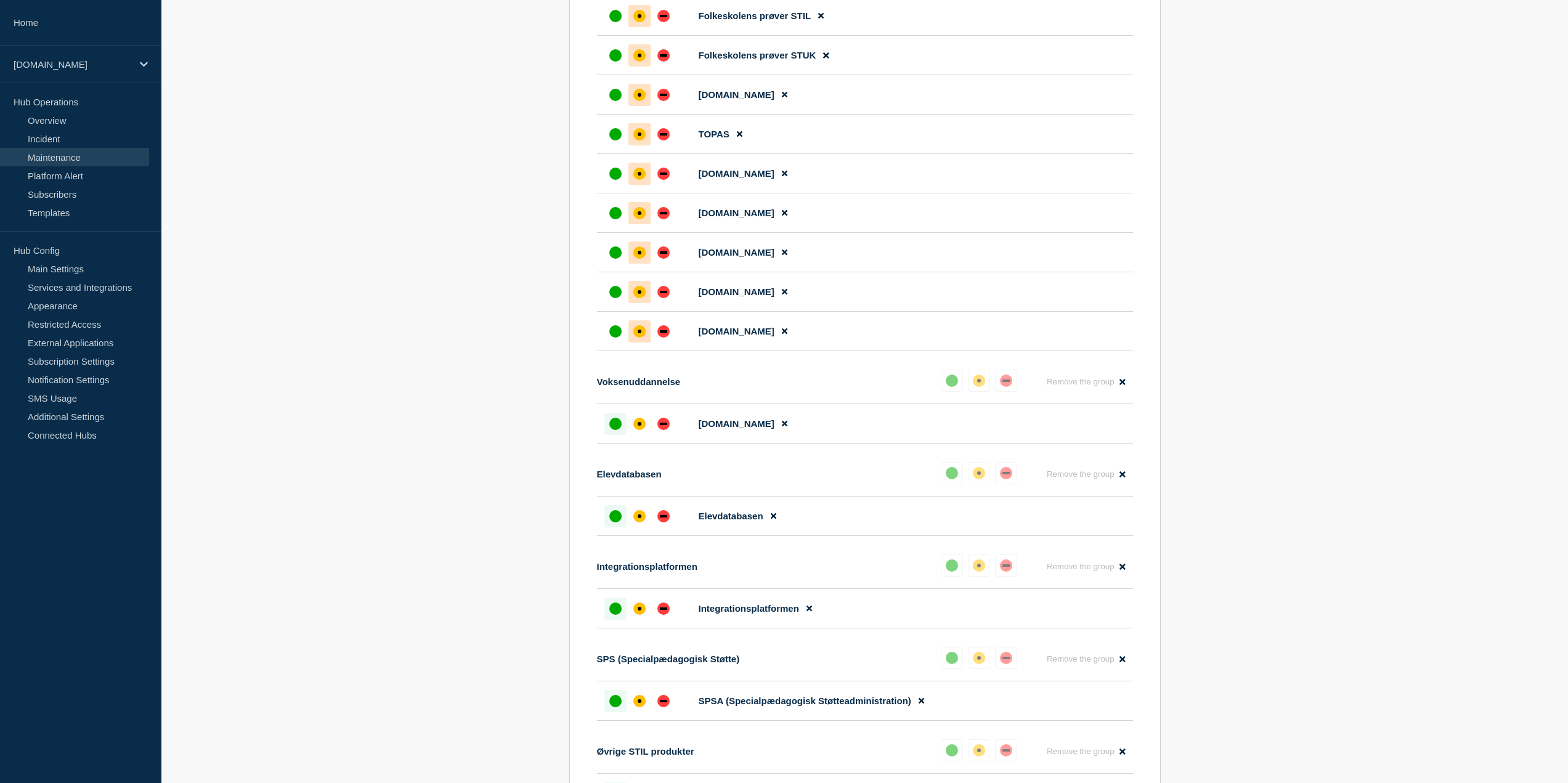
scroll to position [1478, 0]
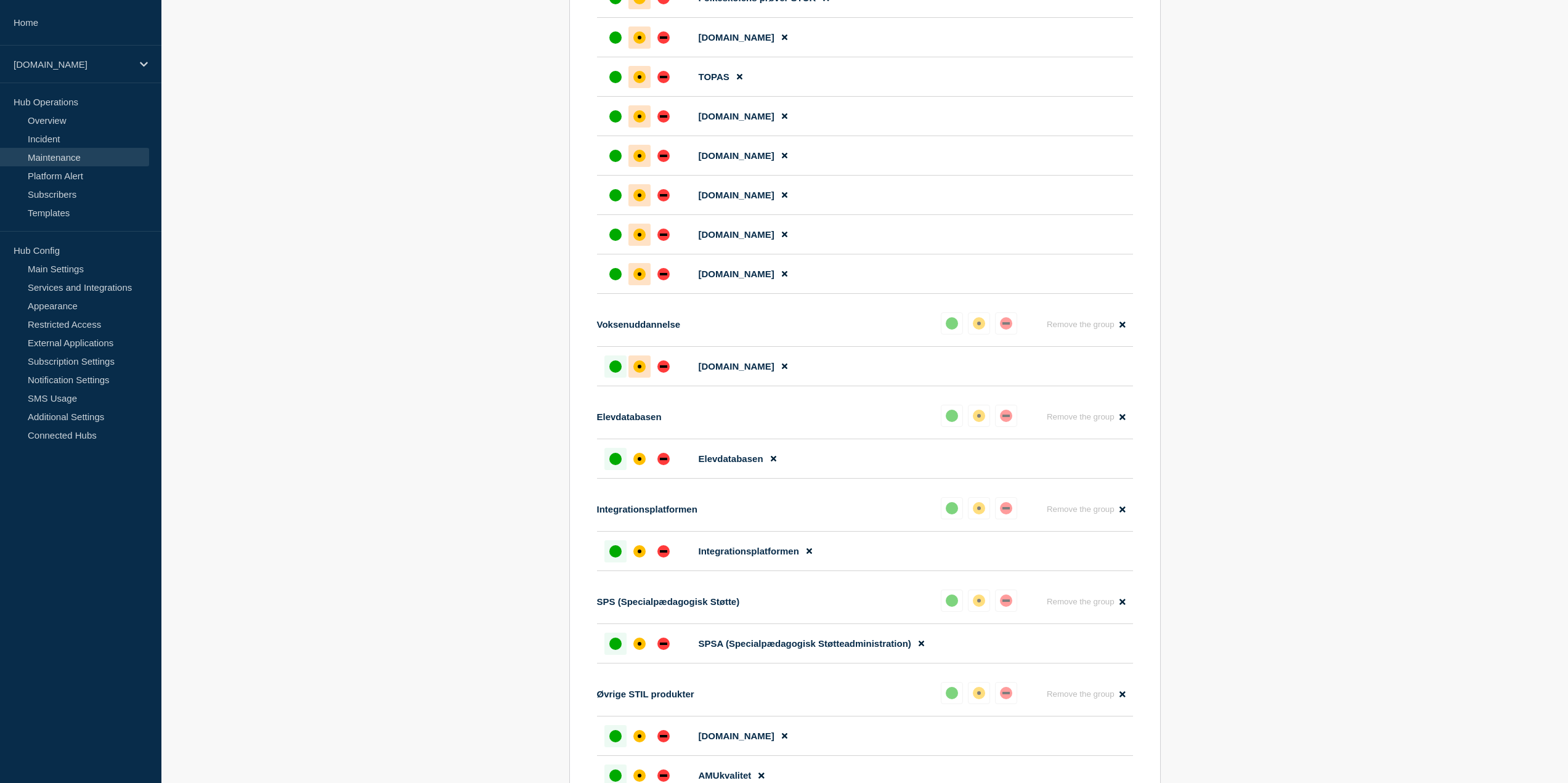
click at [648, 370] on div at bounding box center [639, 366] width 22 height 22
click at [630, 468] on div at bounding box center [639, 459] width 22 height 22
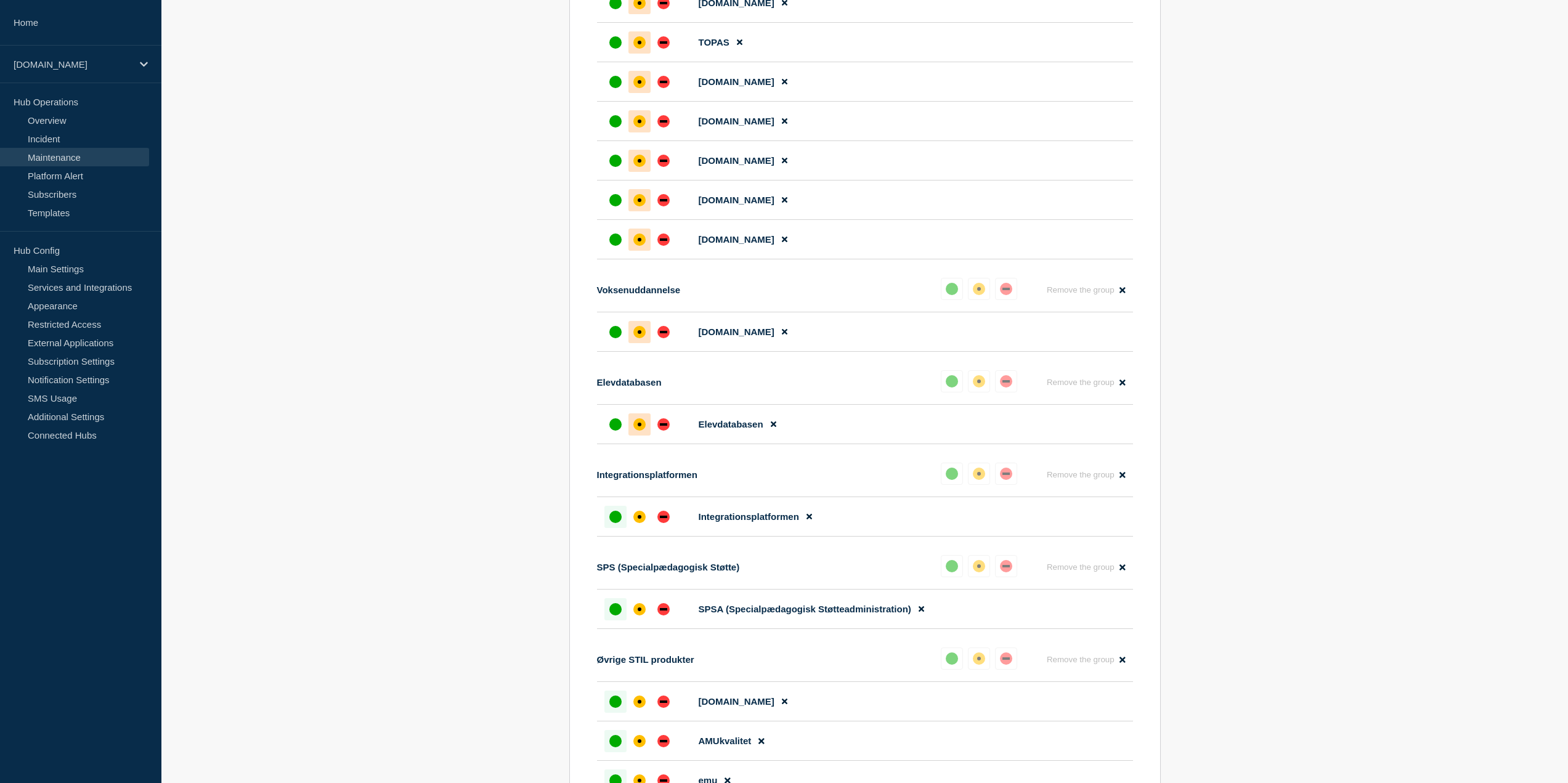
scroll to position [1601, 0]
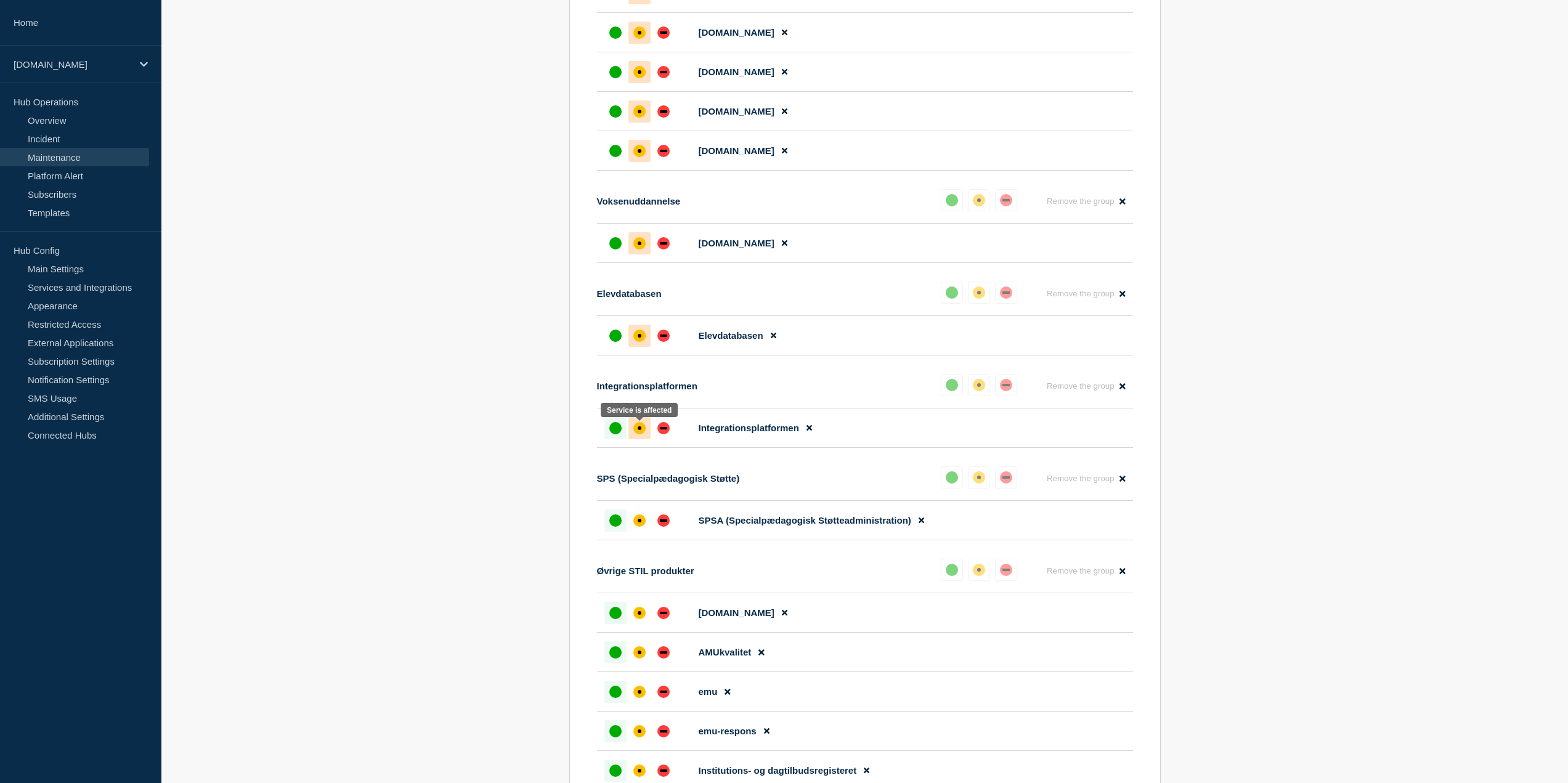
click at [641, 434] on div "affected" at bounding box center [639, 428] width 12 height 12
click at [641, 526] on div "affected" at bounding box center [639, 520] width 12 height 12
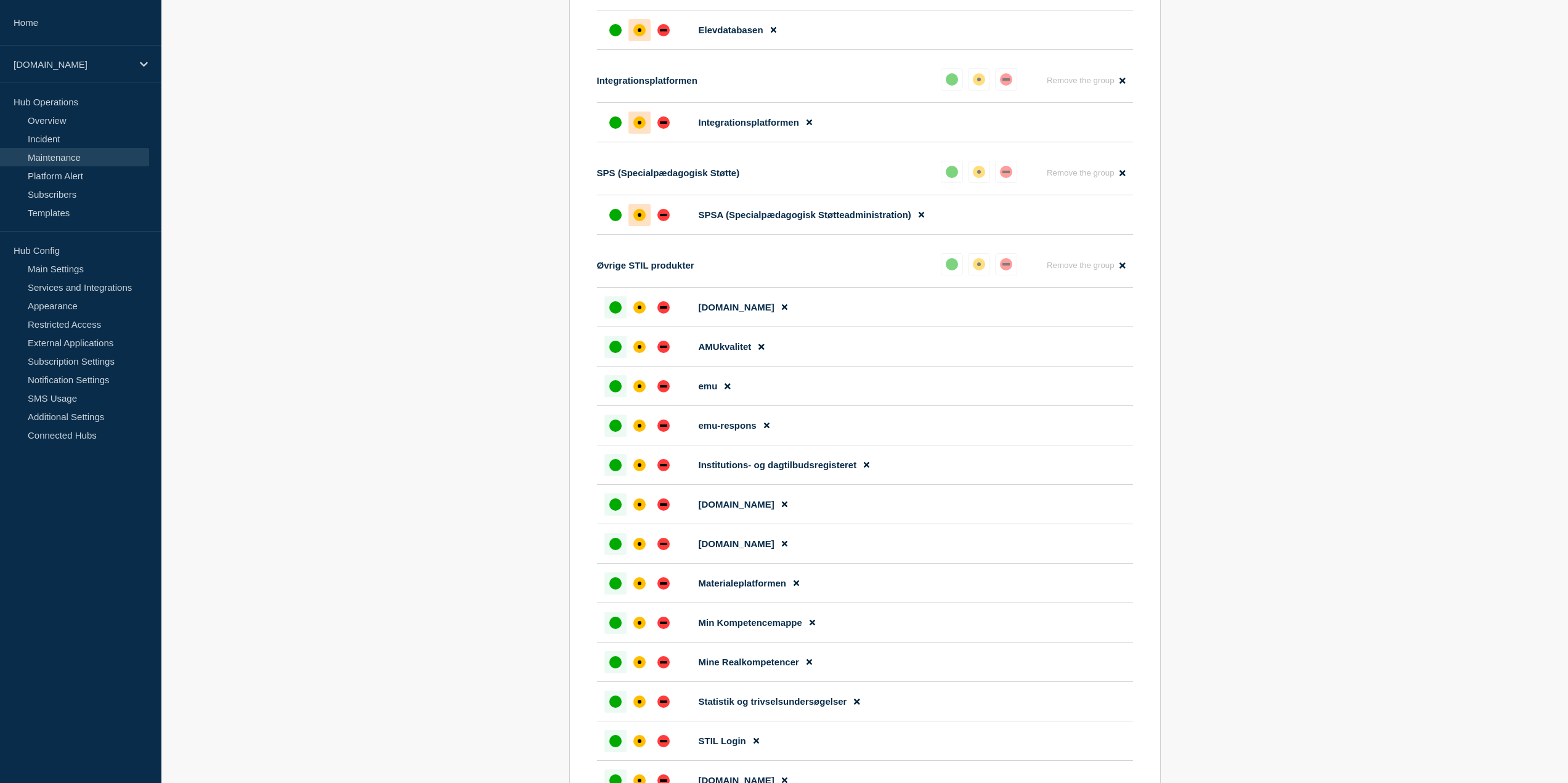
scroll to position [2033, 0]
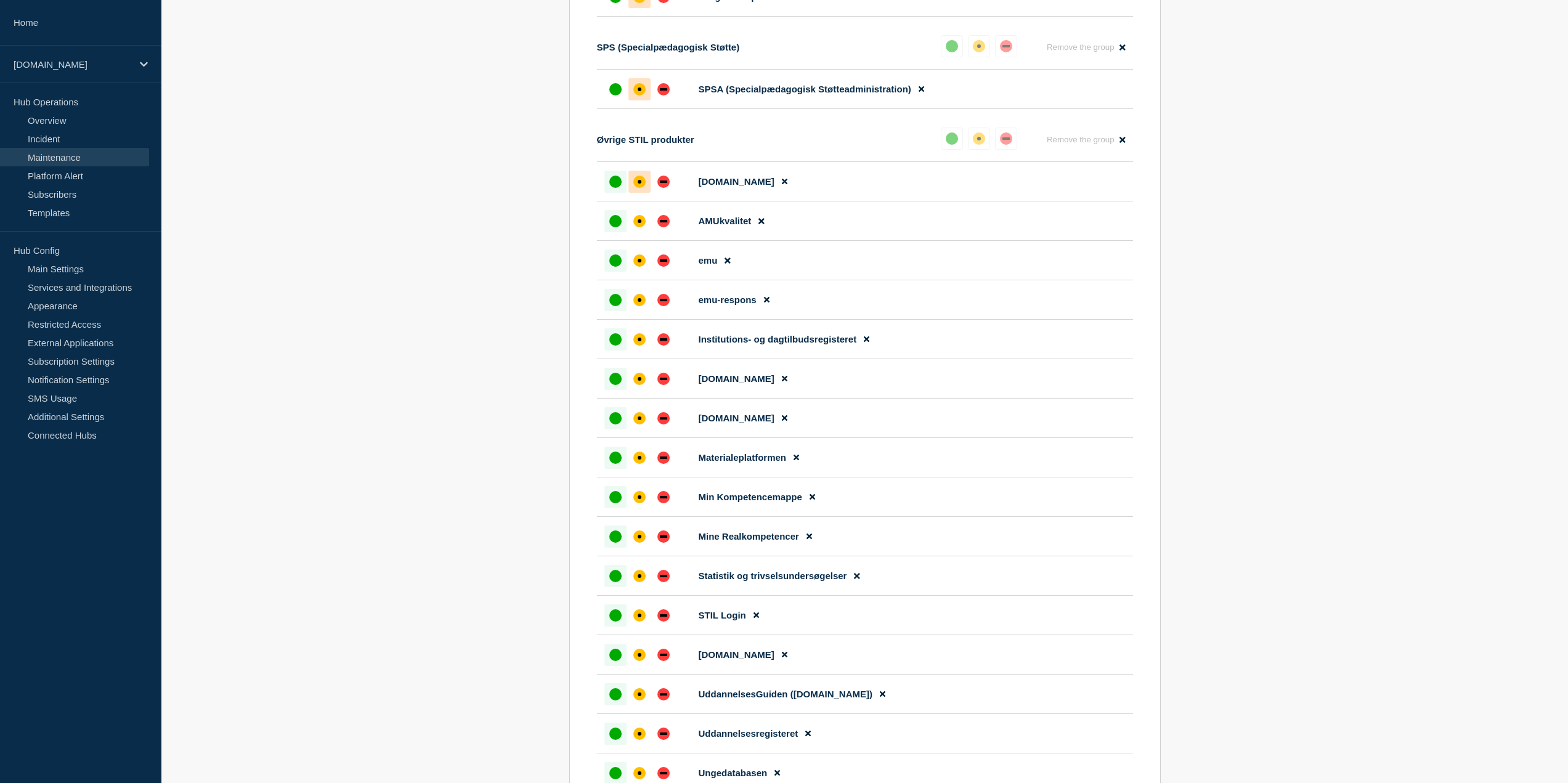
click at [642, 191] on div at bounding box center [639, 181] width 22 height 22
click at [644, 218] on div at bounding box center [639, 221] width 22 height 22
click at [642, 264] on div "affected" at bounding box center [639, 260] width 12 height 12
click at [642, 299] on div "affected" at bounding box center [639, 300] width 12 height 12
click at [647, 345] on div at bounding box center [639, 339] width 22 height 22
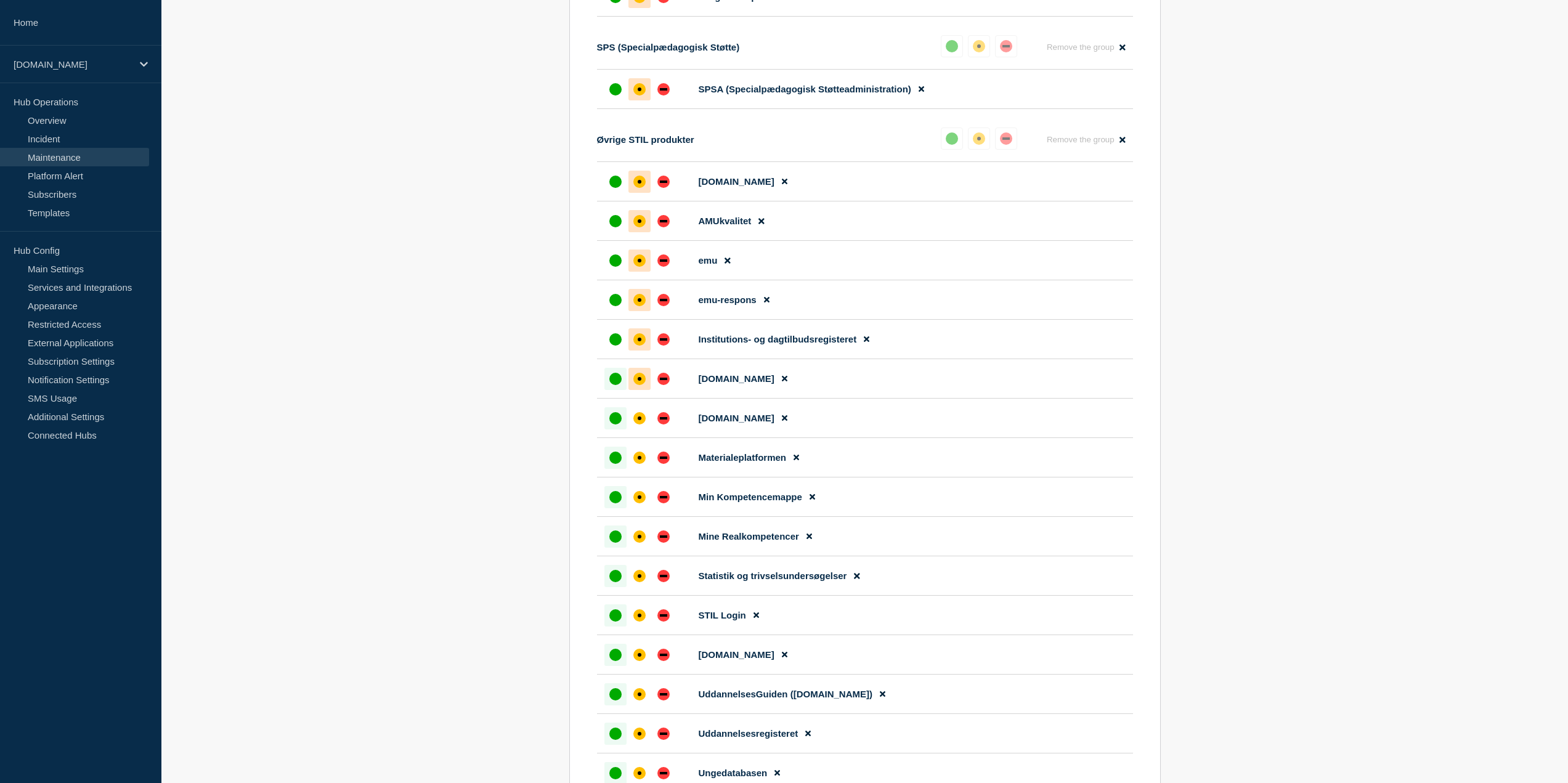
click at [650, 390] on div at bounding box center [639, 378] width 22 height 22
click at [648, 424] on div at bounding box center [639, 418] width 22 height 22
click at [640, 460] on div "affected" at bounding box center [639, 457] width 4 height 4
click at [630, 504] on div at bounding box center [639, 496] width 22 height 22
click at [643, 548] on div at bounding box center [639, 536] width 22 height 22
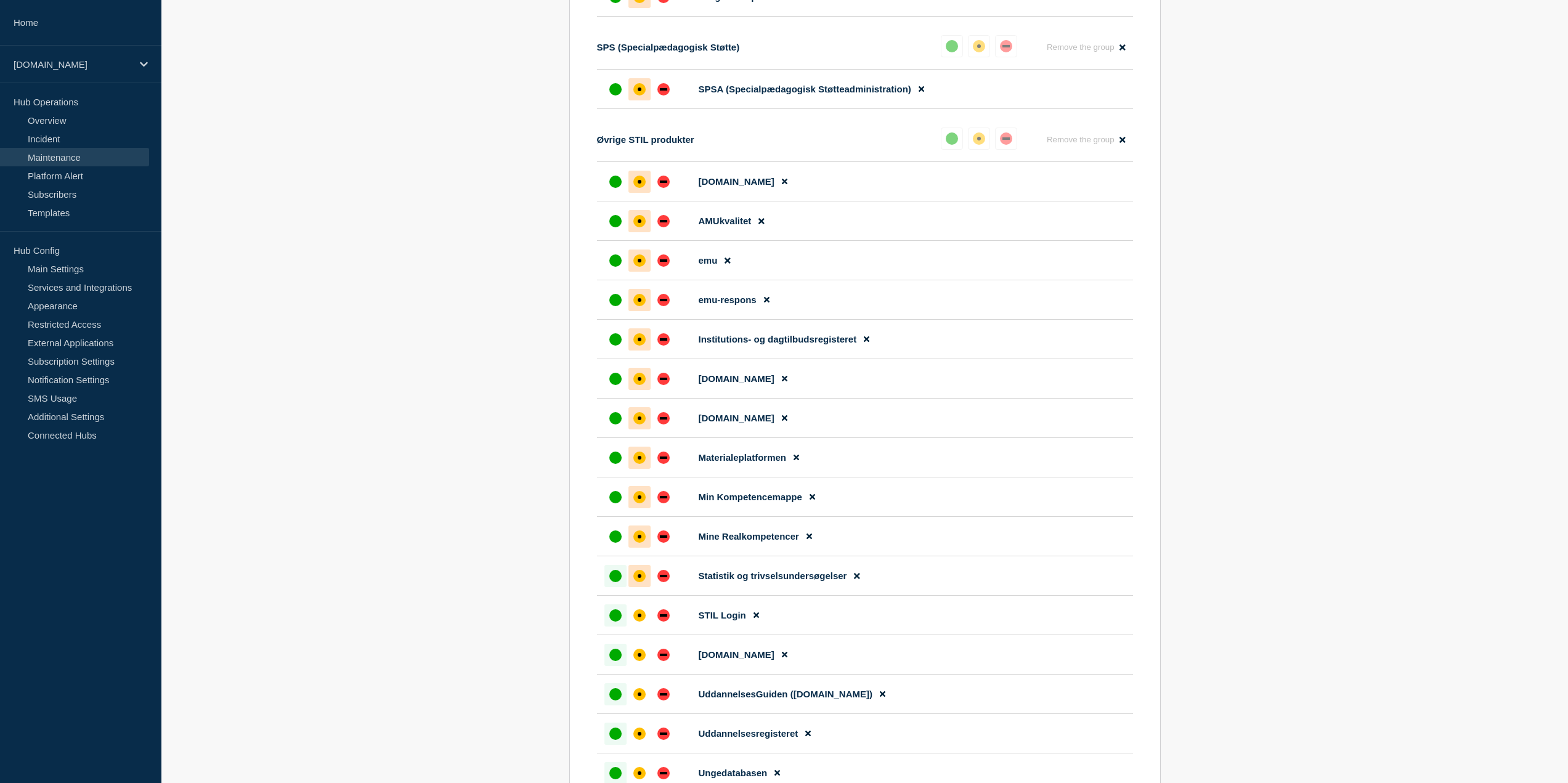
click at [630, 583] on div at bounding box center [639, 575] width 22 height 22
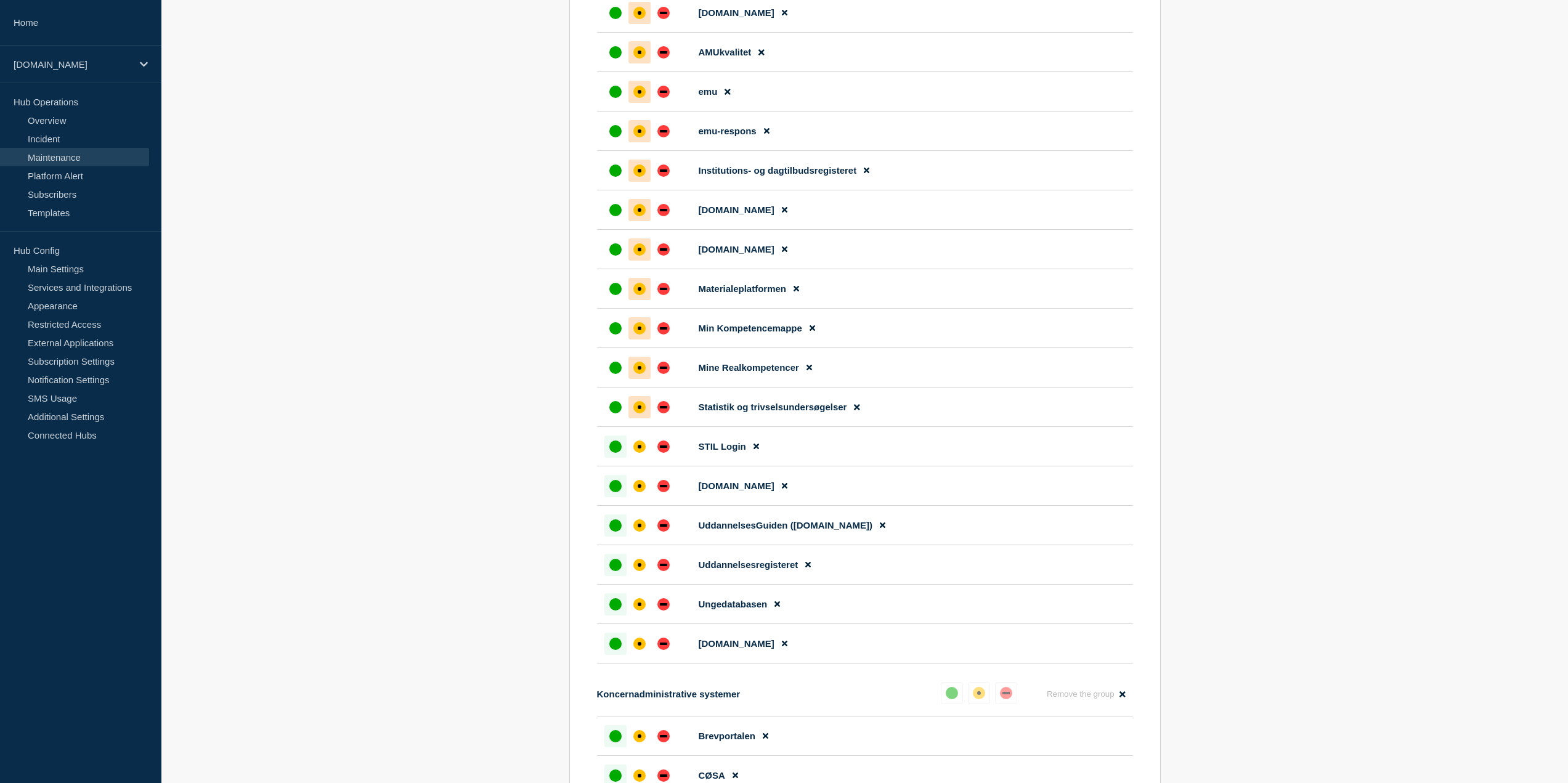
scroll to position [2217, 0]
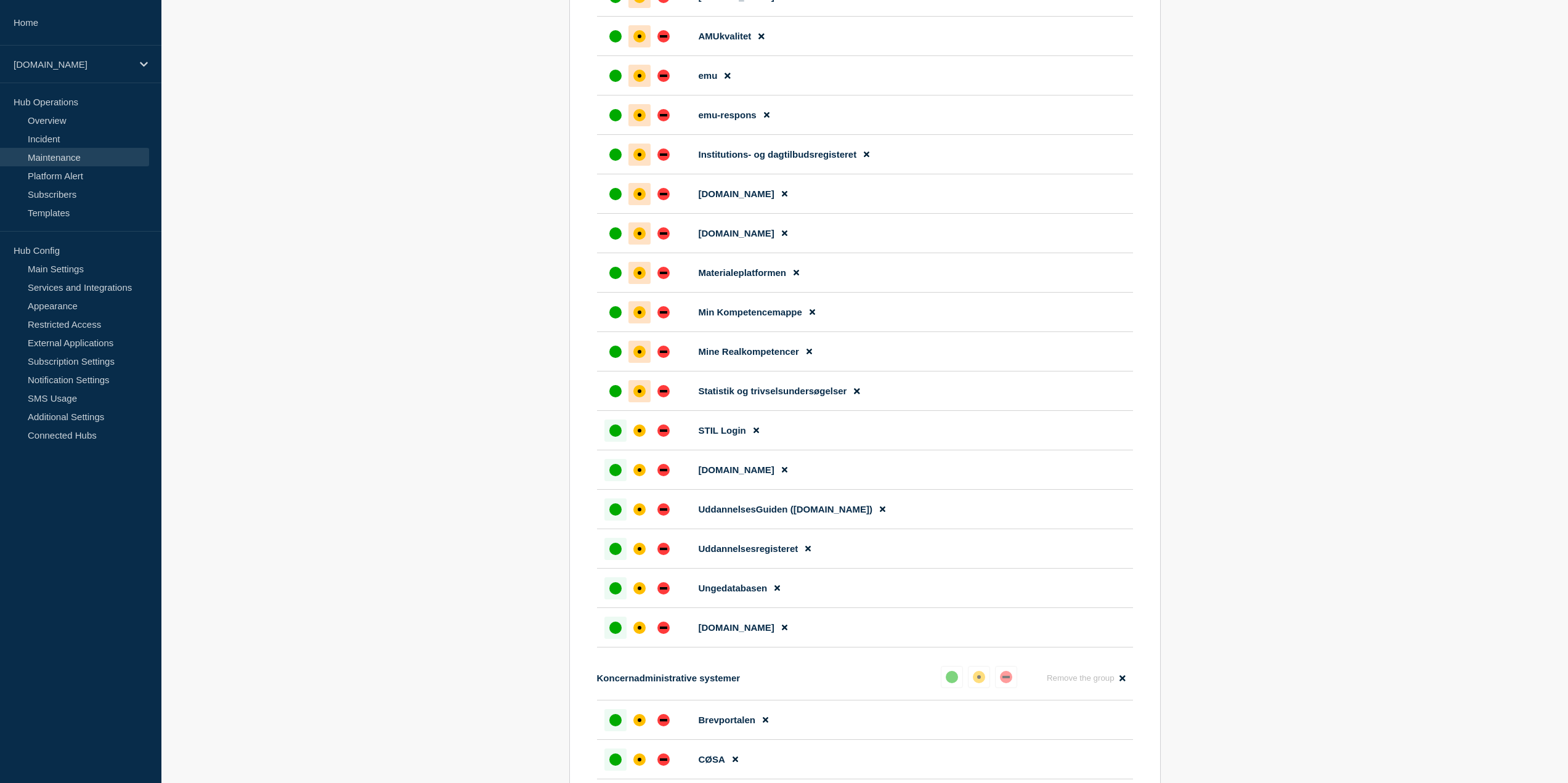
click at [642, 418] on li "STIL Login" at bounding box center [865, 430] width 536 height 39
click at [640, 433] on div "affected" at bounding box center [639, 430] width 4 height 4
click at [641, 481] on div at bounding box center [639, 469] width 22 height 22
click at [638, 510] on div "affected" at bounding box center [639, 509] width 12 height 12
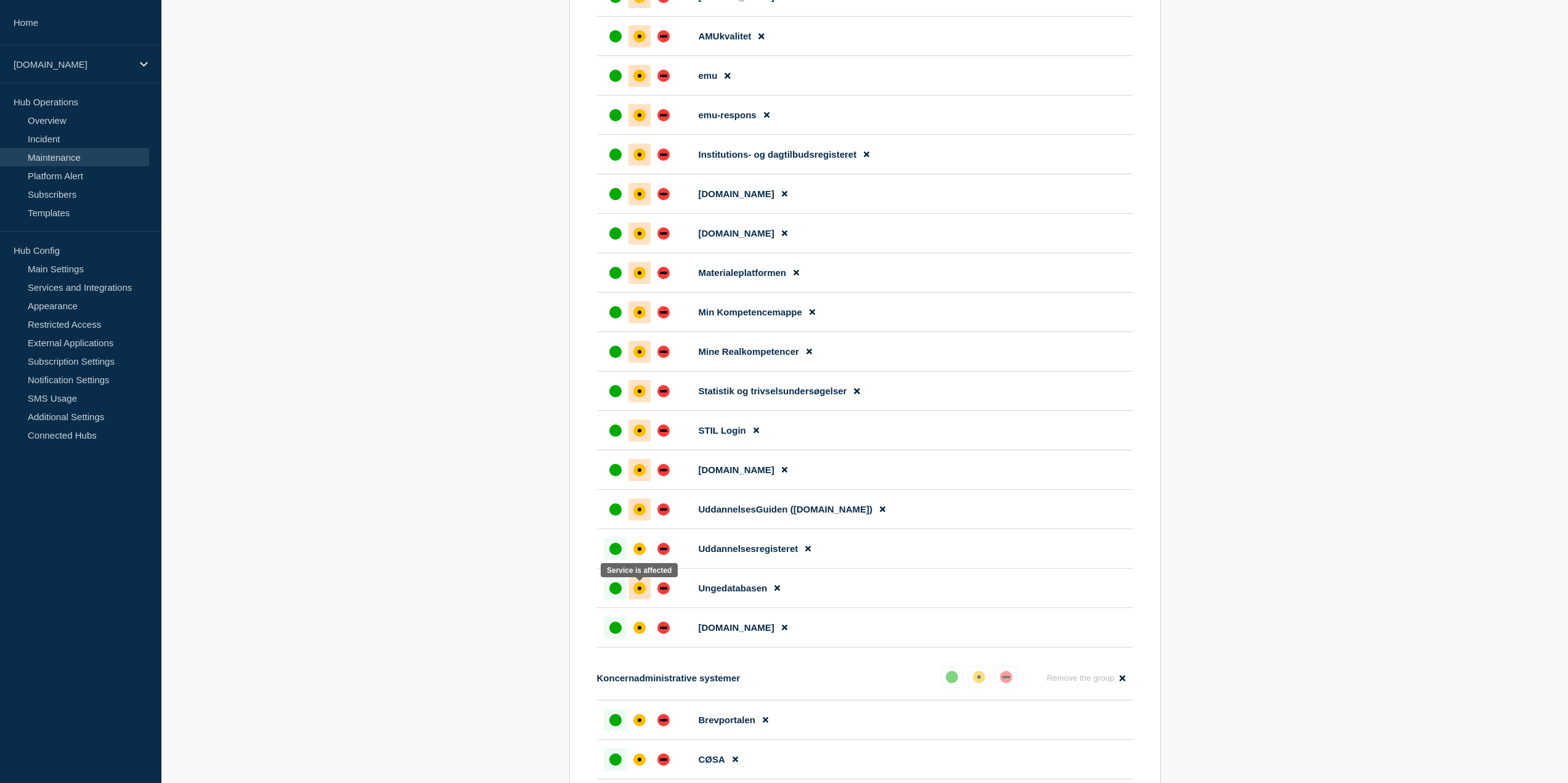
drag, startPoint x: 646, startPoint y: 584, endPoint x: 640, endPoint y: 613, distance: 29.6
click at [646, 584] on div at bounding box center [639, 587] width 22 height 22
click at [640, 627] on div "affected" at bounding box center [639, 627] width 12 height 12
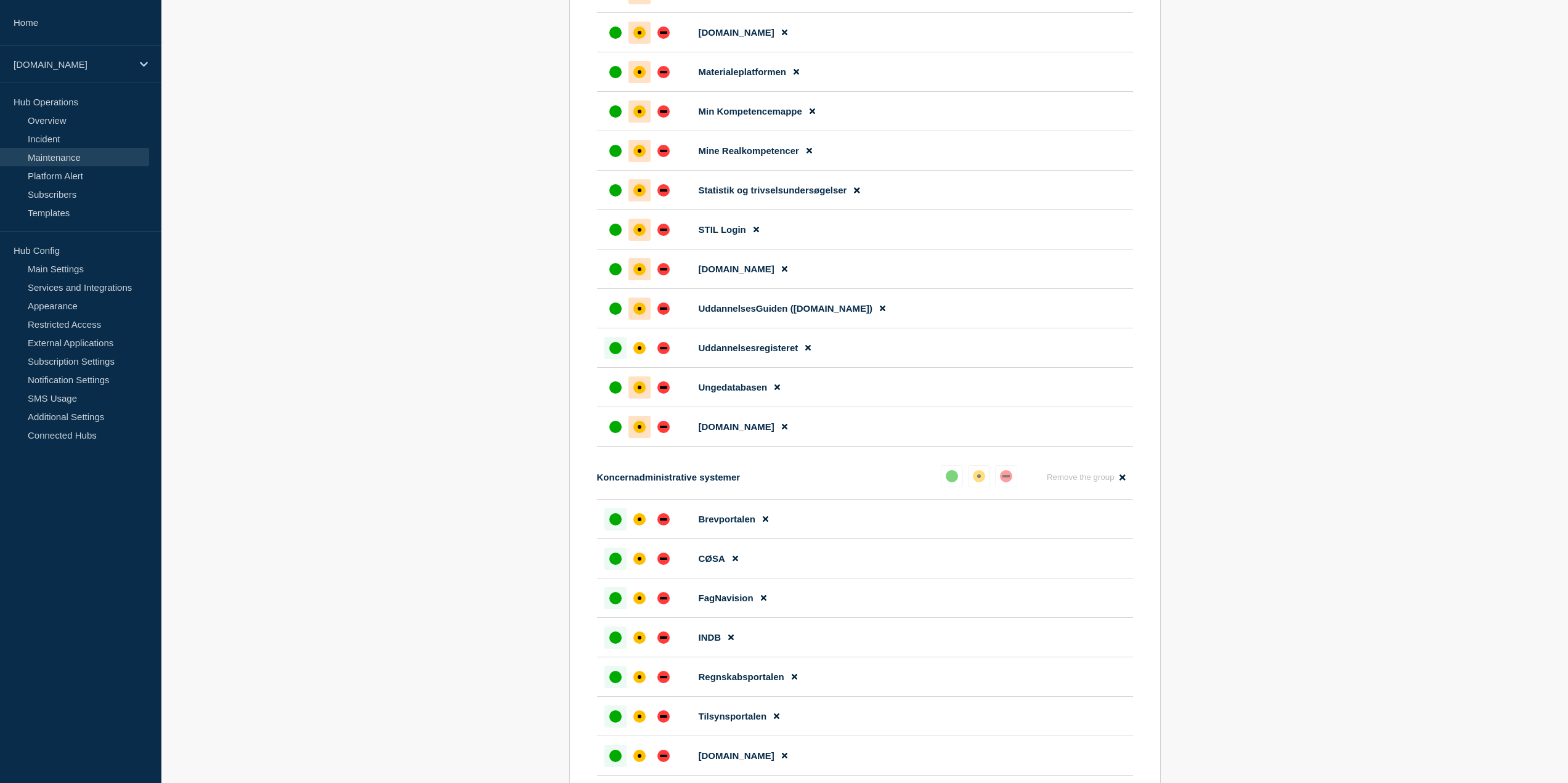
scroll to position [2464, 0]
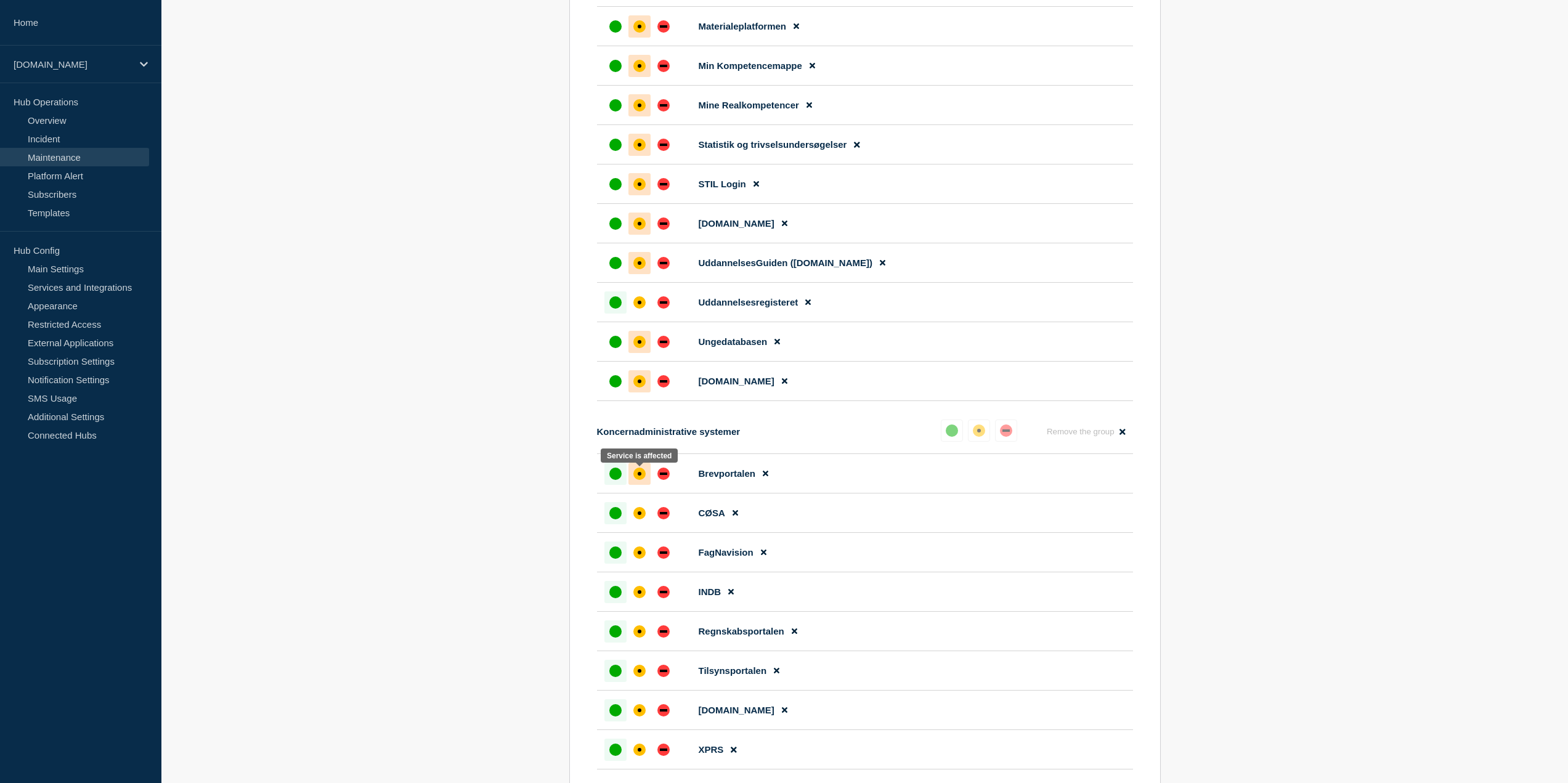
click at [645, 472] on div at bounding box center [639, 473] width 22 height 22
click at [645, 508] on div at bounding box center [639, 512] width 22 height 22
click at [648, 564] on div at bounding box center [639, 552] width 22 height 22
click at [641, 603] on div at bounding box center [639, 592] width 22 height 22
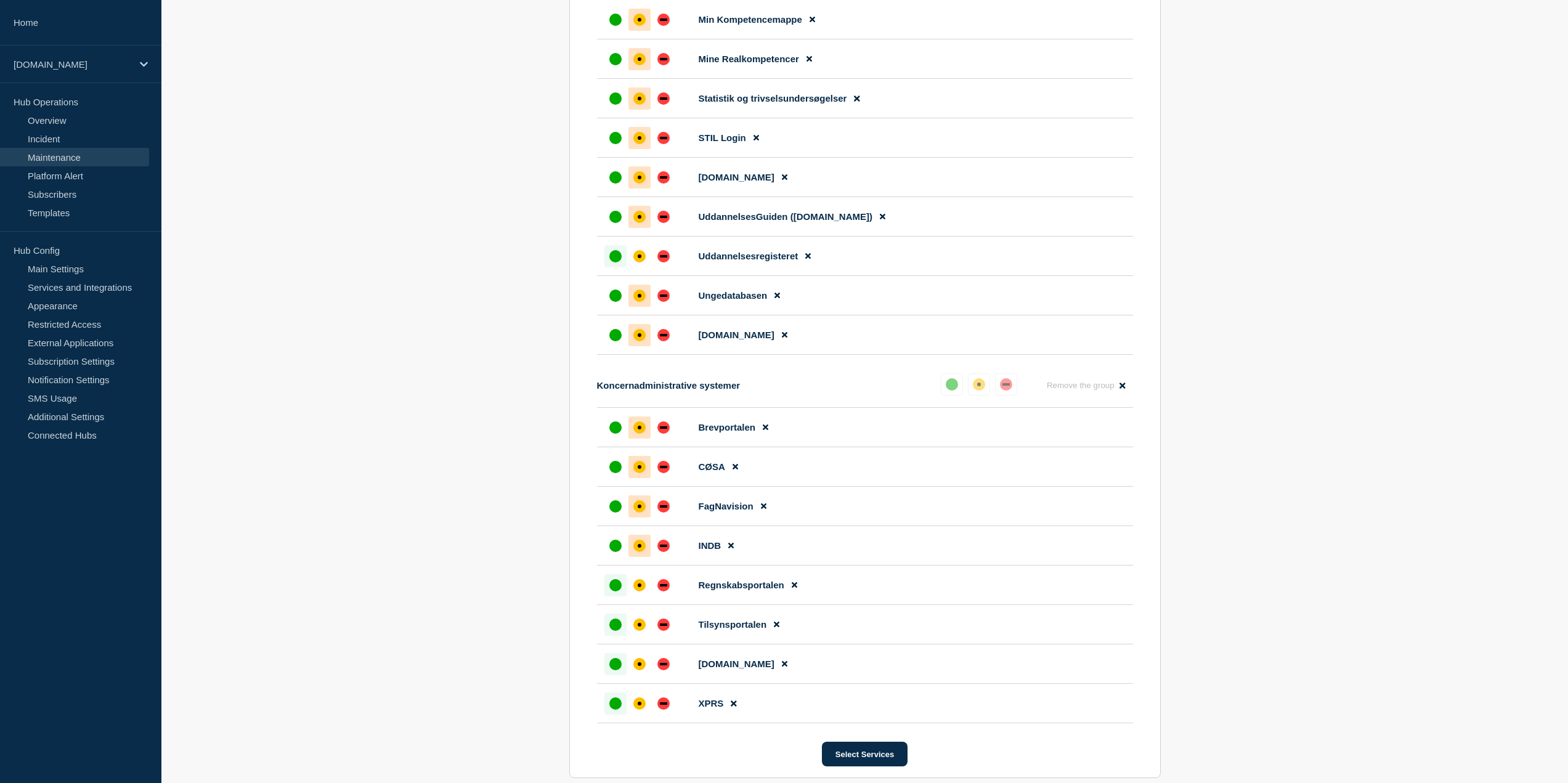
scroll to position [2772, 0]
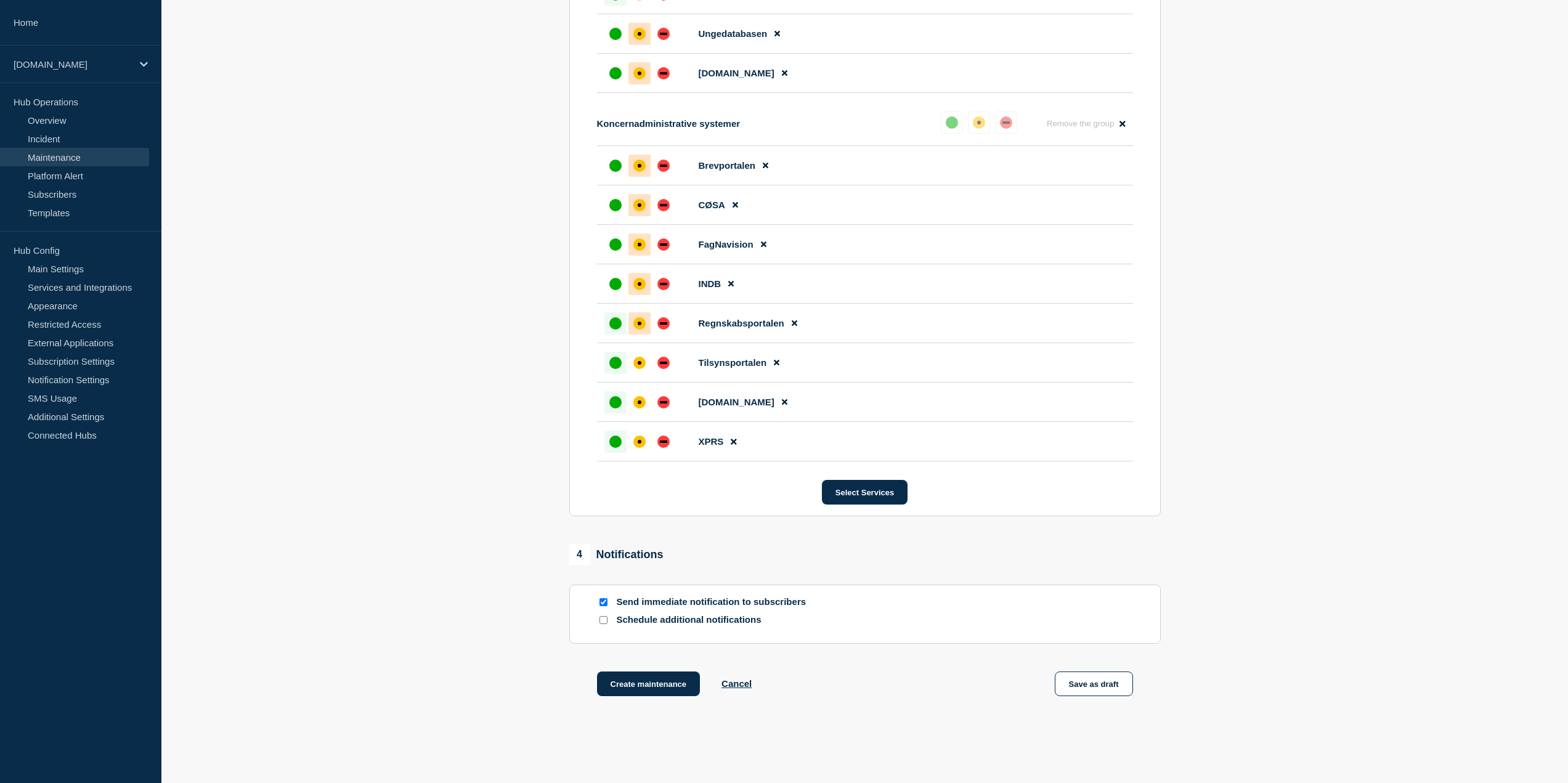
click at [646, 334] on div at bounding box center [639, 323] width 22 height 22
click at [645, 359] on div at bounding box center [639, 363] width 22 height 22
click at [642, 407] on div "affected" at bounding box center [639, 402] width 12 height 12
click at [640, 443] on div "affected" at bounding box center [639, 442] width 4 height 4
click at [1104, 683] on button "Save as draft" at bounding box center [1094, 684] width 78 height 24
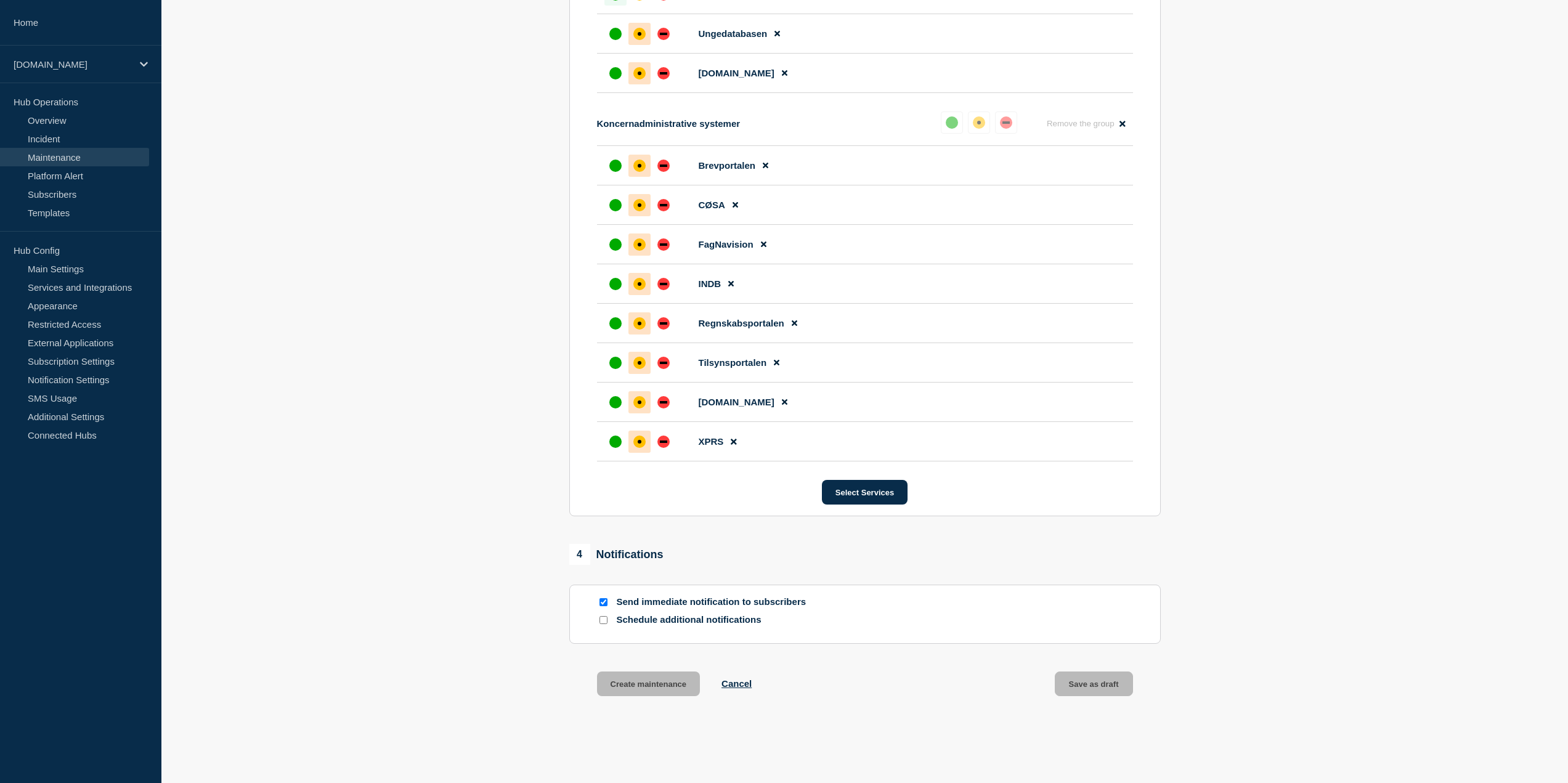
scroll to position [2798, 0]
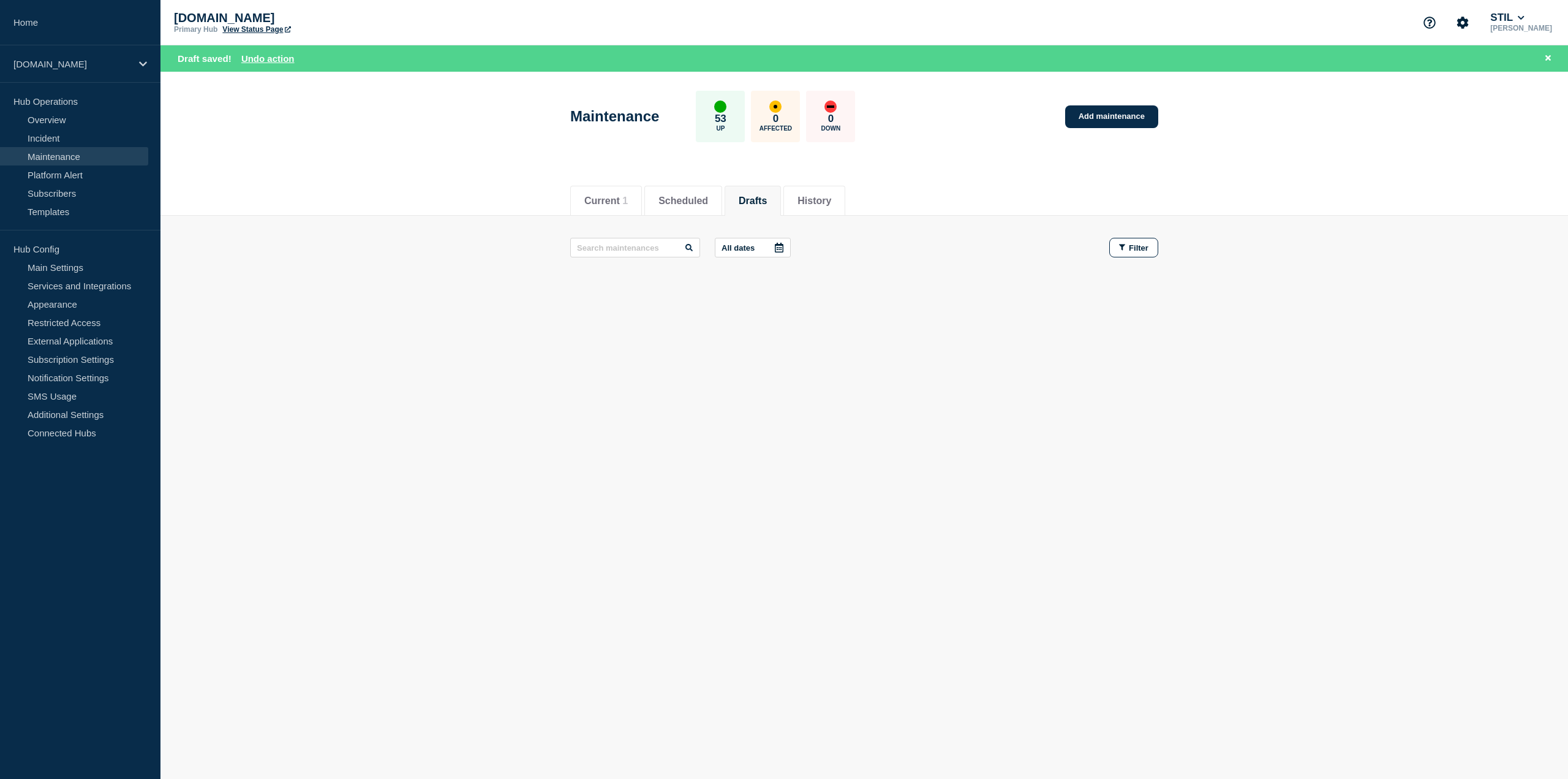
click at [759, 200] on button "Drafts" at bounding box center [753, 201] width 28 height 11
click at [606, 211] on li "Current 1" at bounding box center [606, 200] width 71 height 30
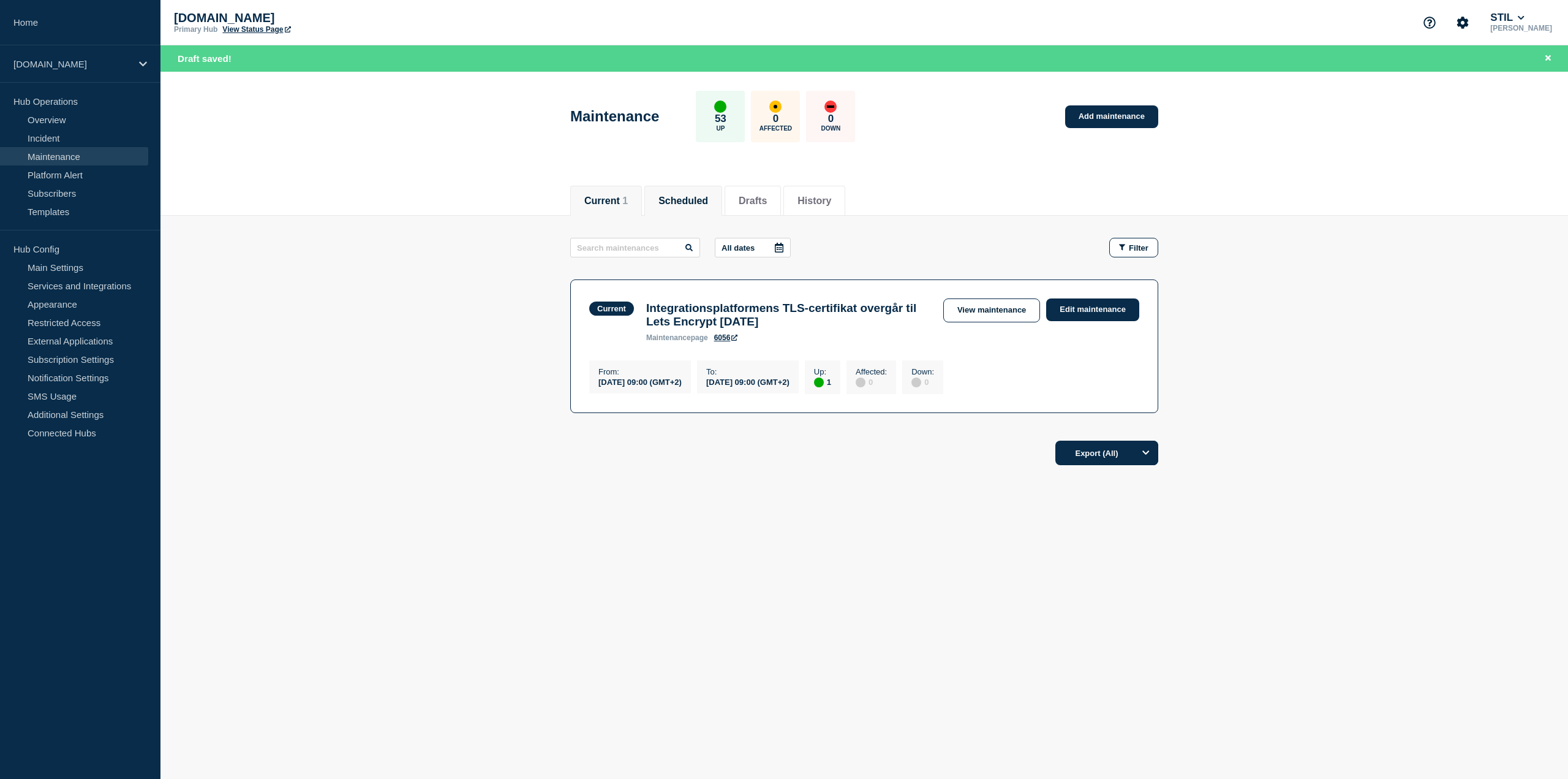
click at [656, 202] on li "Scheduled" at bounding box center [683, 200] width 78 height 30
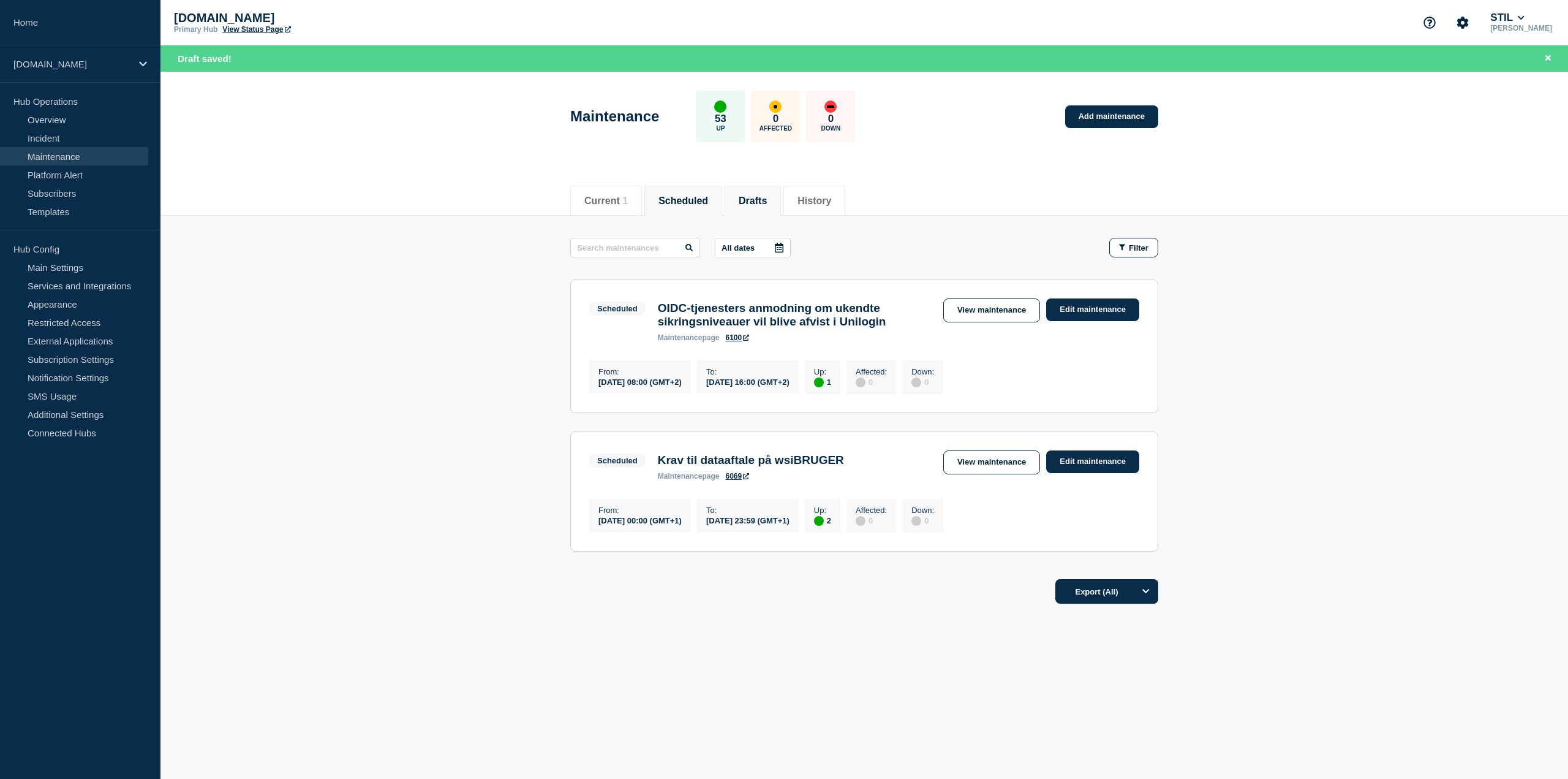
click at [752, 197] on button "Drafts" at bounding box center [753, 201] width 28 height 11
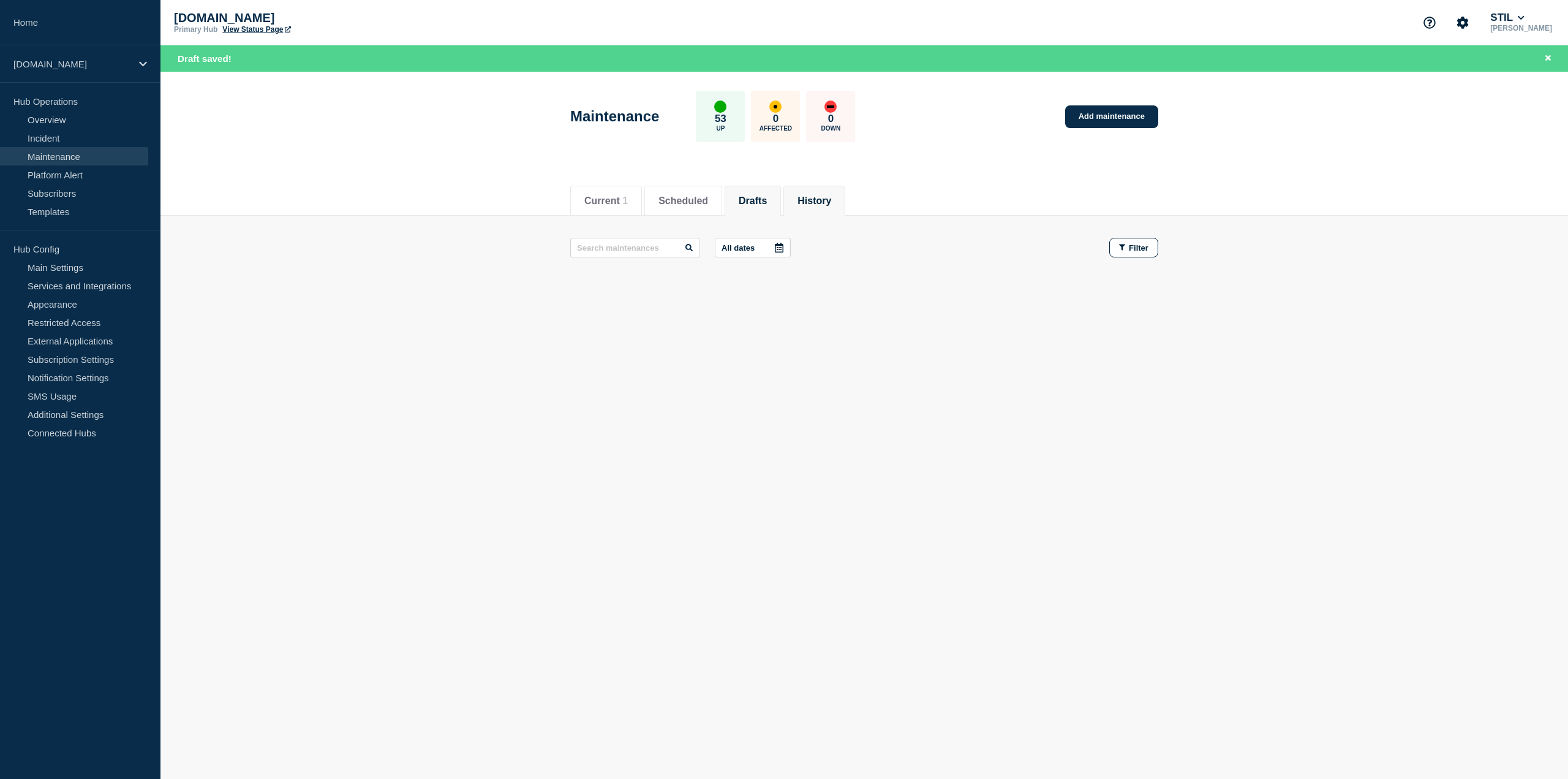
click at [831, 195] on button "History" at bounding box center [814, 201] width 34 height 11
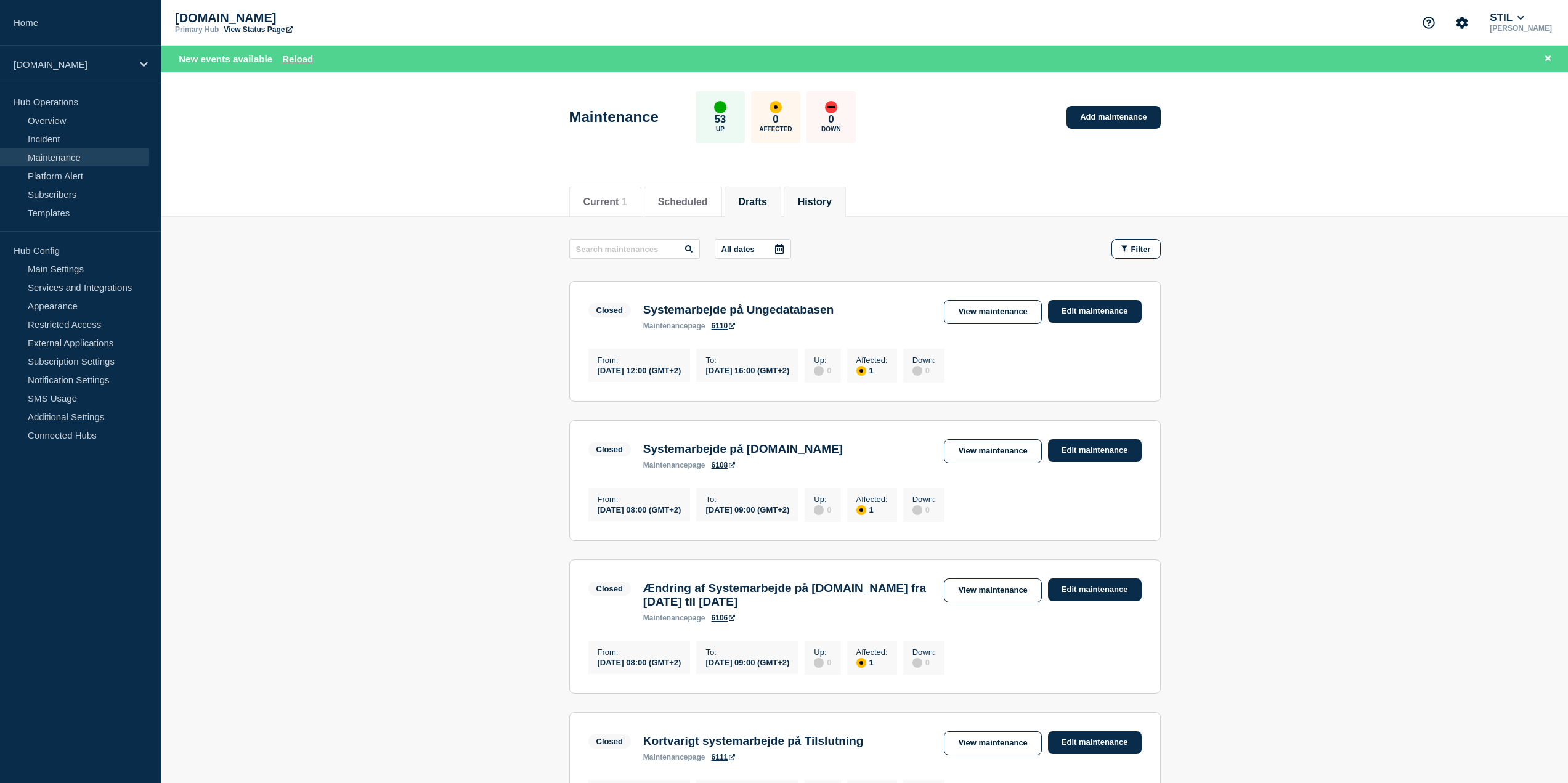
click at [767, 196] on button "Drafts" at bounding box center [752, 202] width 29 height 11
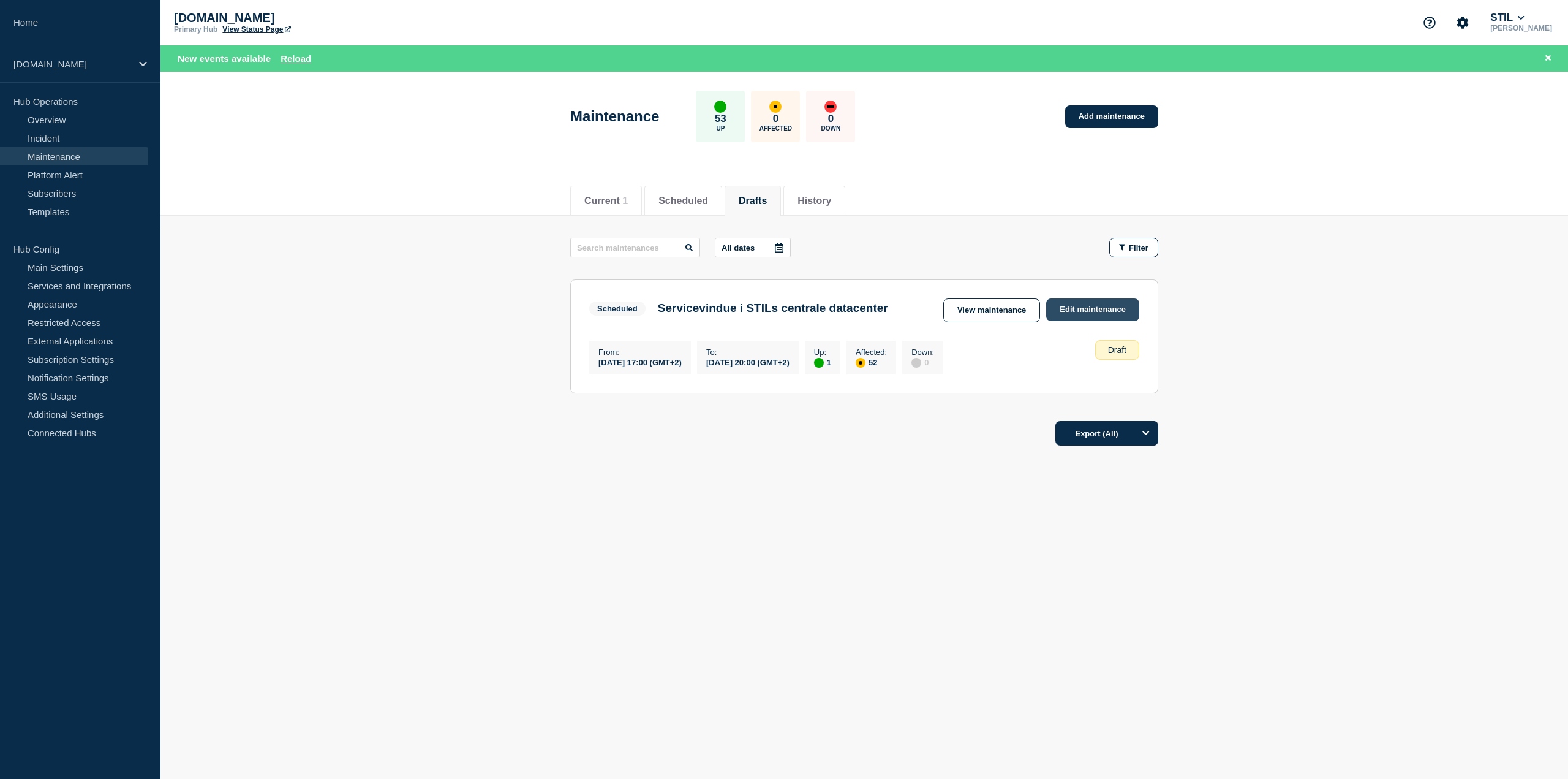
click at [1089, 309] on link "Edit maintenance" at bounding box center [1092, 310] width 93 height 23
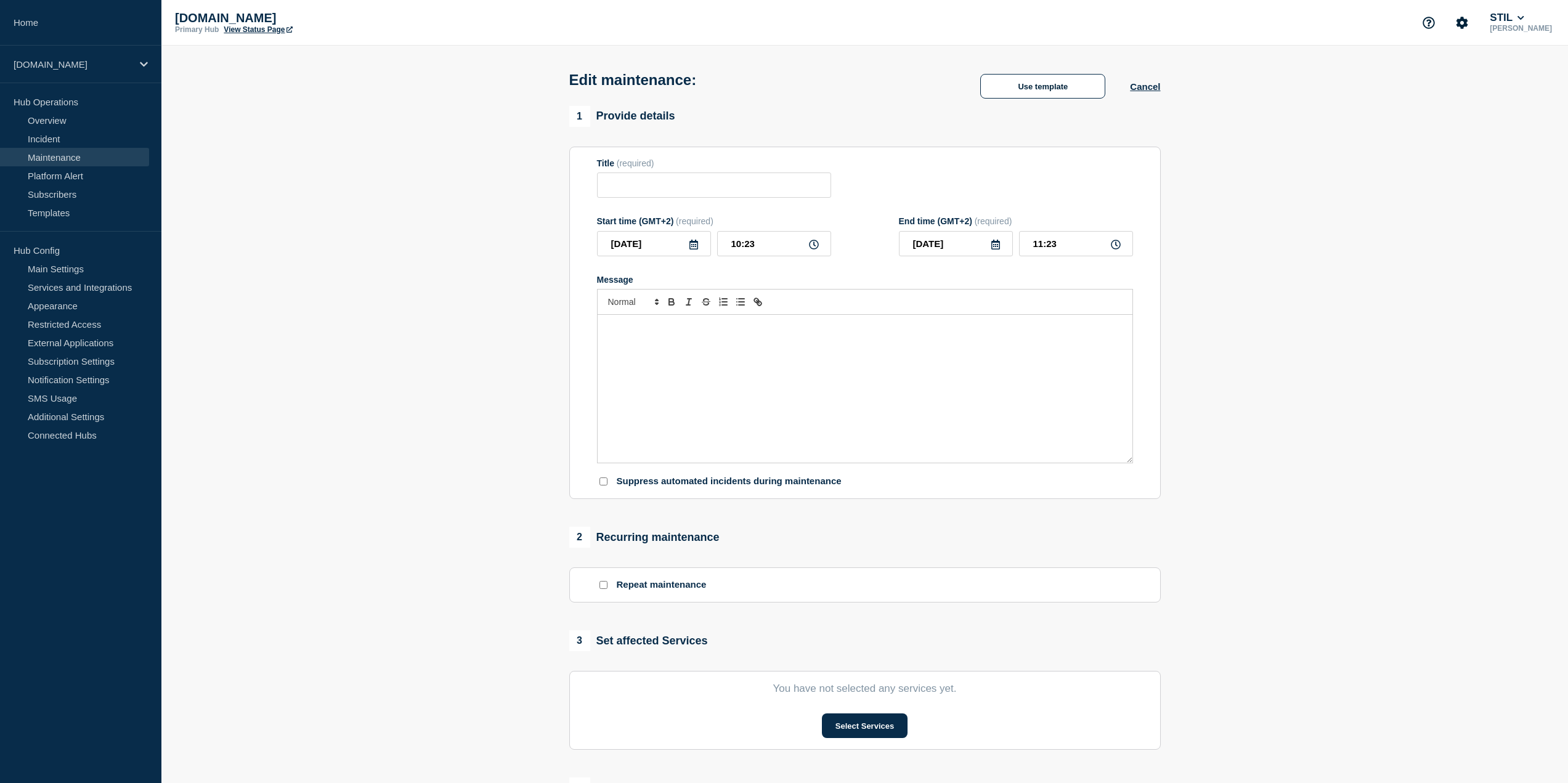
type input "Servicevindue i STILs centrale datacenter"
type input "[DATE]"
type input "17:00"
type input "[DATE]"
type input "20:00"
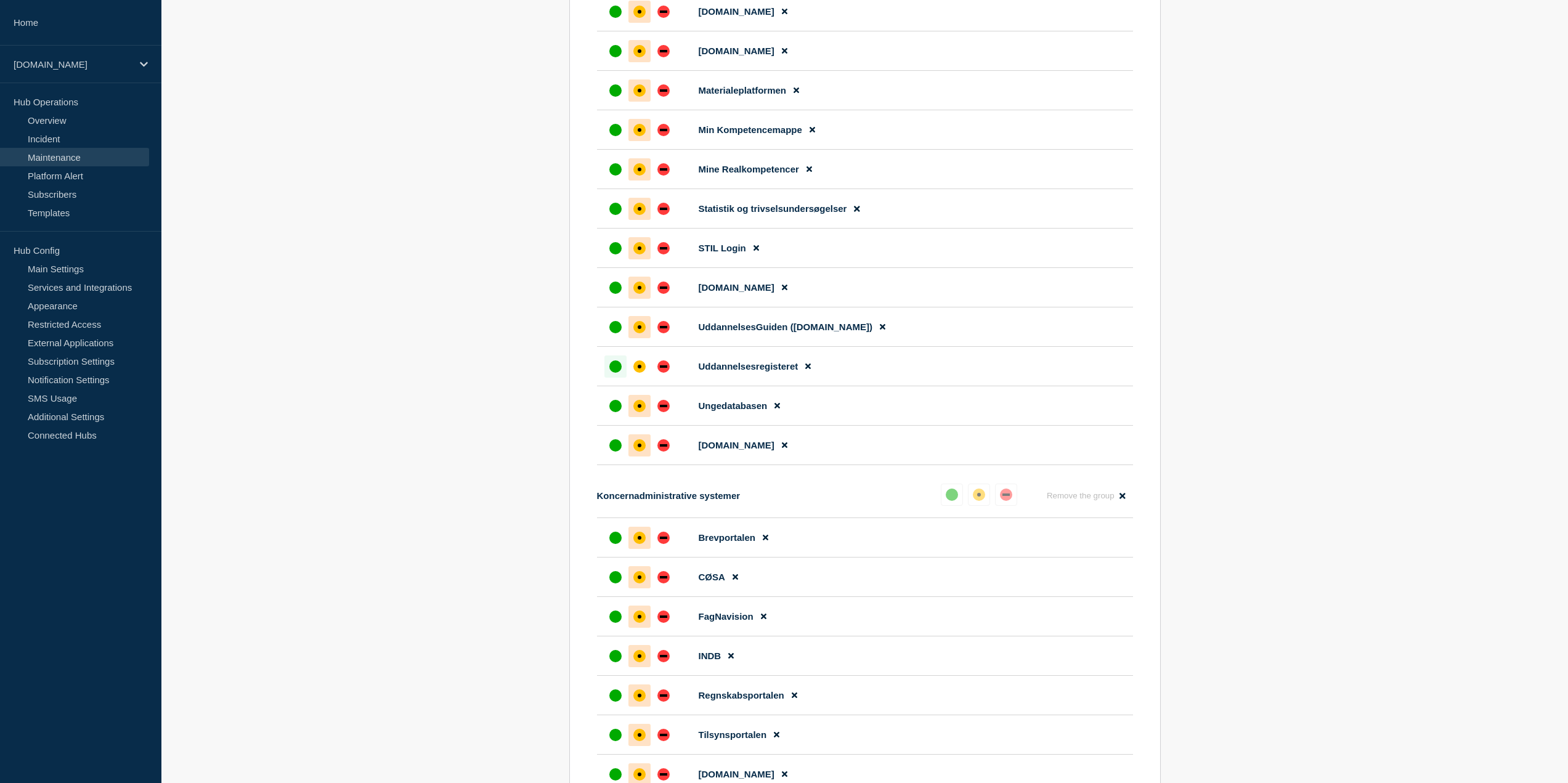
scroll to position [2402, 0]
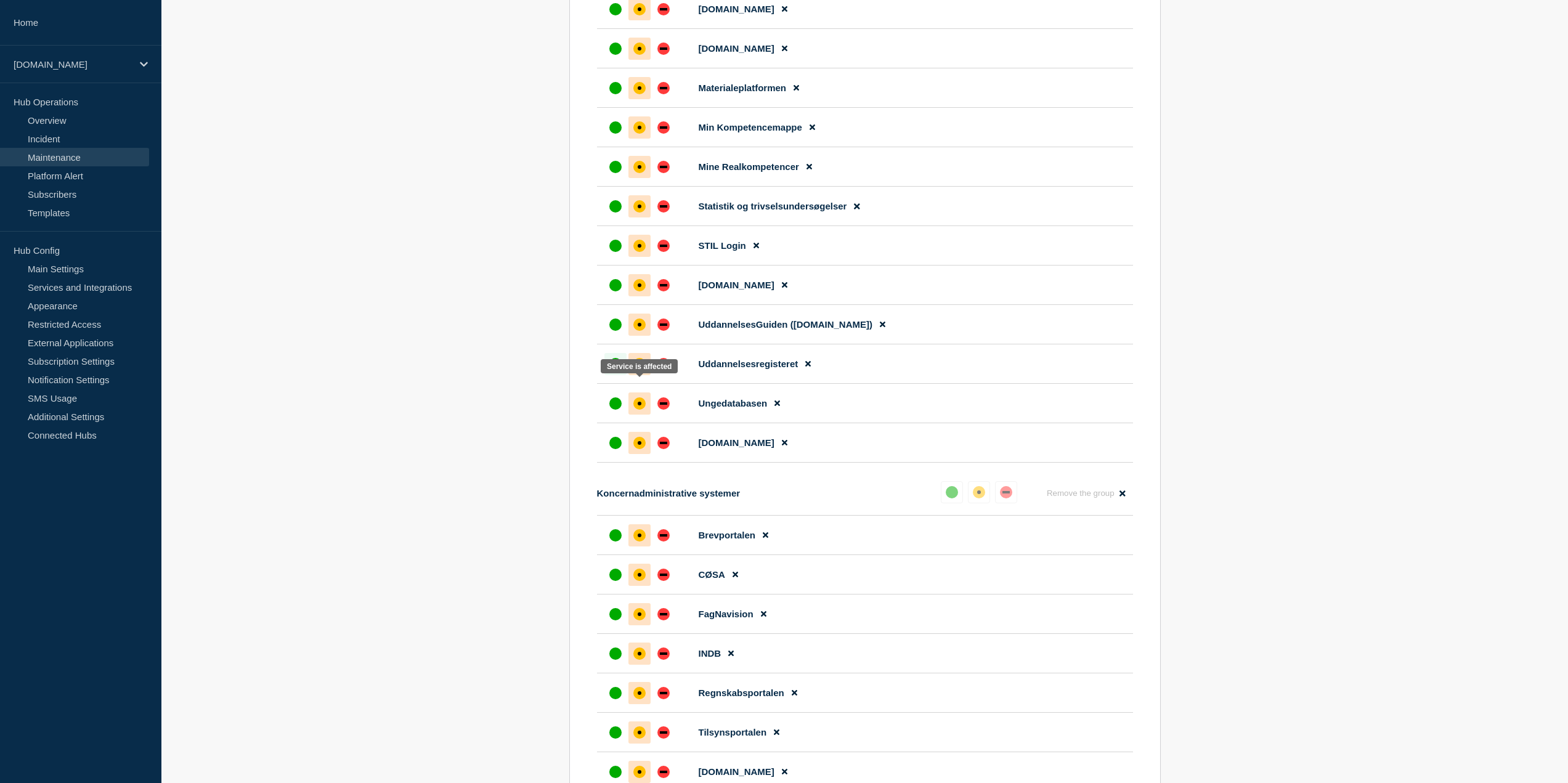
click at [648, 375] on div at bounding box center [639, 363] width 22 height 22
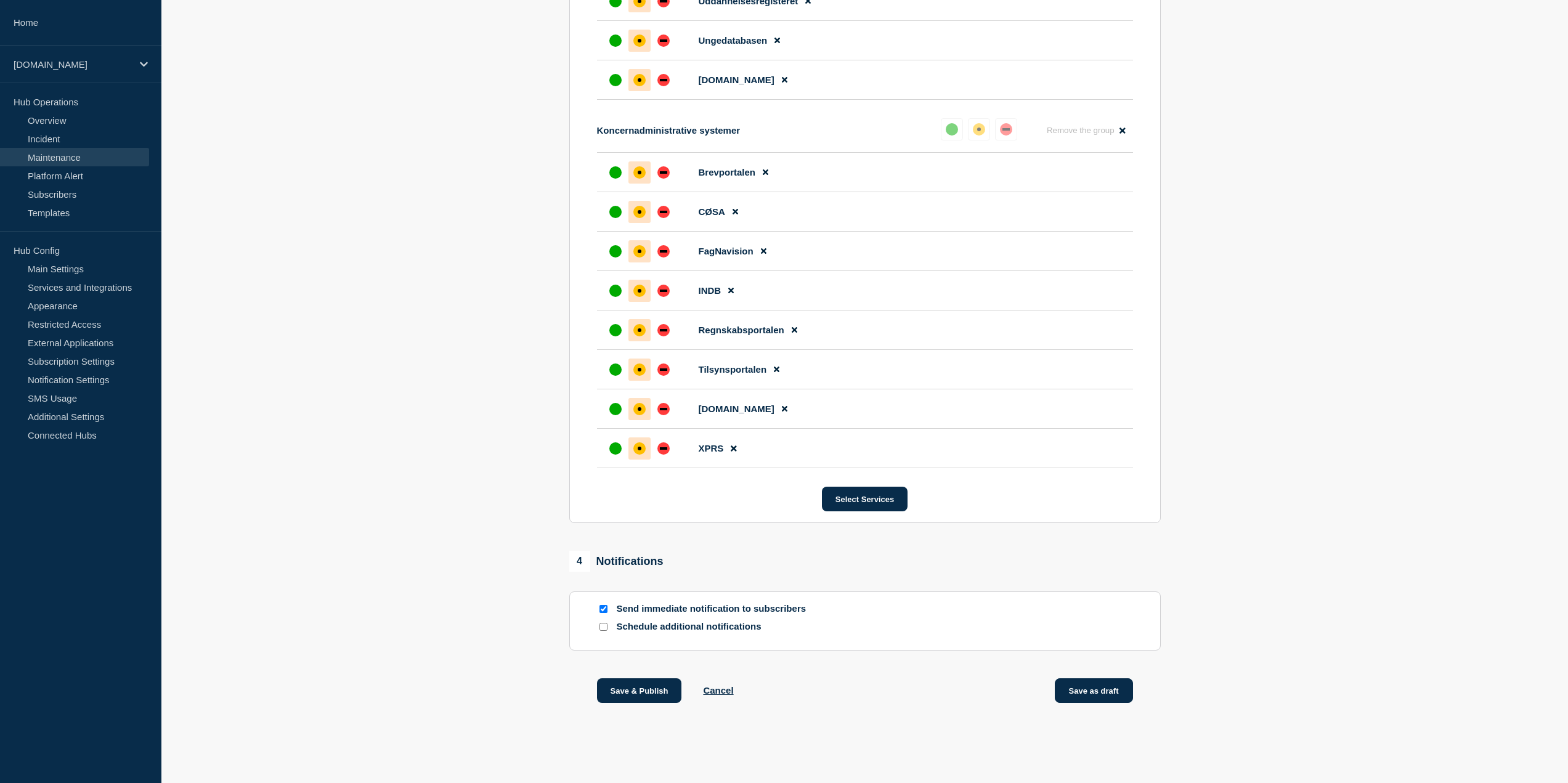
click at [1098, 690] on button "Save as draft" at bounding box center [1094, 690] width 78 height 24
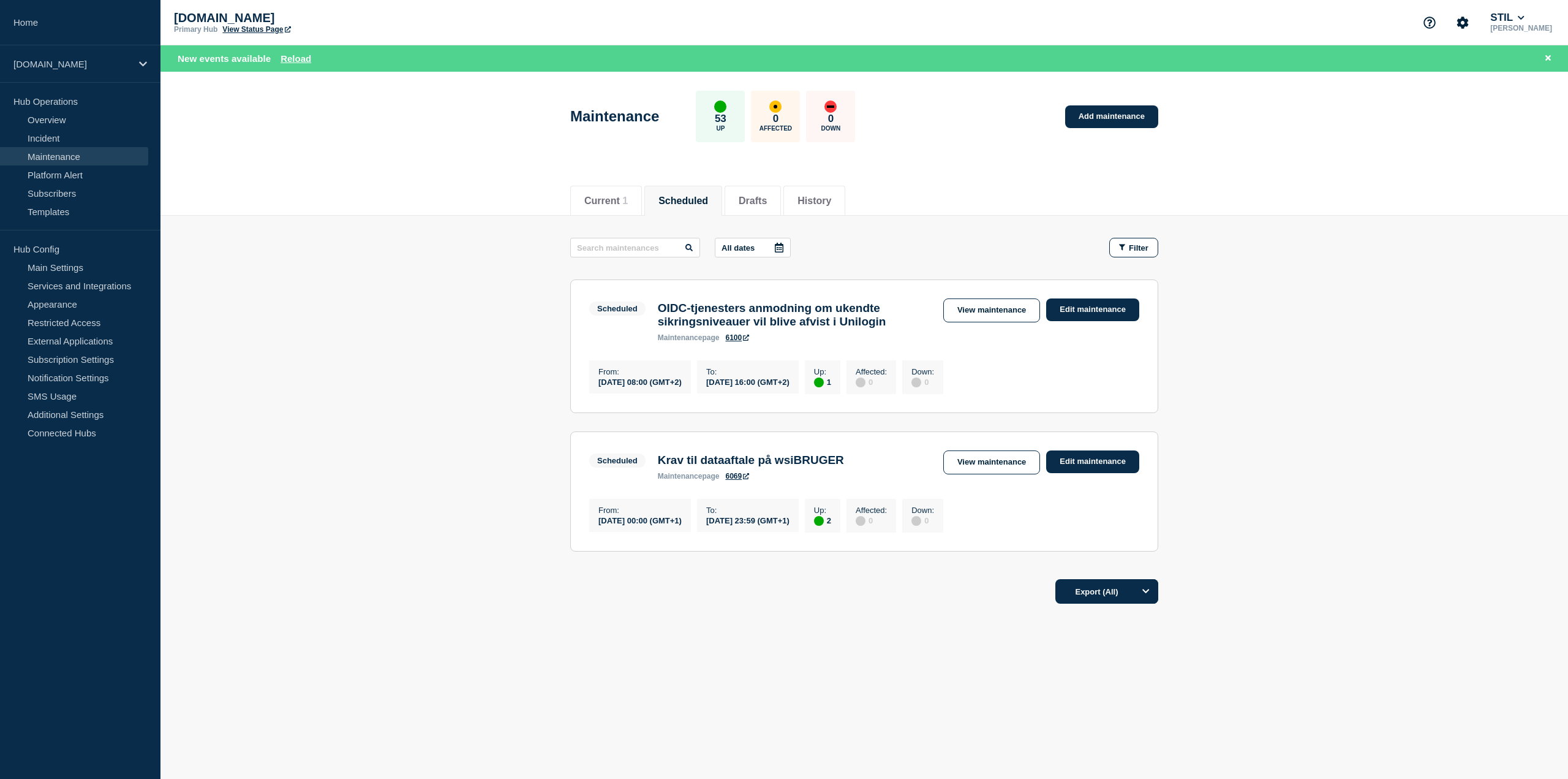
click at [1341, 427] on main "All dates Filter Scheduled 1 Up OIDC-tjenesters anmodning om ukendte sikringsni…" at bounding box center [864, 392] width 1408 height 354
click at [456, 623] on footer "Export (All)" at bounding box center [864, 597] width 1408 height 54
